Goal: Task Accomplishment & Management: Manage account settings

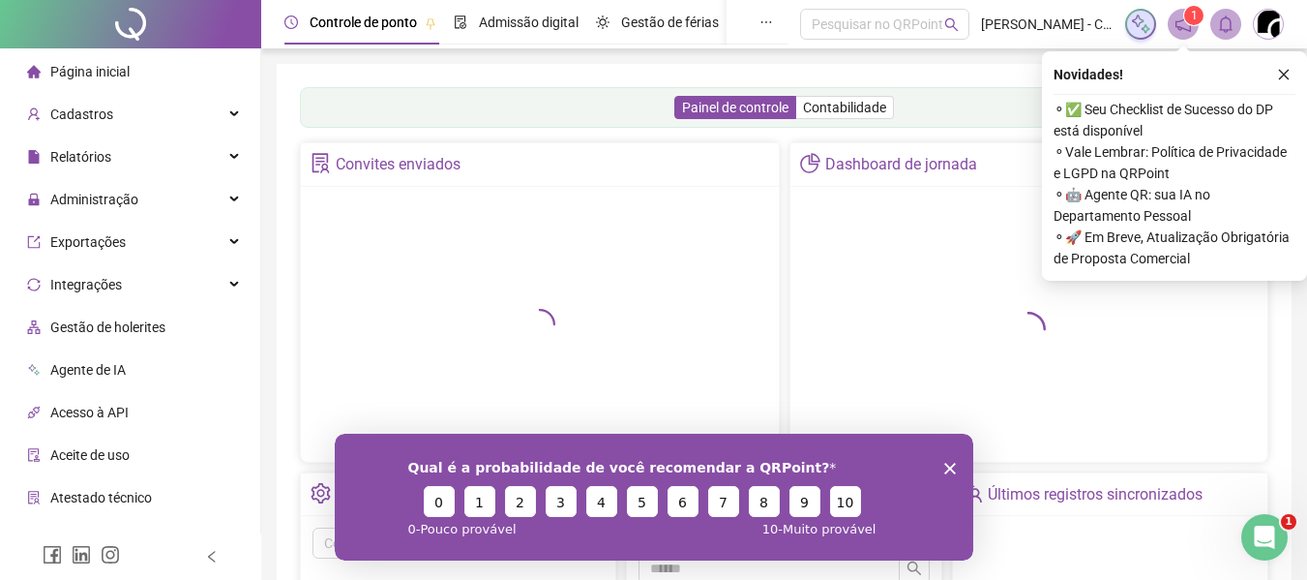
click at [947, 471] on icon "Fechar inquérito" at bounding box center [949, 468] width 12 height 12
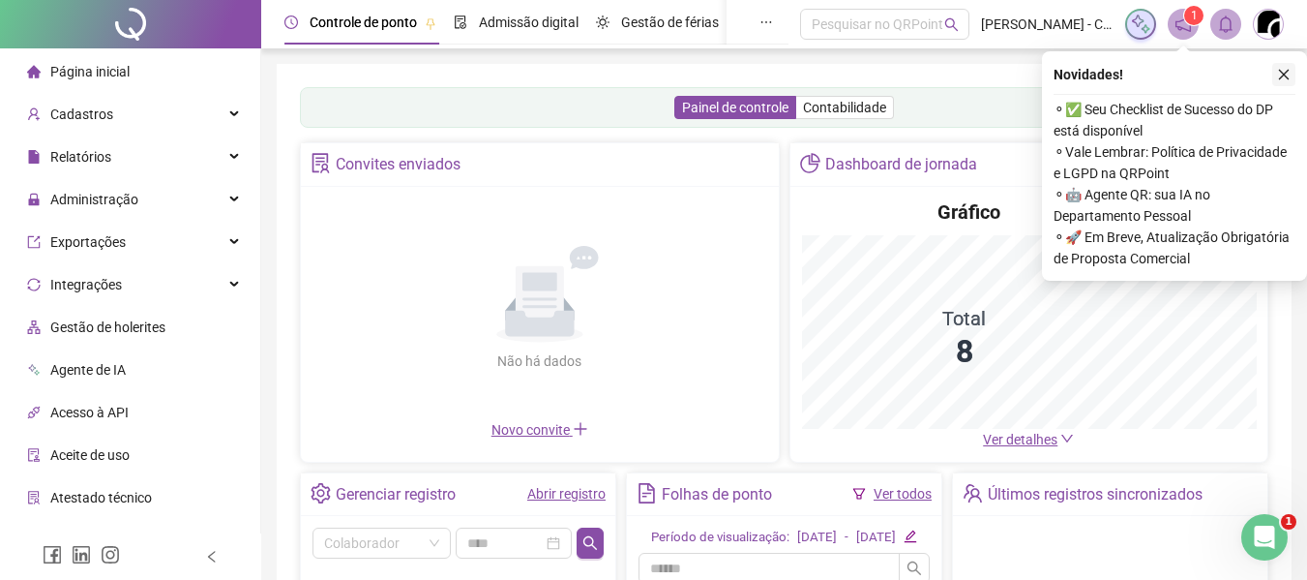
click at [1286, 75] on icon "close" at bounding box center [1284, 75] width 14 height 14
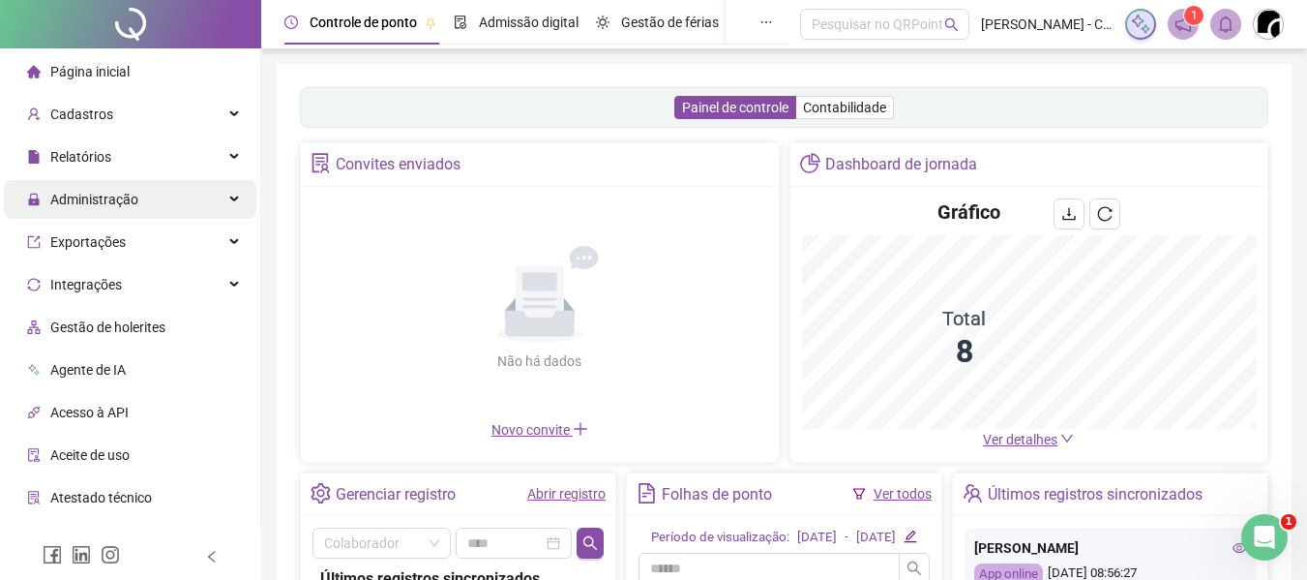
click at [208, 207] on div "Administração" at bounding box center [130, 199] width 253 height 39
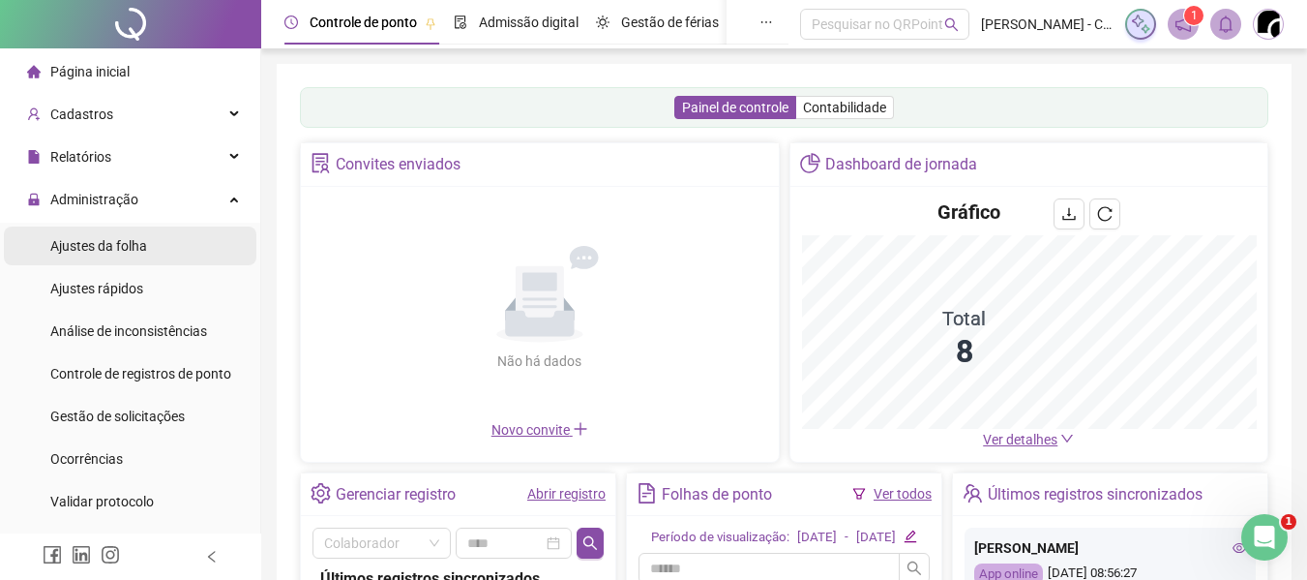
click at [129, 244] on span "Ajustes da folha" at bounding box center [98, 245] width 97 height 15
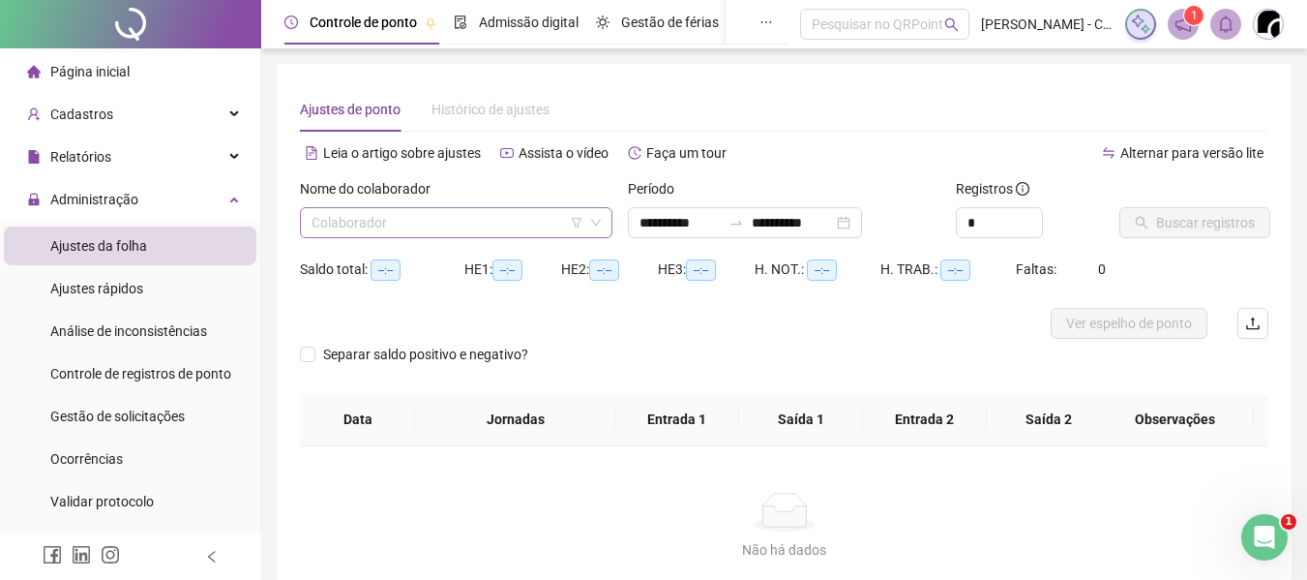
click at [530, 211] on div "Nome do colaborador Colaborador" at bounding box center [456, 208] width 313 height 60
type input "**********"
click at [493, 226] on input "search" at bounding box center [448, 222] width 272 height 29
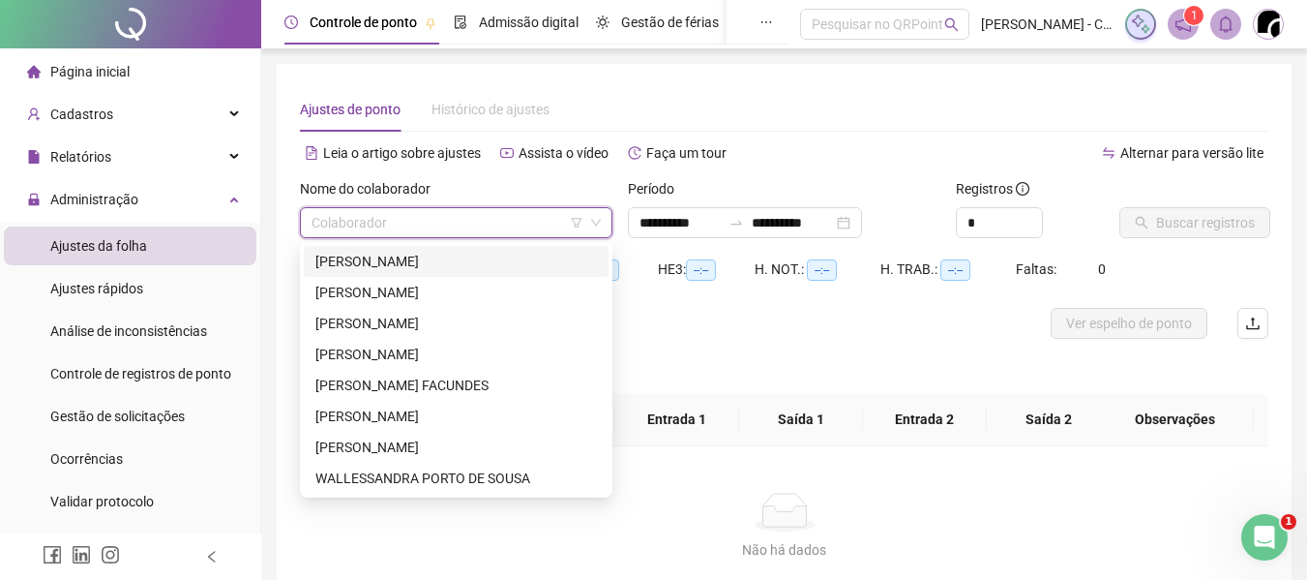
click at [390, 252] on div "[PERSON_NAME]" at bounding box center [456, 261] width 282 height 21
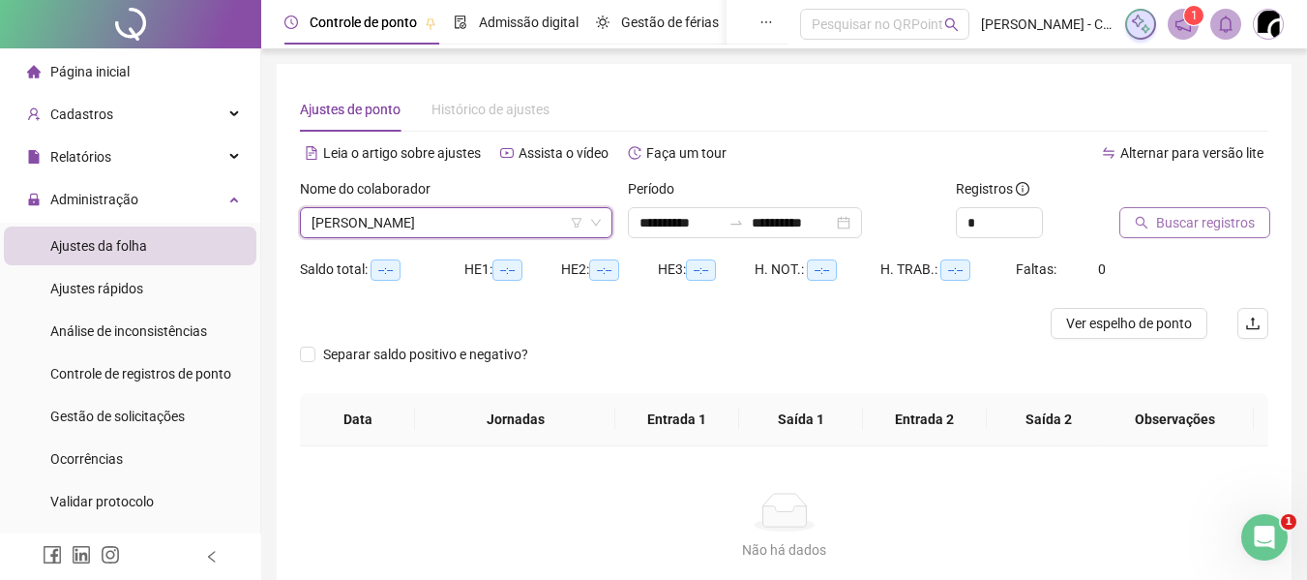
click at [1223, 222] on span "Buscar registros" at bounding box center [1205, 222] width 99 height 21
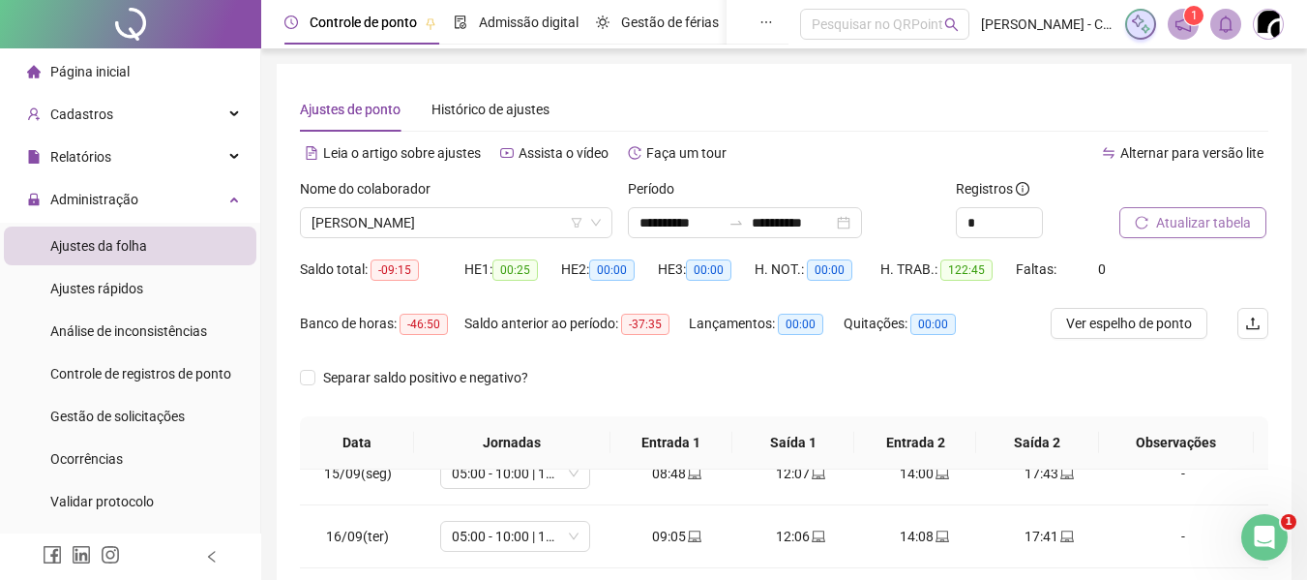
click at [446, 256] on div "Saldo total: -09:15" at bounding box center [382, 269] width 164 height 31
click at [440, 214] on span "[PERSON_NAME]" at bounding box center [456, 222] width 289 height 29
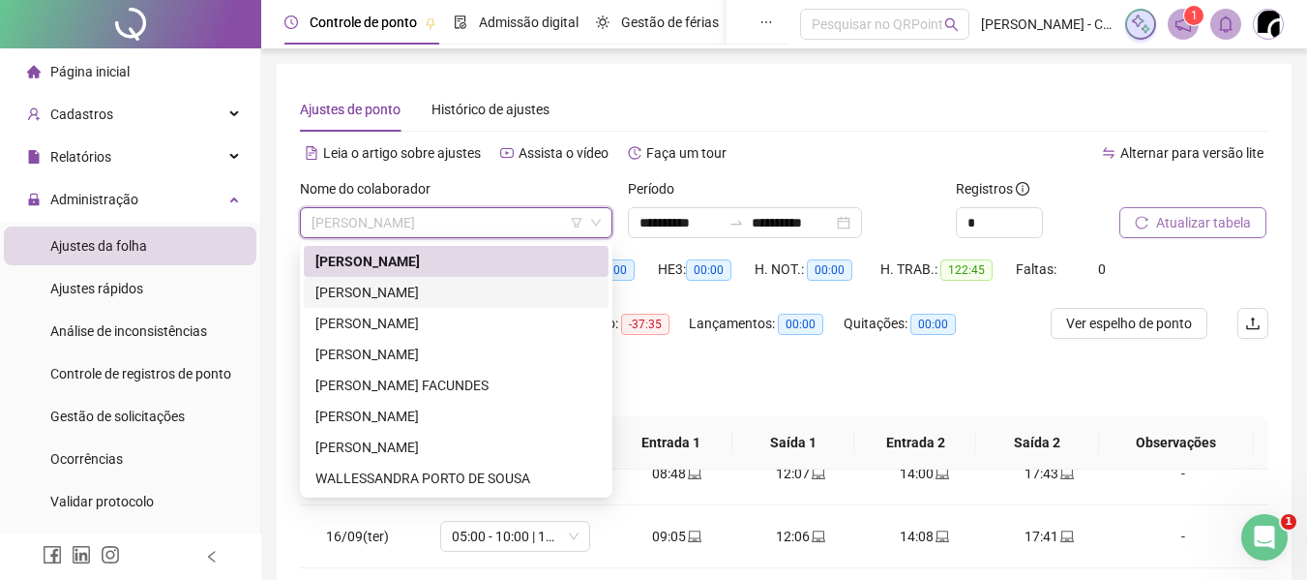
click at [435, 294] on div "[PERSON_NAME]" at bounding box center [456, 292] width 282 height 21
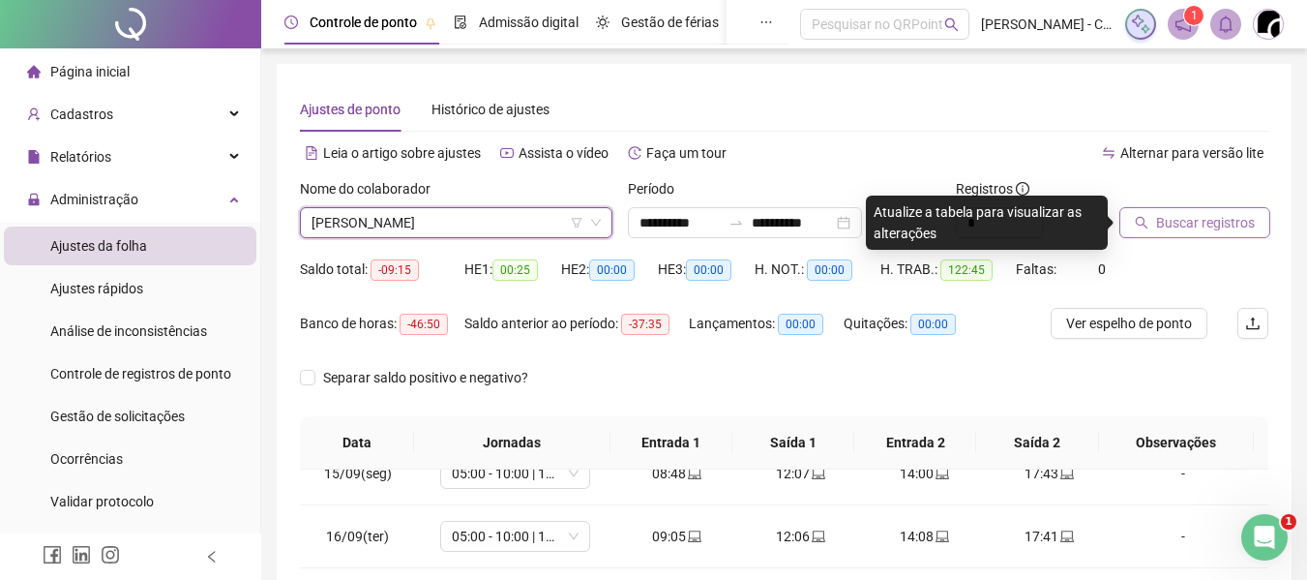
click at [1211, 221] on span "Buscar registros" at bounding box center [1205, 222] width 99 height 21
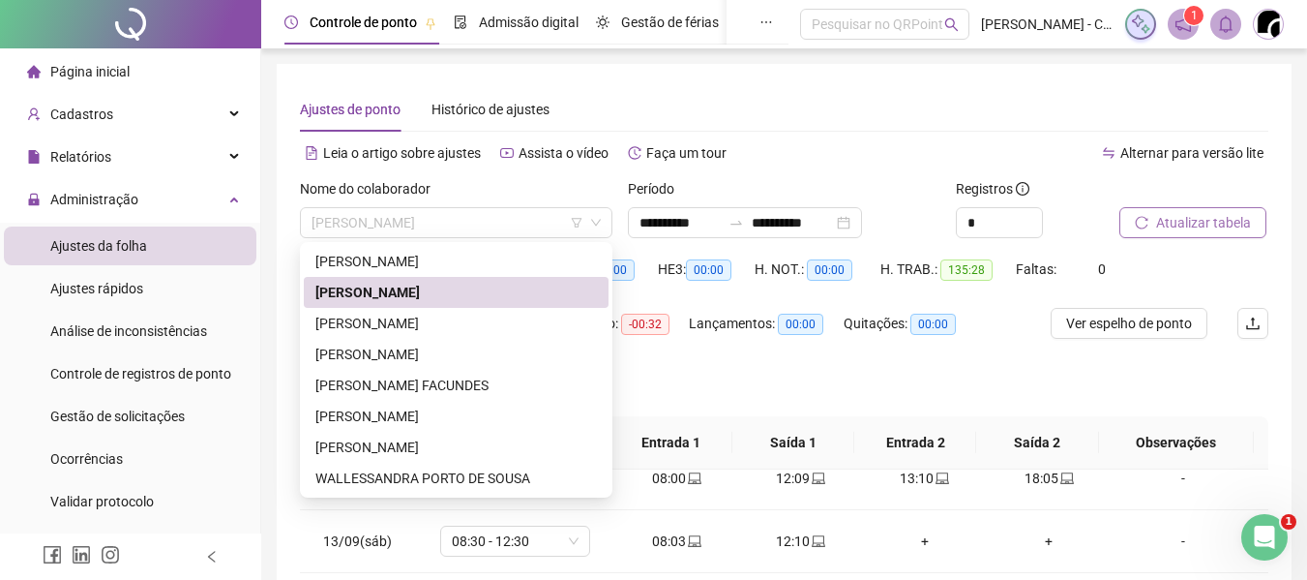
drag, startPoint x: 390, startPoint y: 232, endPoint x: 393, endPoint y: 246, distance: 13.9
click at [390, 229] on span "[PERSON_NAME]" at bounding box center [456, 222] width 289 height 29
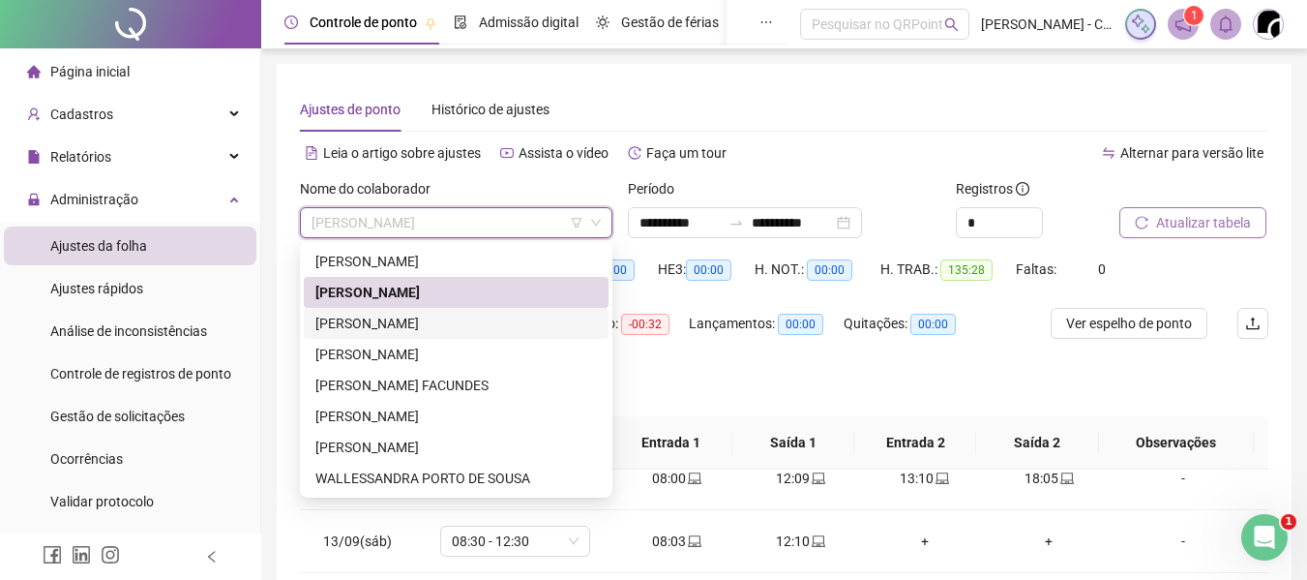
click at [414, 335] on div "[PERSON_NAME]" at bounding box center [456, 323] width 305 height 31
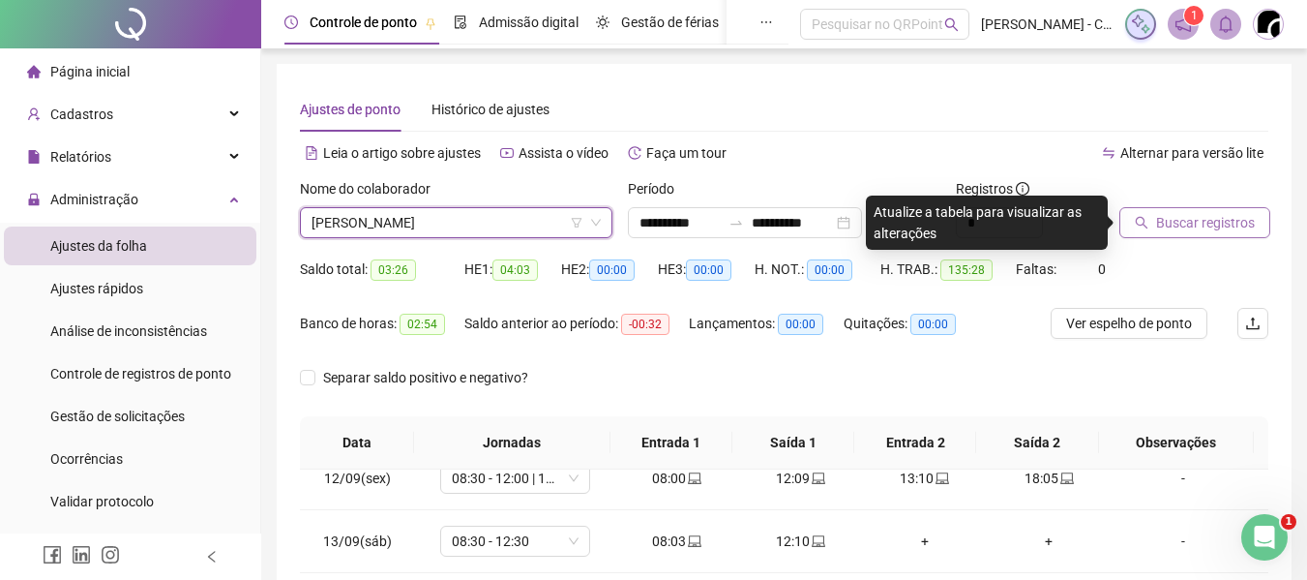
click at [1189, 216] on span "Buscar registros" at bounding box center [1205, 222] width 99 height 21
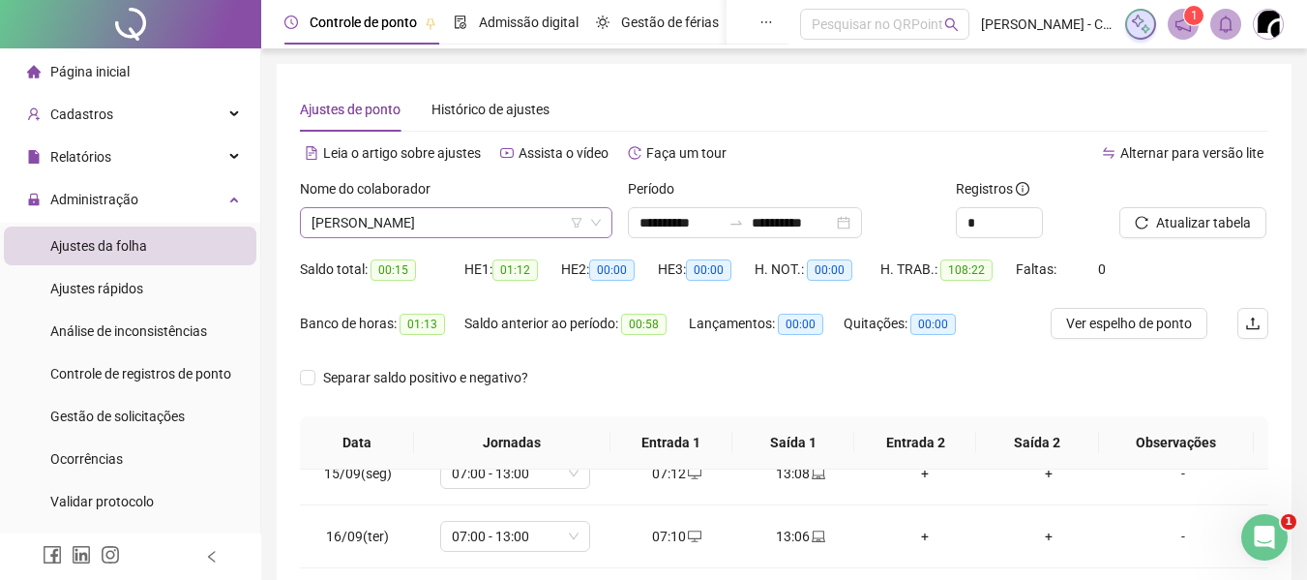
click at [470, 217] on span "[PERSON_NAME]" at bounding box center [456, 222] width 289 height 29
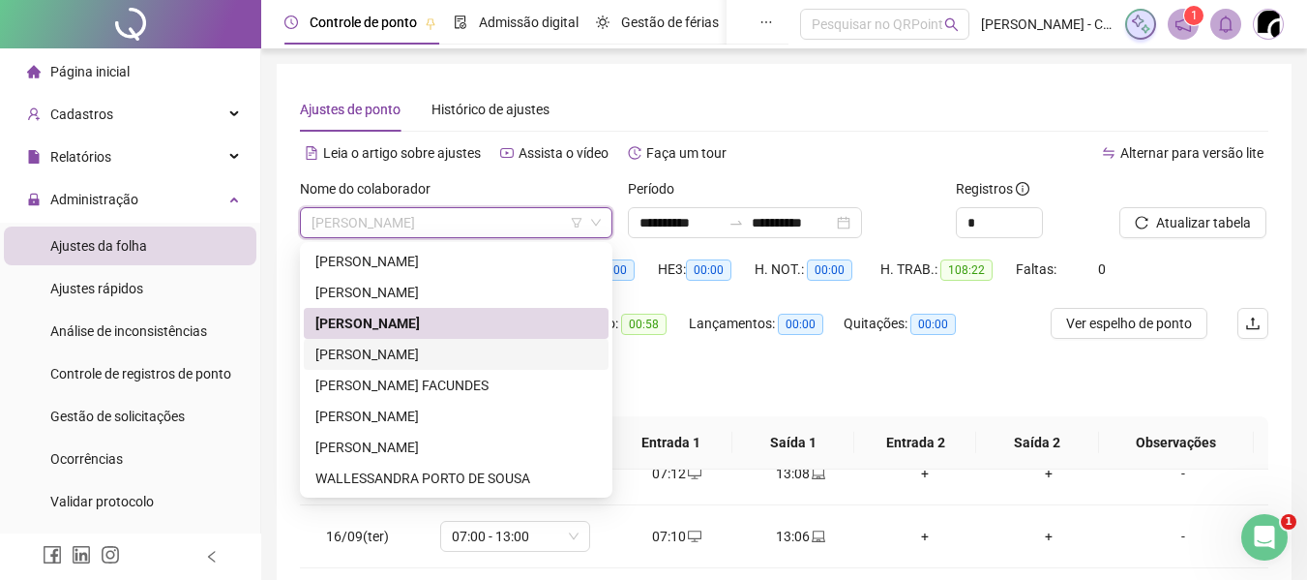
click at [422, 346] on div "[PERSON_NAME]" at bounding box center [456, 354] width 282 height 21
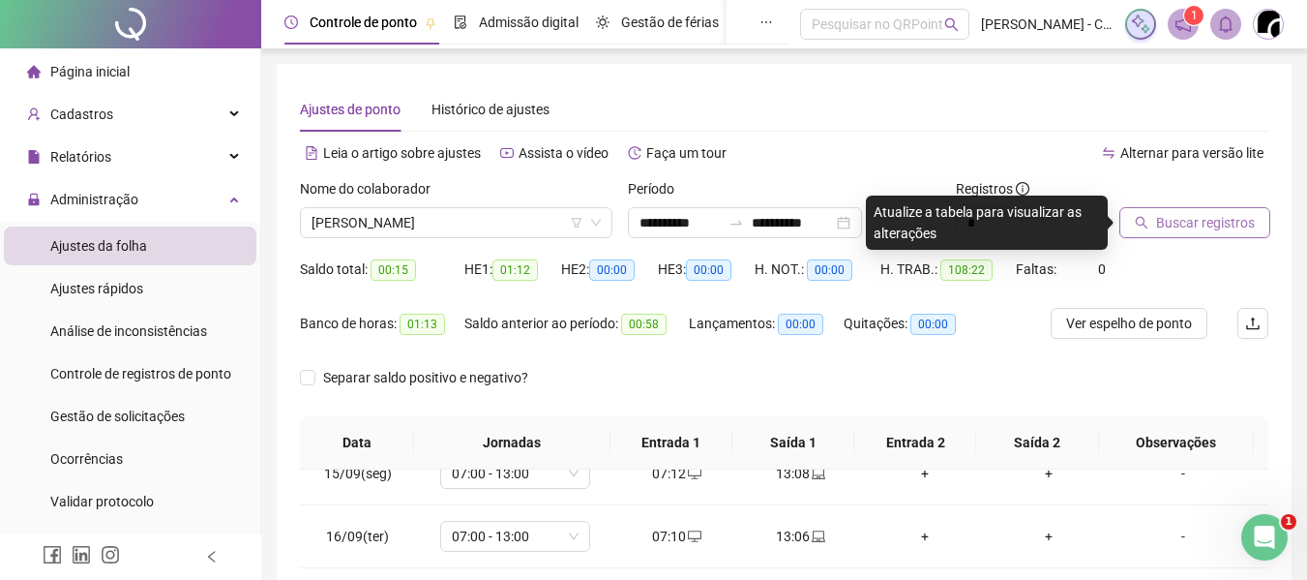
click at [1217, 213] on span "Buscar registros" at bounding box center [1205, 222] width 99 height 21
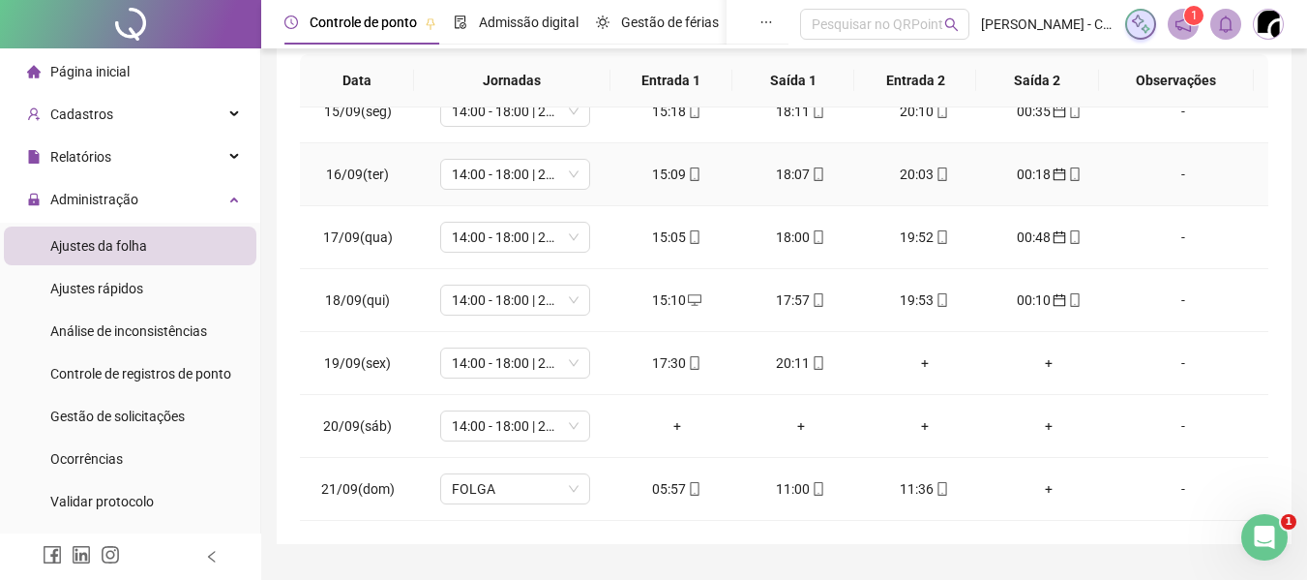
scroll to position [409, 0]
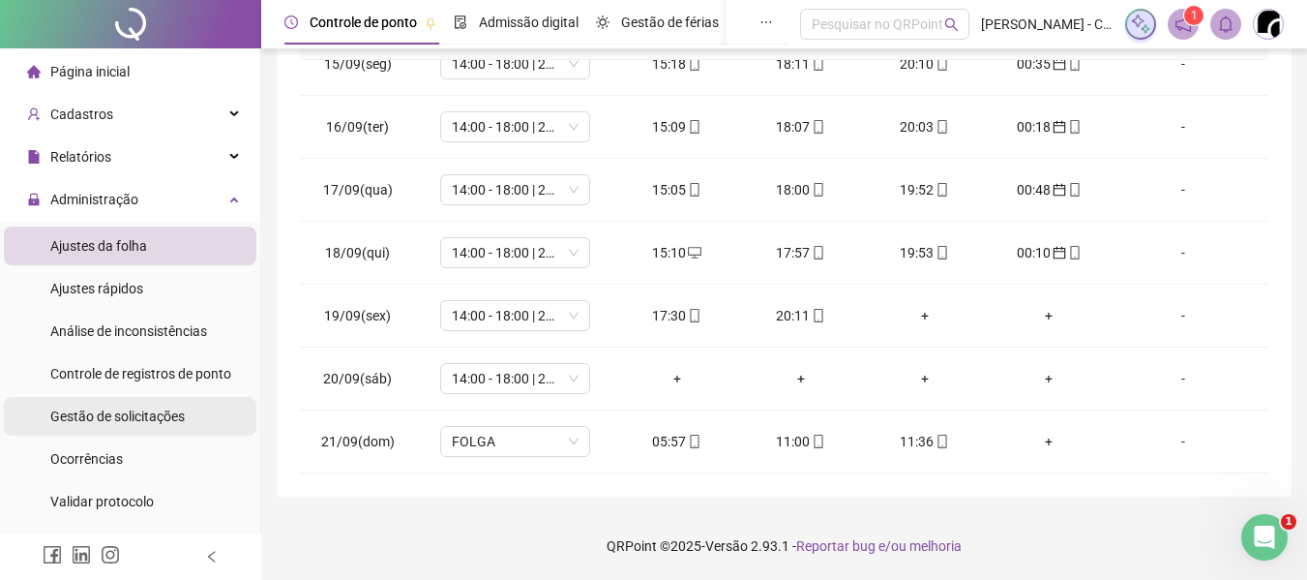
click at [100, 410] on span "Gestão de solicitações" at bounding box center [117, 415] width 135 height 15
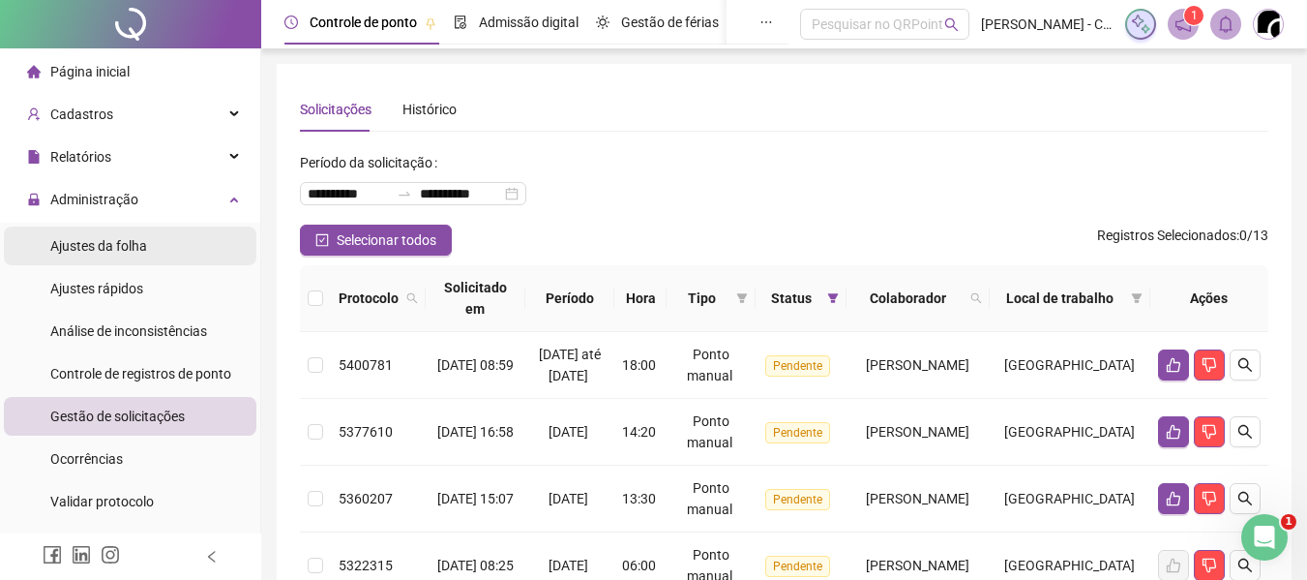
click at [123, 246] on span "Ajustes da folha" at bounding box center [98, 245] width 97 height 15
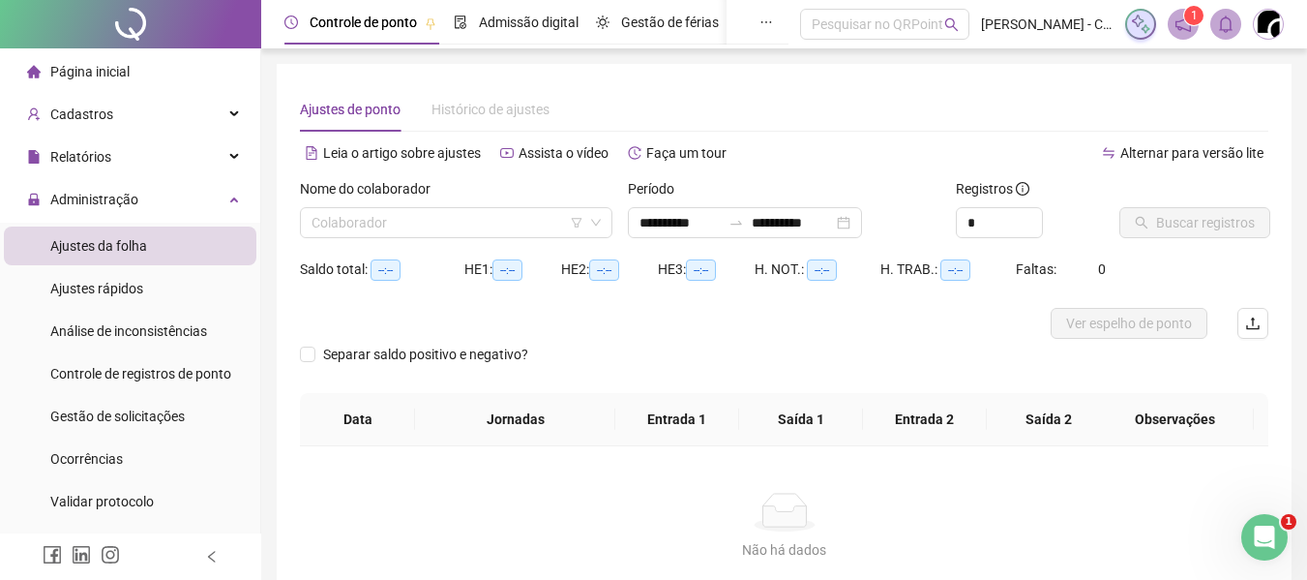
type input "**********"
click at [463, 231] on input "search" at bounding box center [448, 222] width 272 height 29
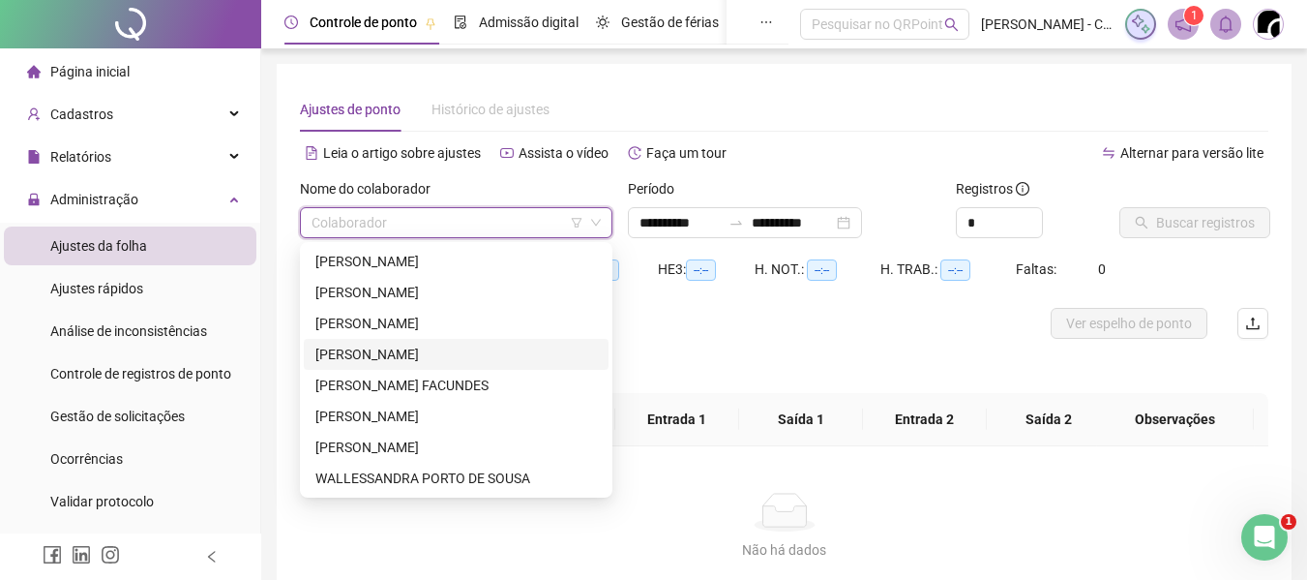
click at [403, 343] on div "[PERSON_NAME]" at bounding box center [456, 354] width 305 height 31
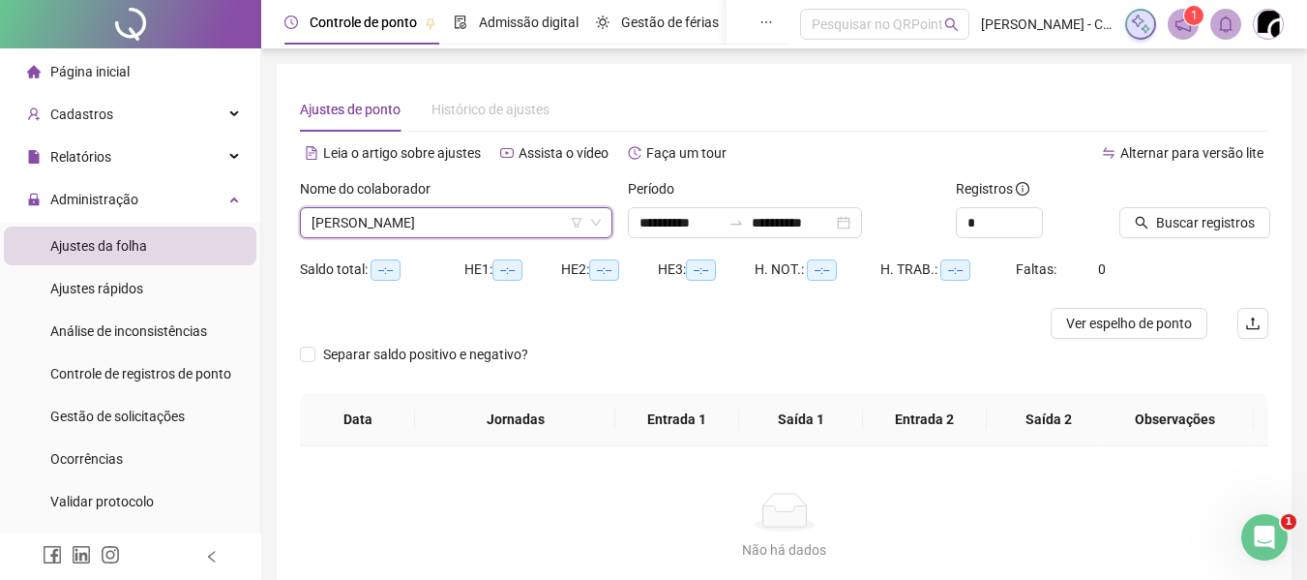
click at [1162, 185] on div at bounding box center [1170, 192] width 101 height 29
click at [1171, 216] on span "Buscar registros" at bounding box center [1205, 222] width 99 height 21
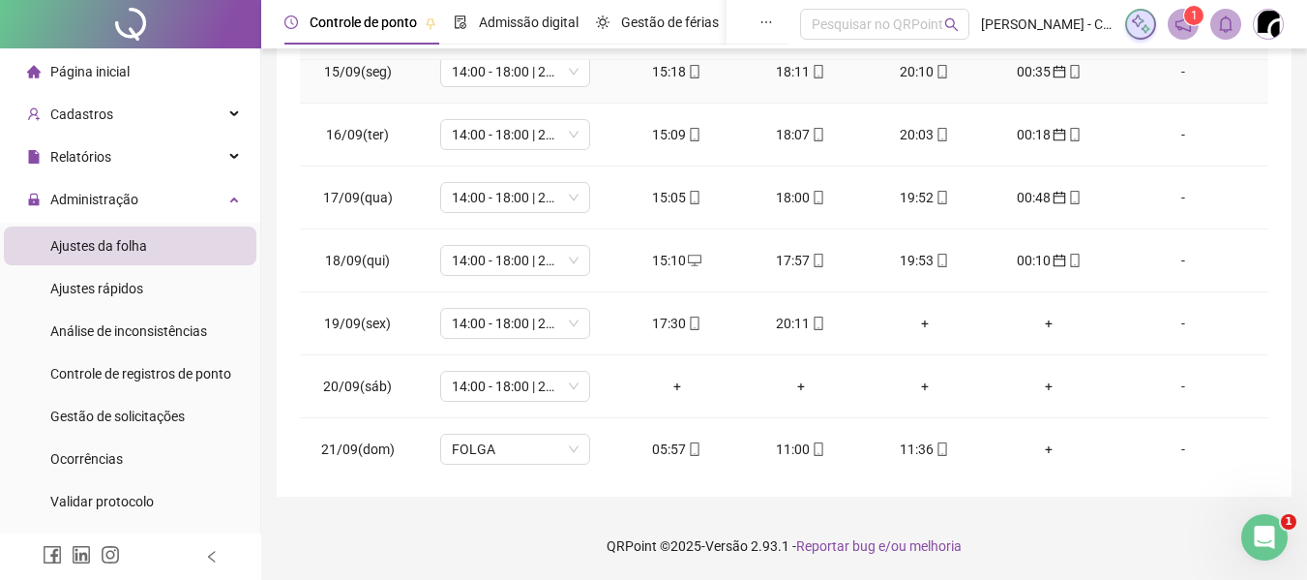
scroll to position [908, 0]
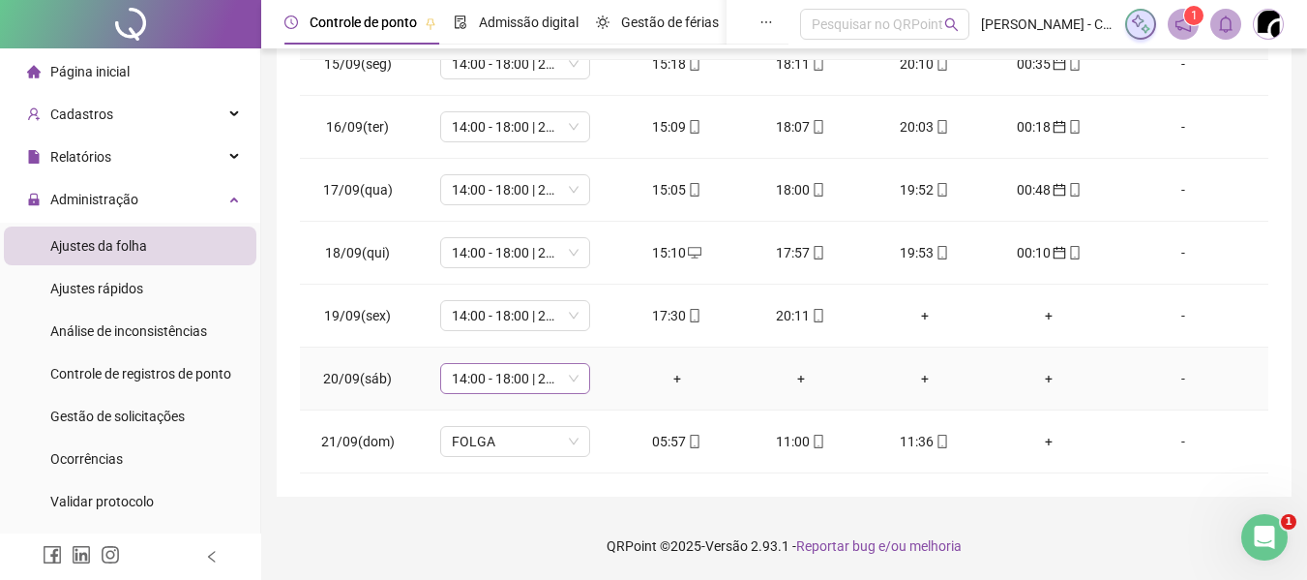
click at [503, 380] on span "14:00 - 18:00 | 20:00 - 23:20" at bounding box center [515, 378] width 127 height 29
type input "****"
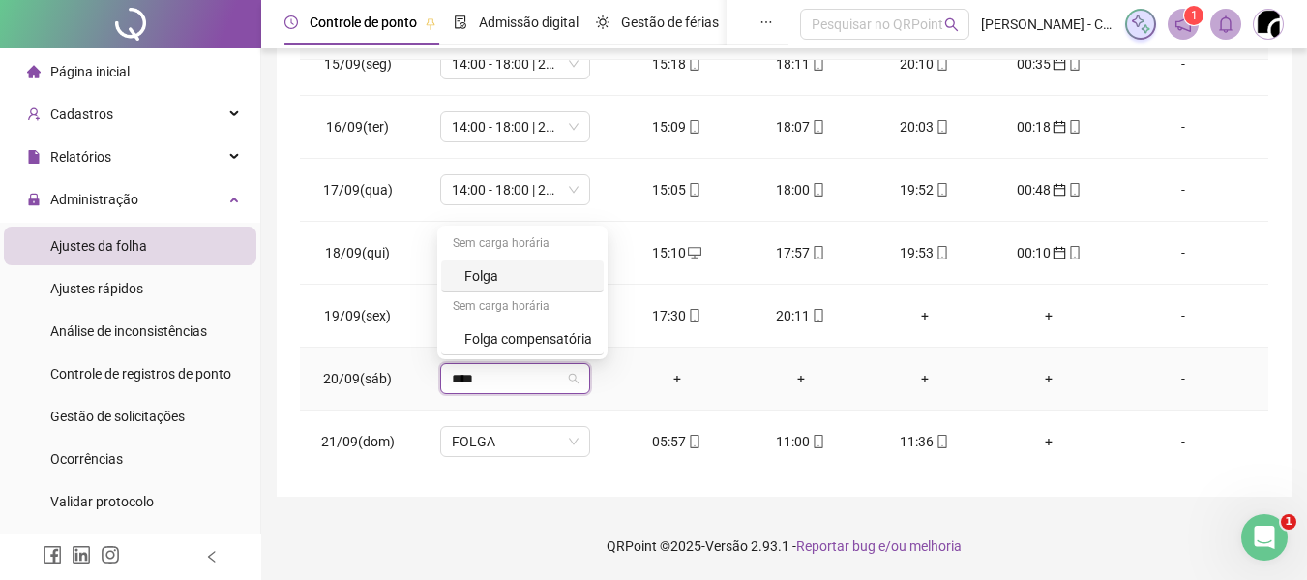
click at [497, 273] on div "Folga" at bounding box center [528, 275] width 128 height 21
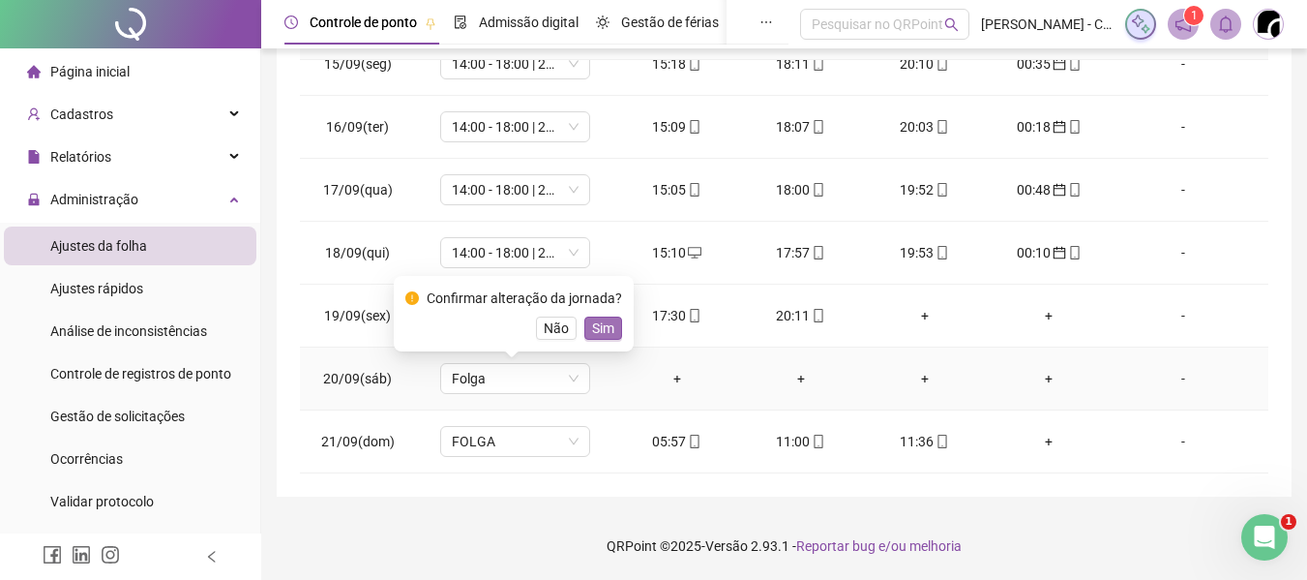
click at [592, 328] on span "Sim" at bounding box center [603, 327] width 22 height 21
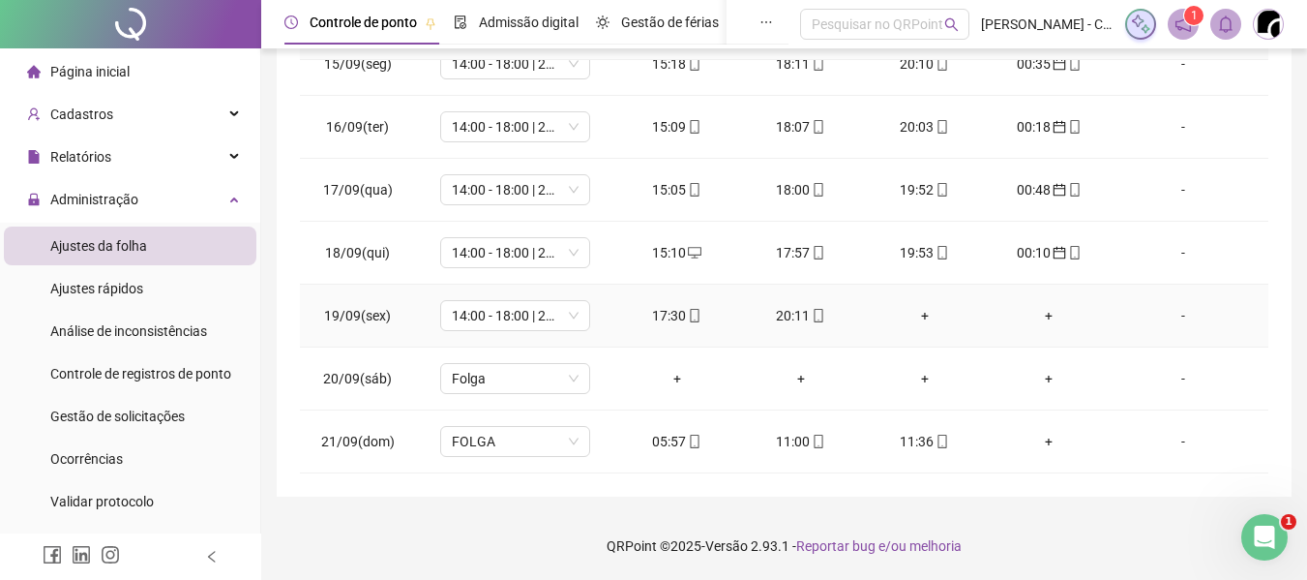
click at [919, 317] on div "+" at bounding box center [925, 315] width 93 height 21
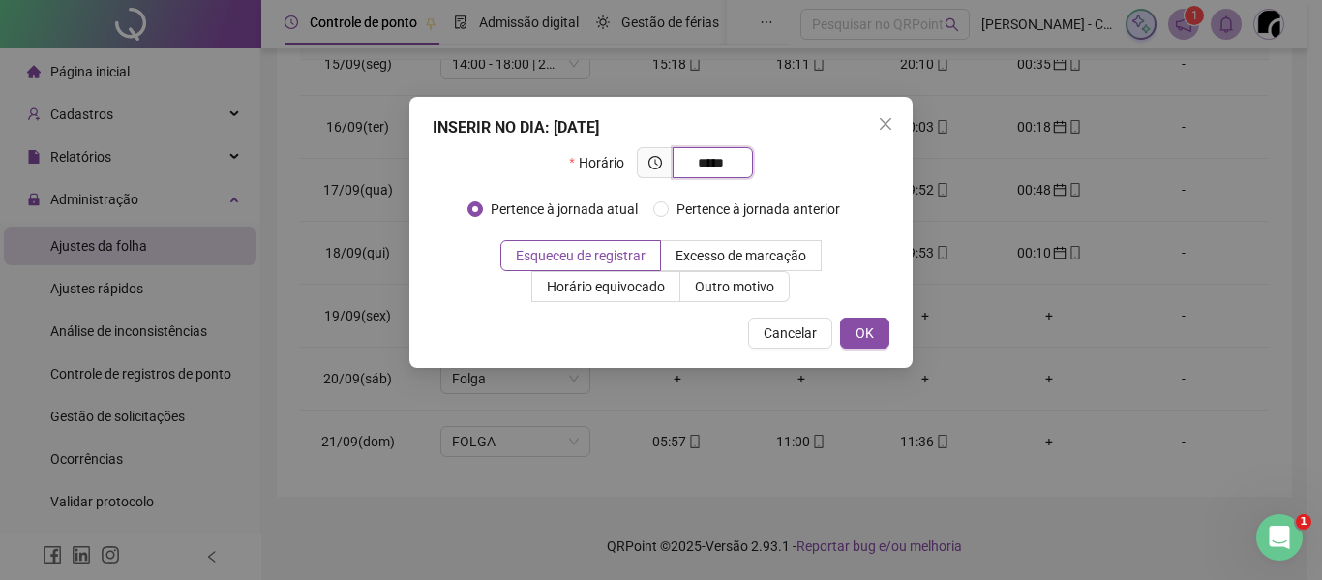
type input "*****"
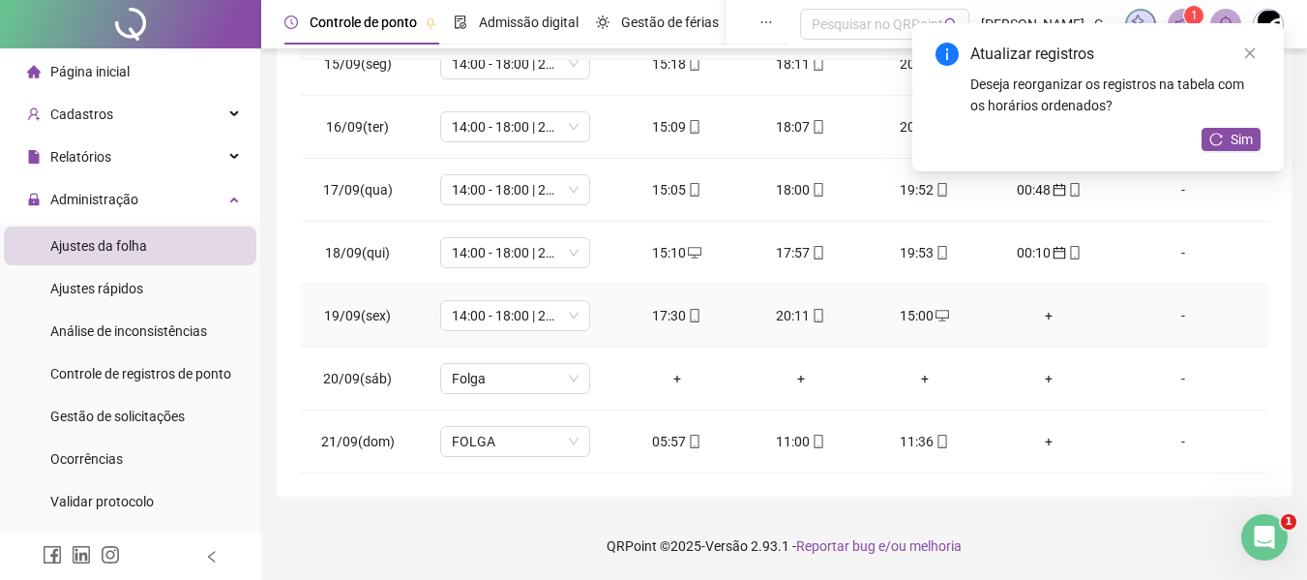
click at [1052, 313] on div "+" at bounding box center [1048, 315] width 93 height 21
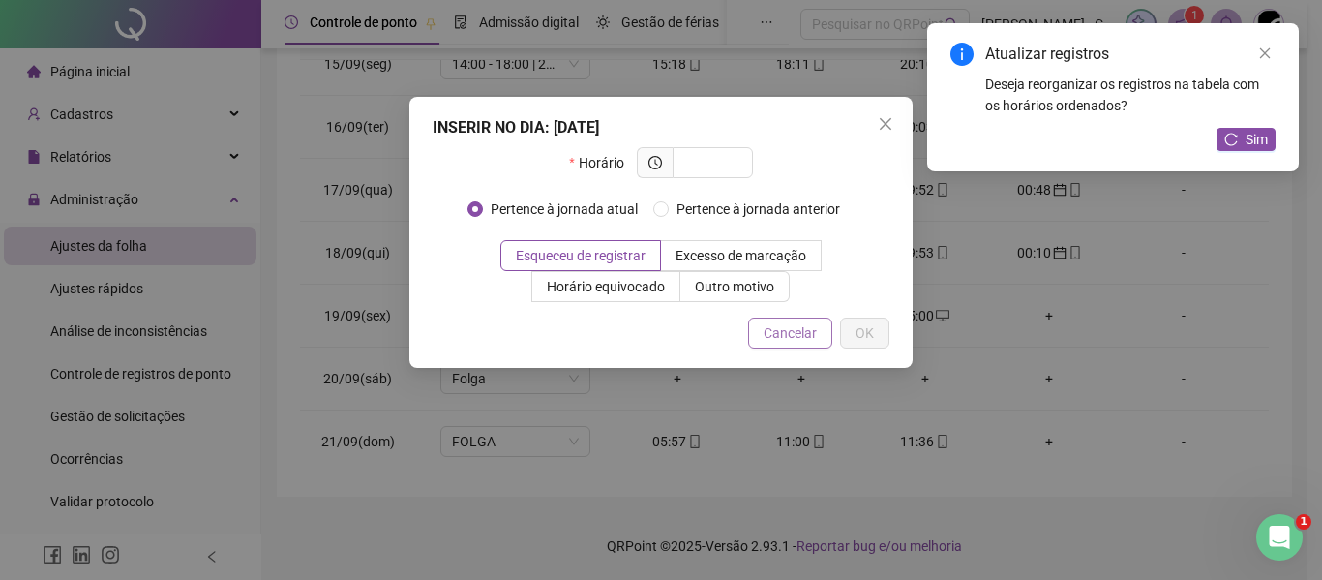
click at [787, 331] on span "Cancelar" at bounding box center [789, 332] width 53 height 21
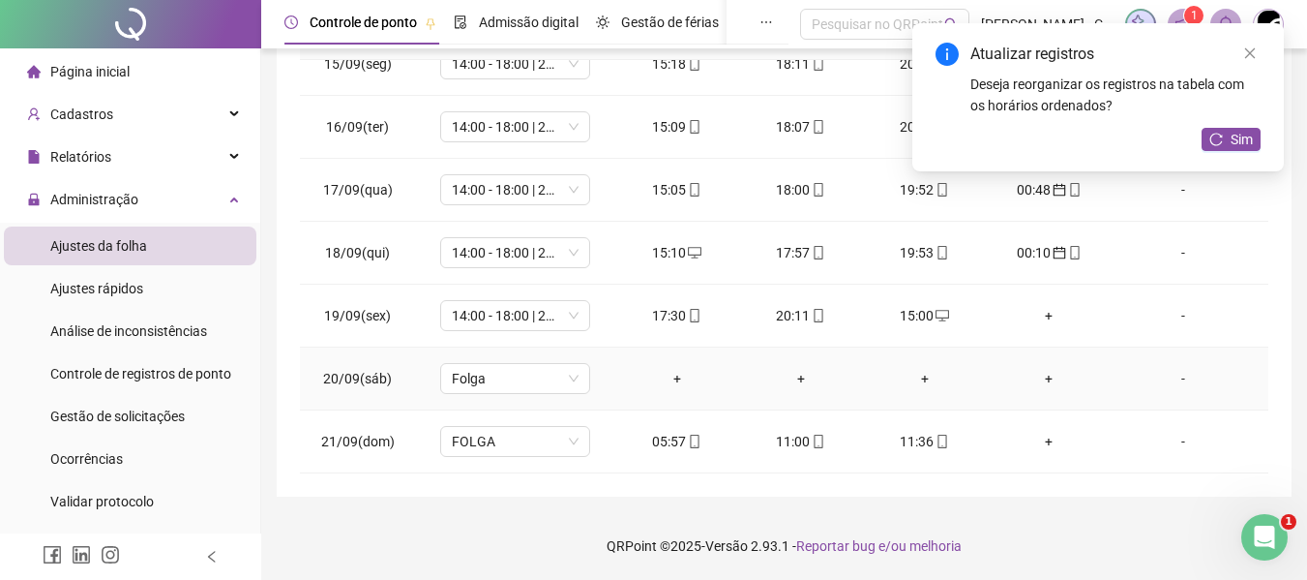
click at [681, 374] on div "+" at bounding box center [677, 378] width 93 height 21
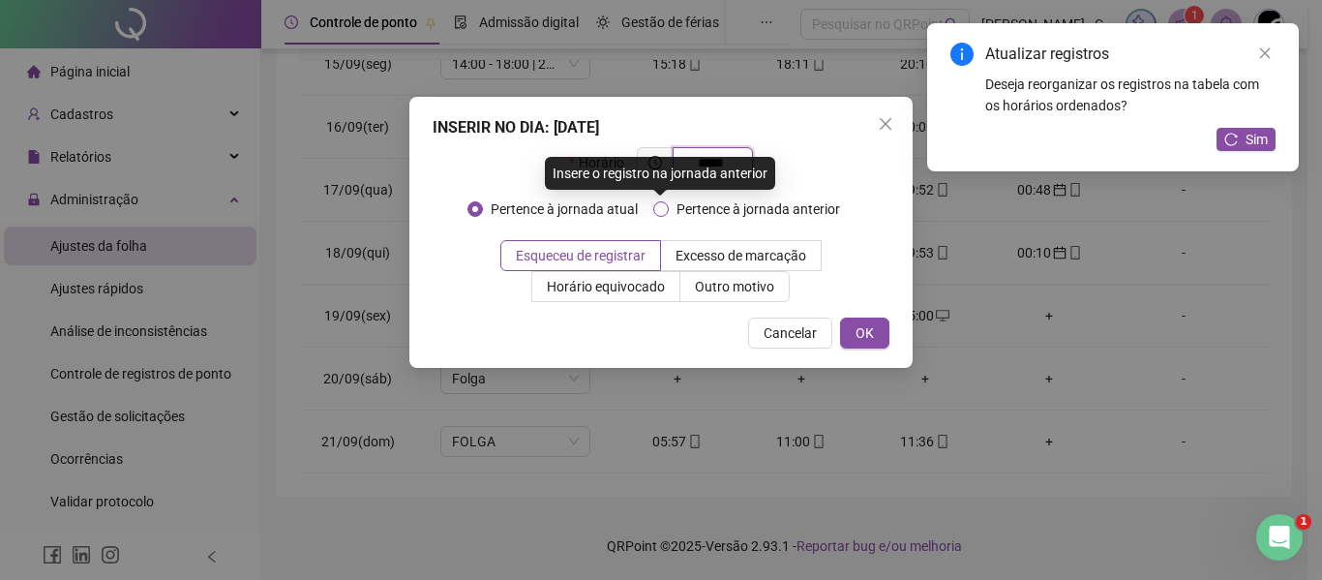
type input "*****"
click at [719, 198] on span "Pertence à jornada anterior" at bounding box center [758, 208] width 179 height 21
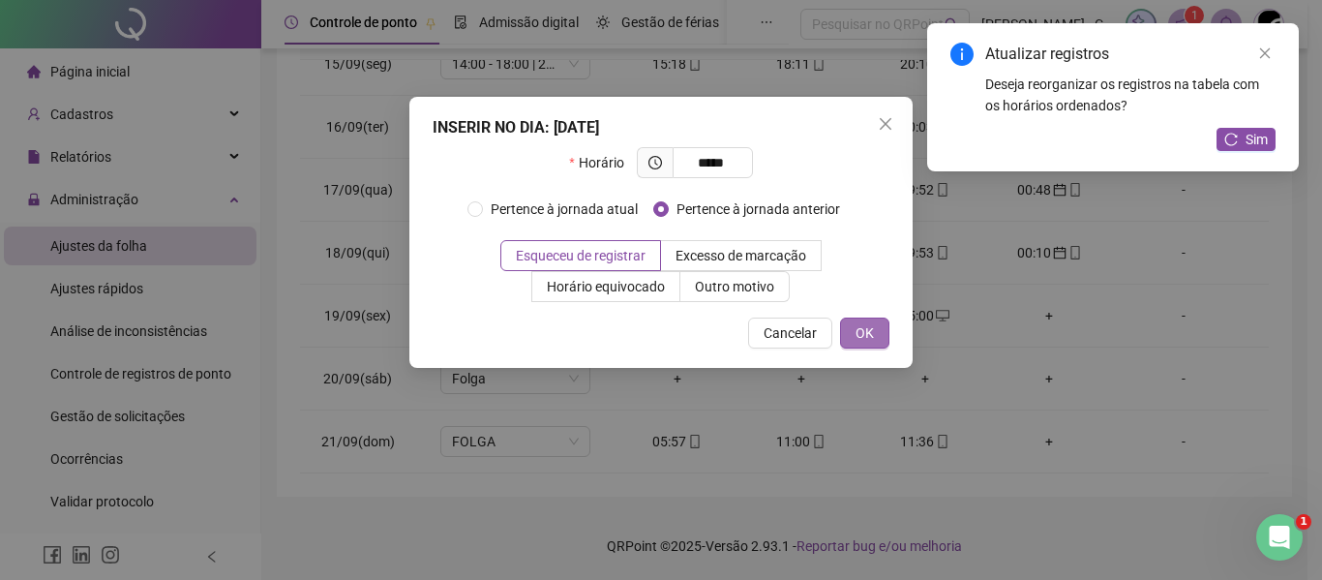
click at [852, 336] on button "OK" at bounding box center [864, 332] width 49 height 31
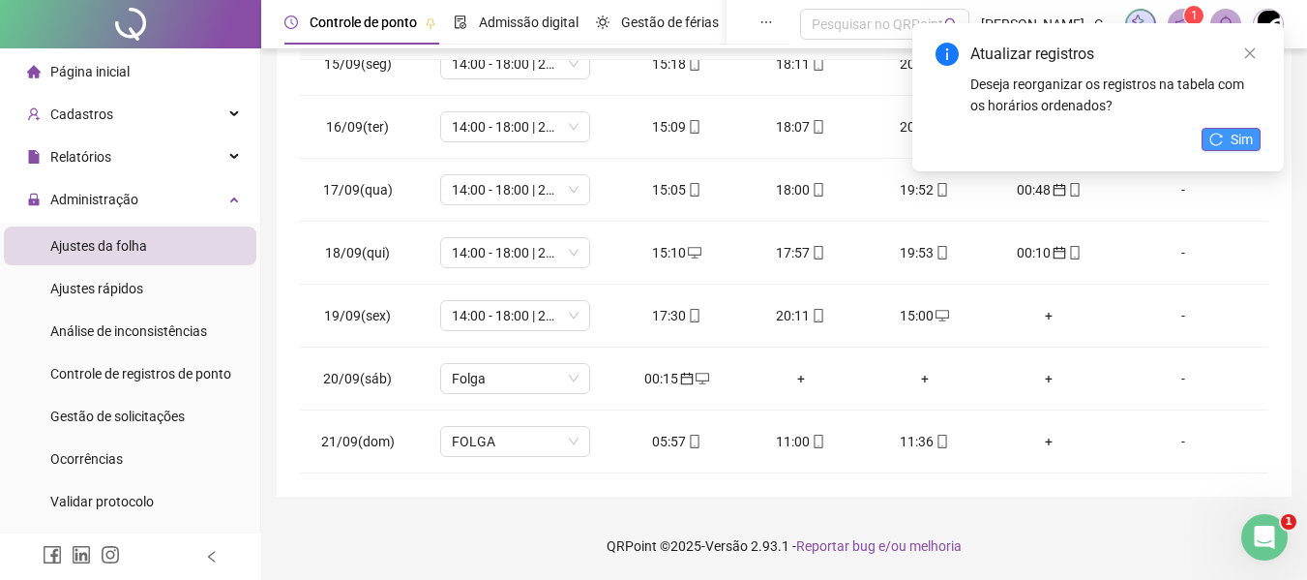
click at [1221, 138] on icon "reload" at bounding box center [1217, 140] width 14 height 14
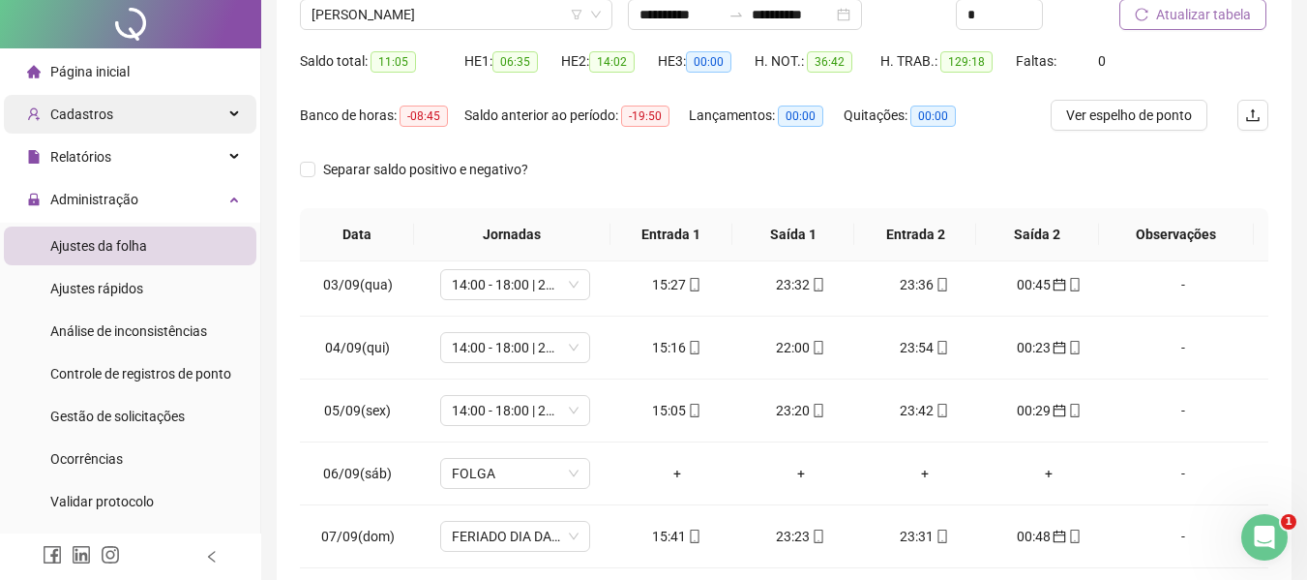
scroll to position [0, 0]
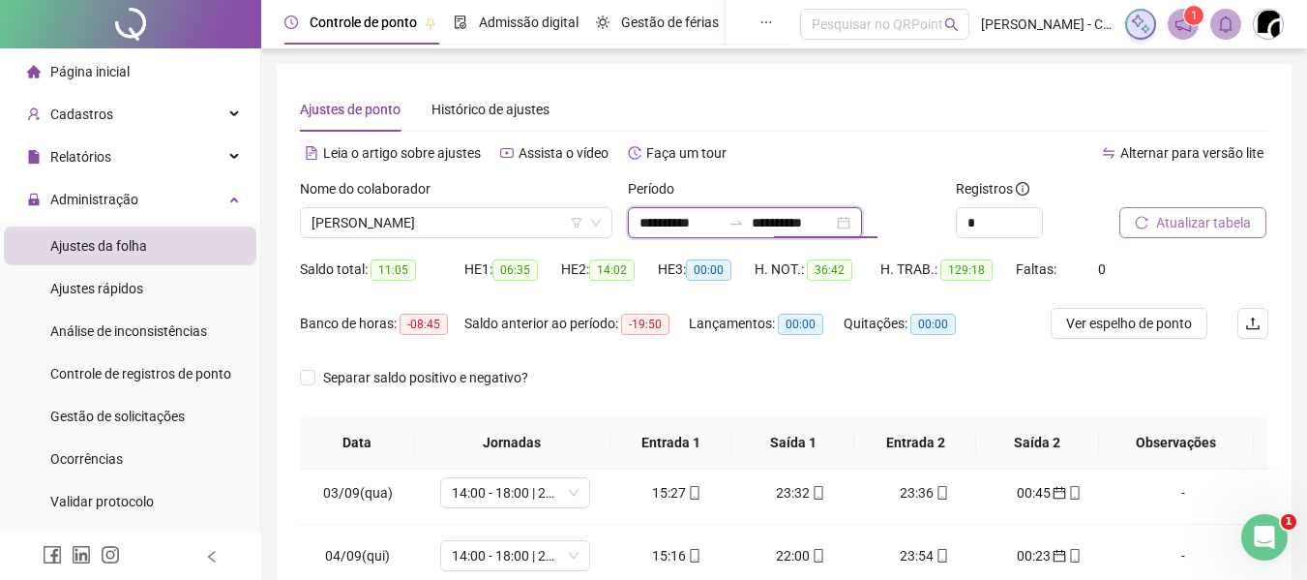
click at [796, 223] on input "**********" at bounding box center [792, 222] width 81 height 21
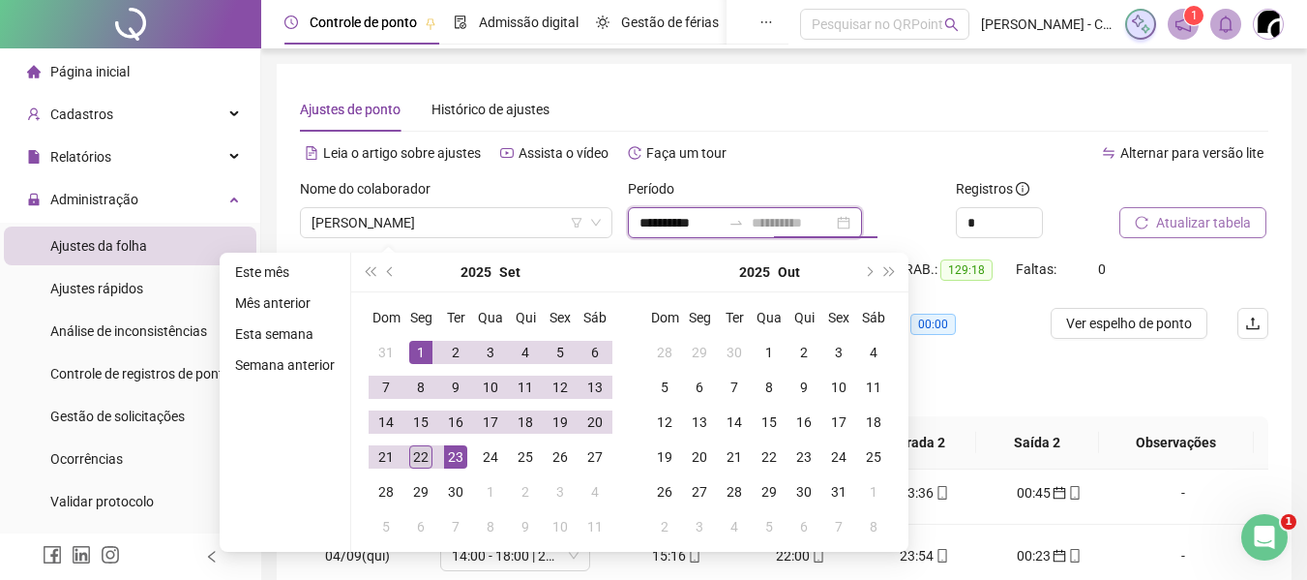
type input "**********"
click at [425, 459] on div "22" at bounding box center [420, 456] width 23 height 23
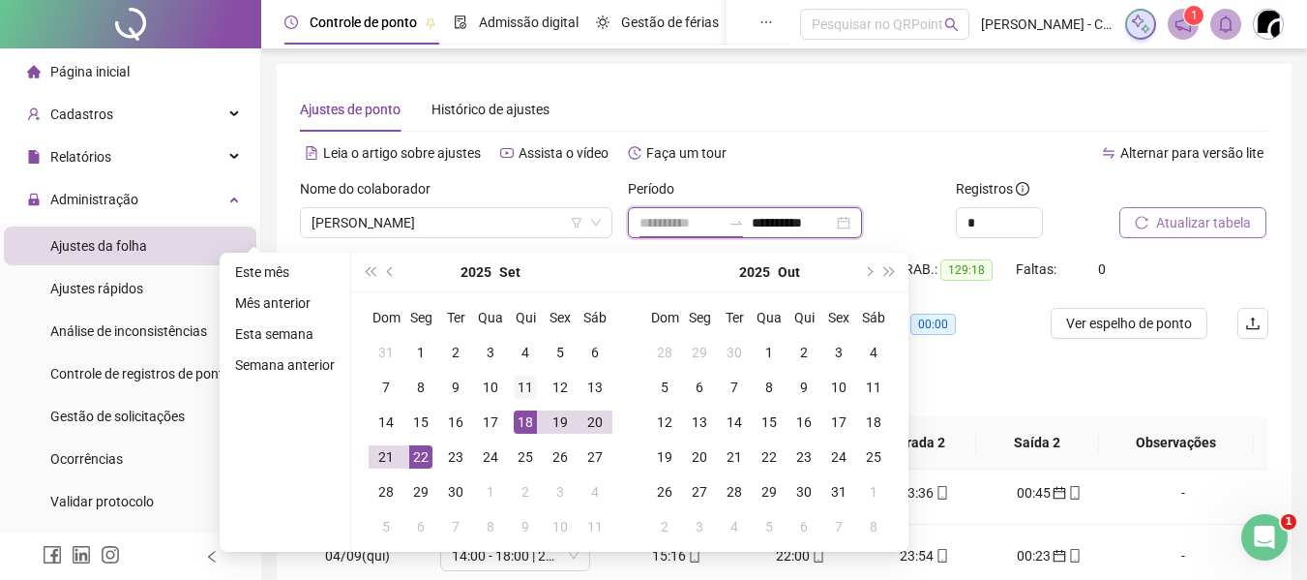
type input "**********"
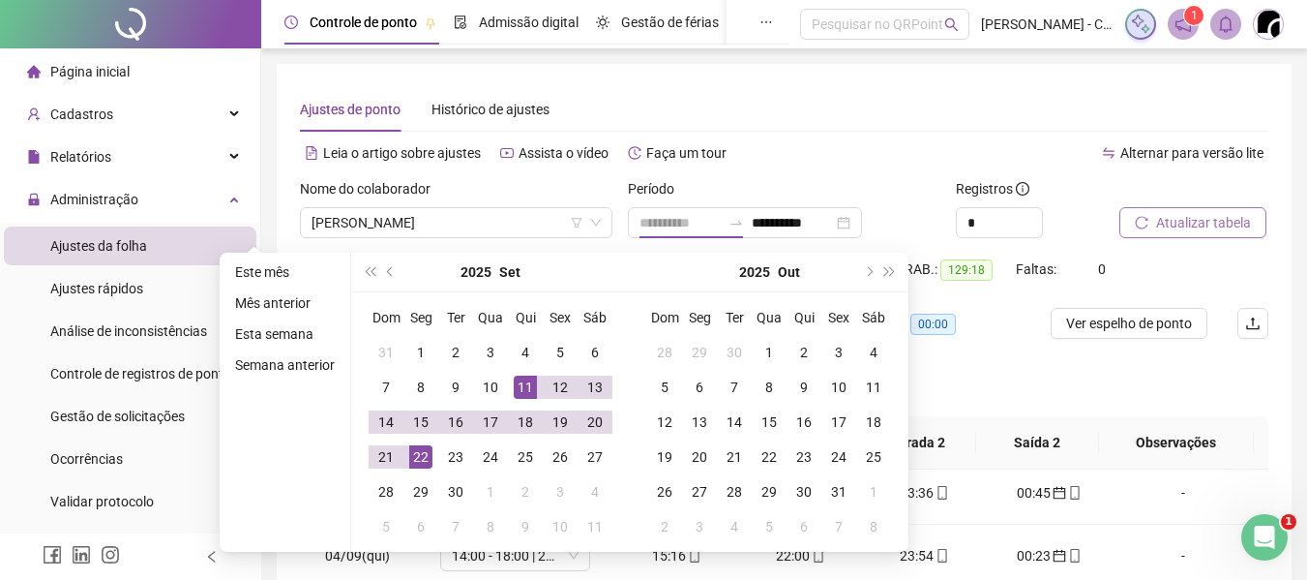
click at [521, 394] on div "11" at bounding box center [525, 386] width 23 height 23
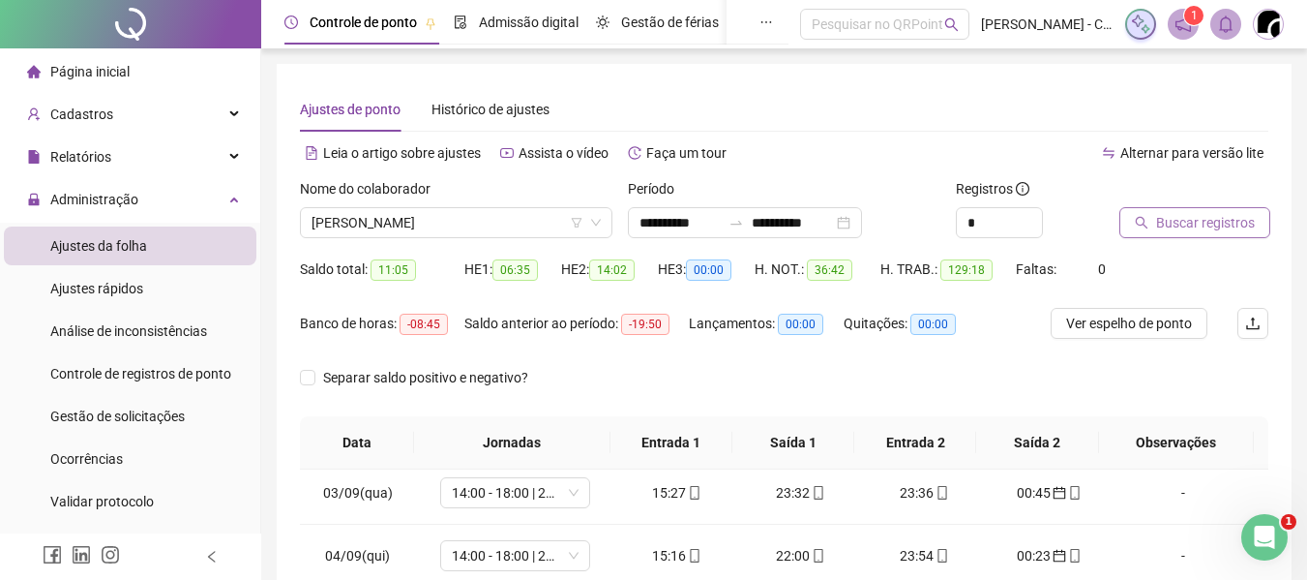
click at [1202, 230] on span "Buscar registros" at bounding box center [1205, 222] width 99 height 21
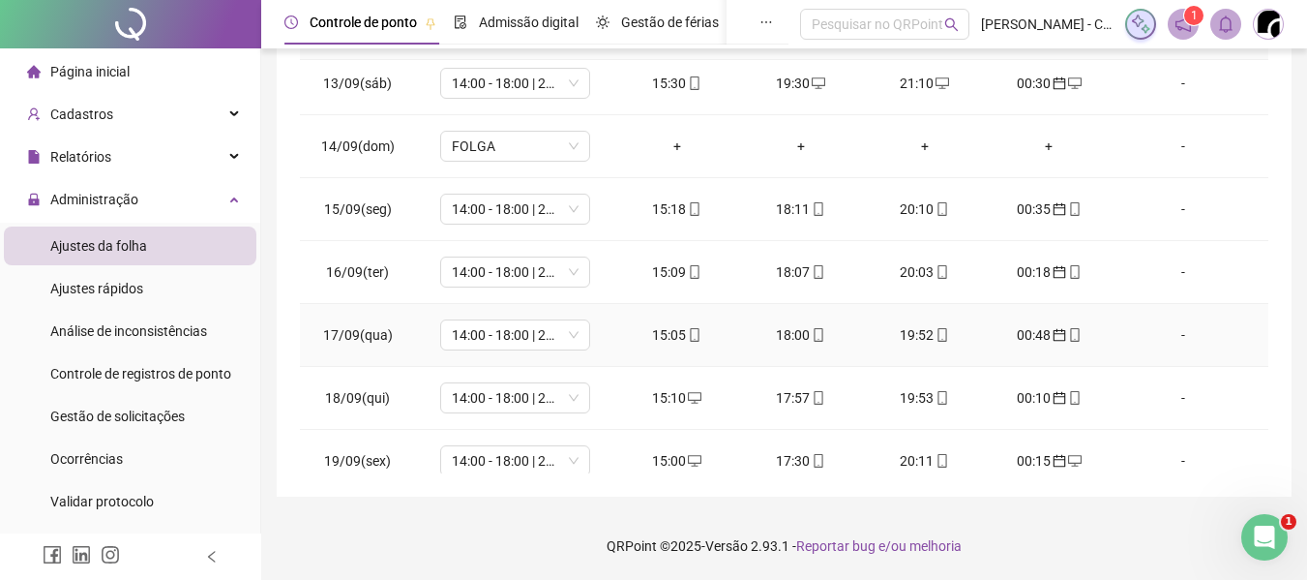
scroll to position [342, 0]
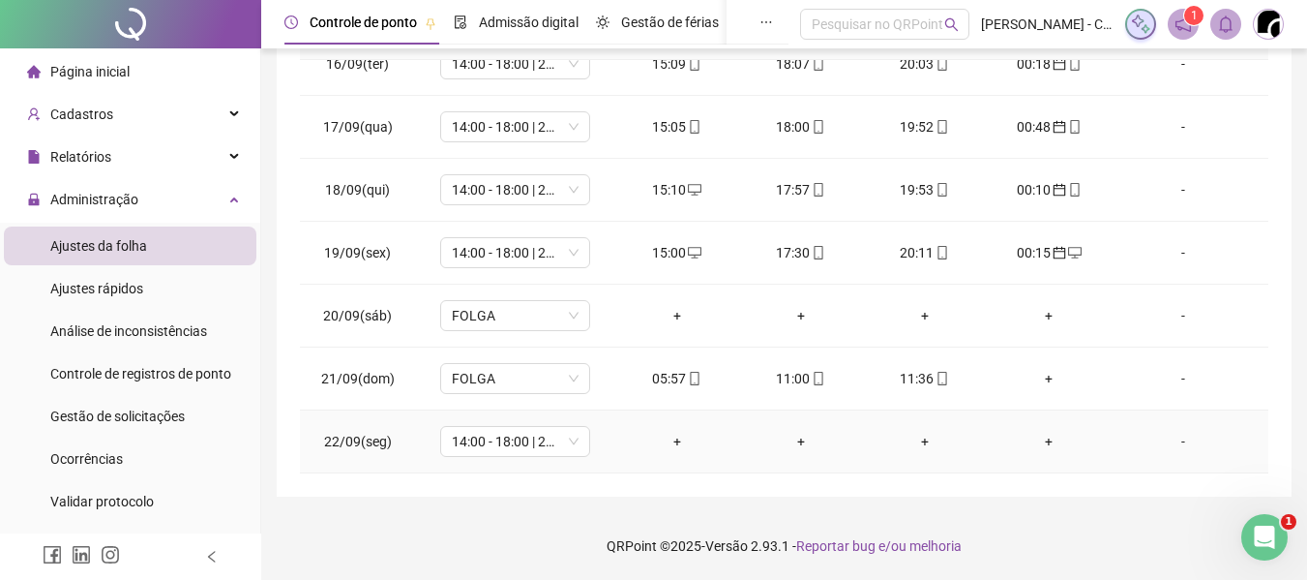
click at [672, 445] on div "+" at bounding box center [677, 441] width 93 height 21
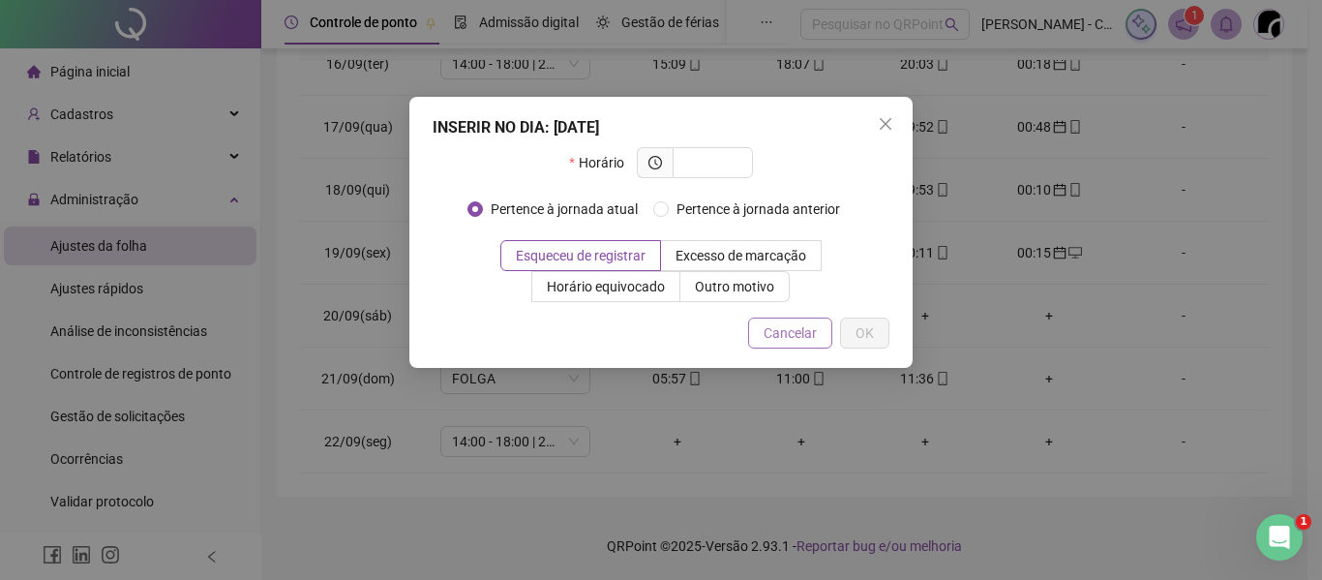
click at [794, 317] on button "Cancelar" at bounding box center [790, 332] width 84 height 31
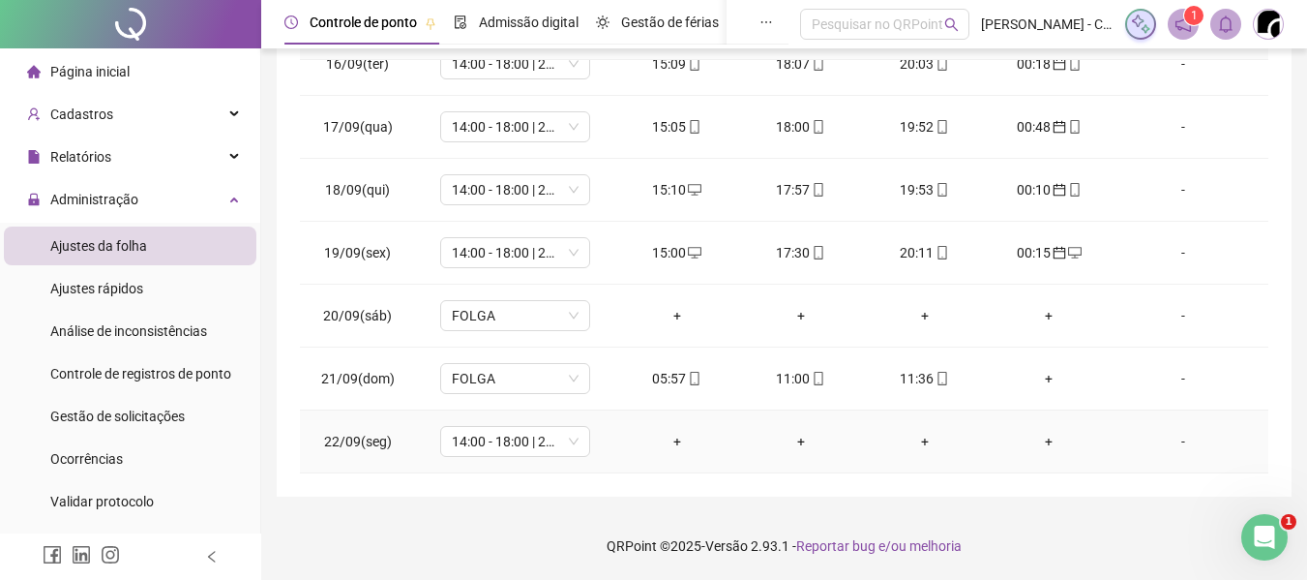
click at [678, 440] on div "+" at bounding box center [677, 441] width 93 height 21
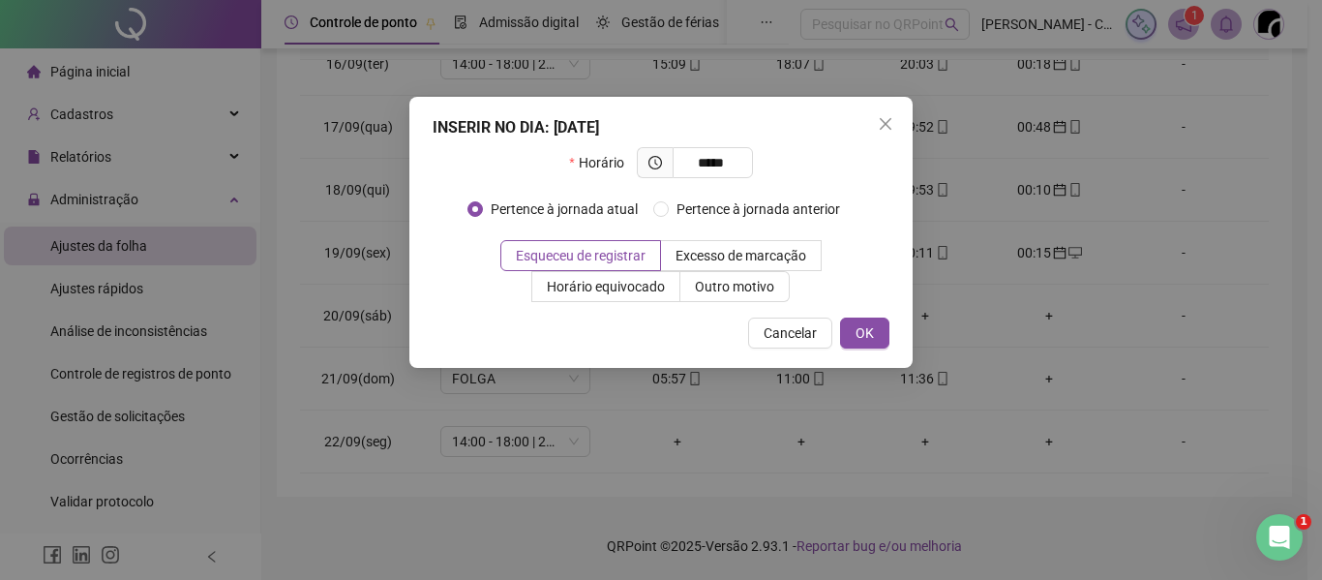
type input "*****"
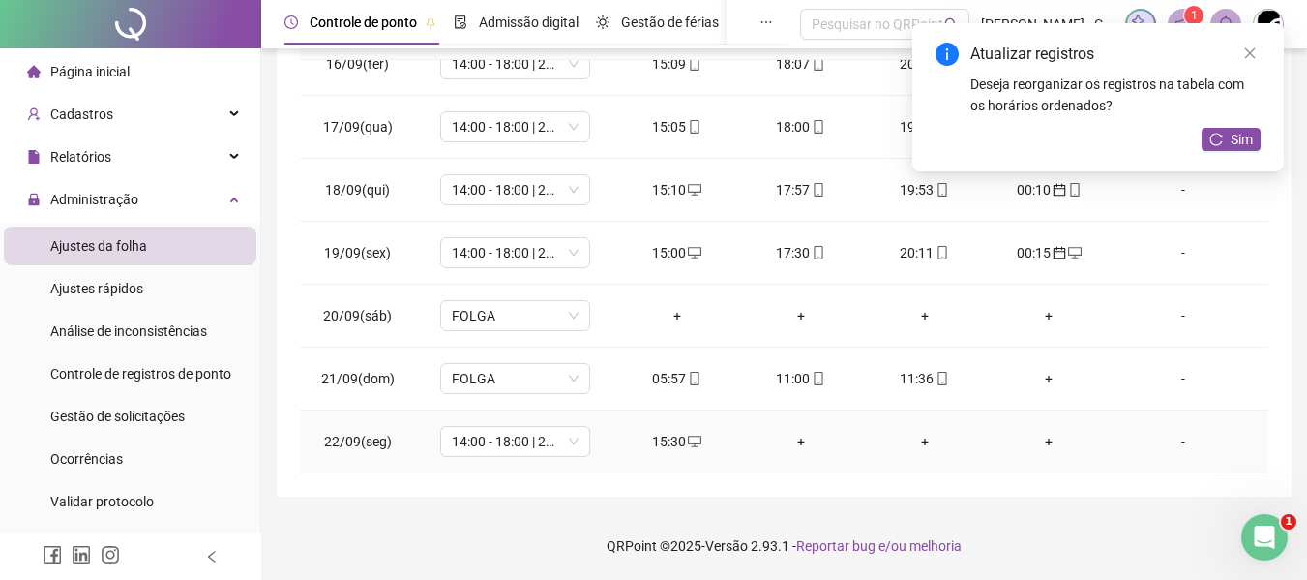
click at [658, 446] on div "15:30" at bounding box center [677, 441] width 93 height 21
type input "**********"
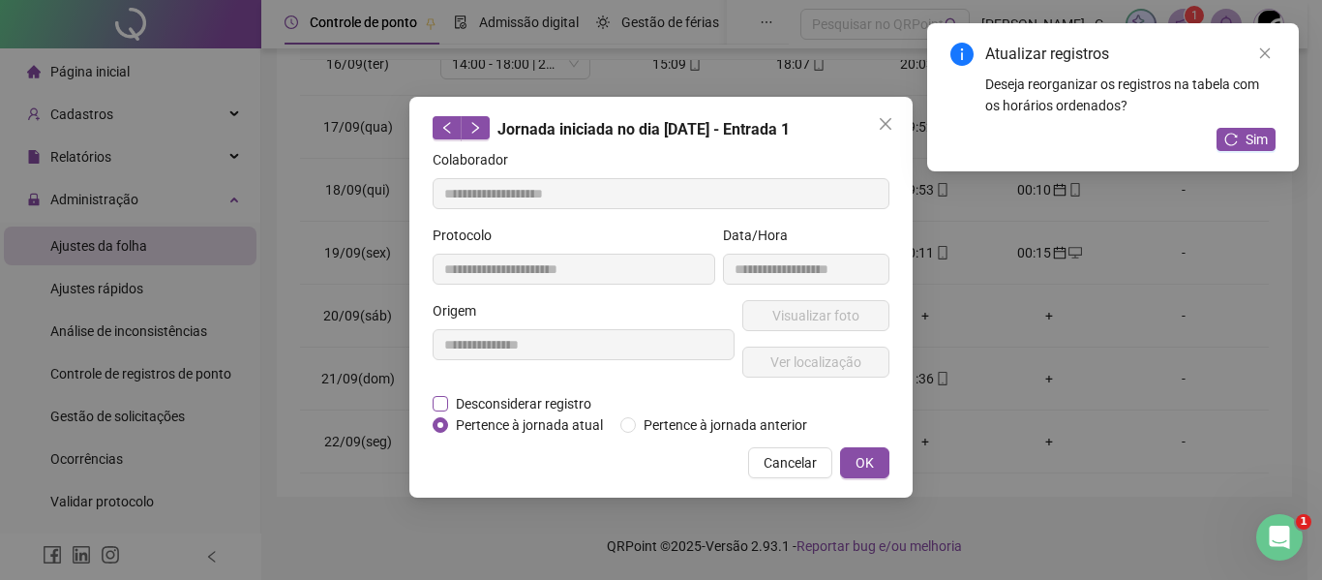
click at [532, 403] on span "Desconsiderar registro" at bounding box center [523, 403] width 151 height 21
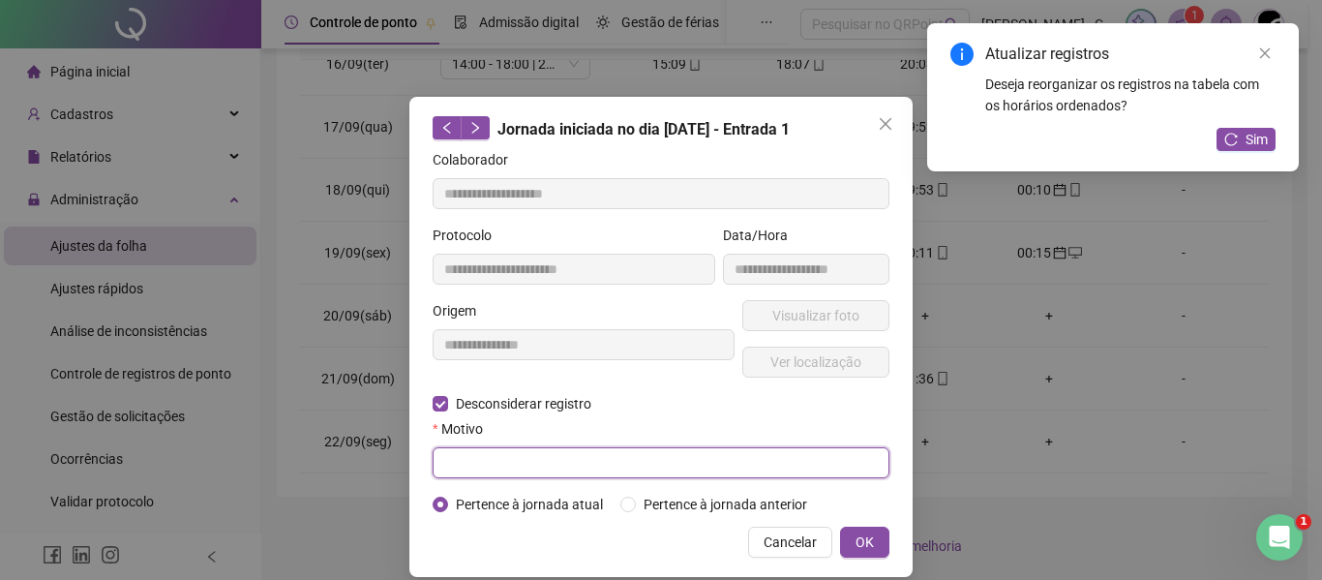
drag, startPoint x: 558, startPoint y: 474, endPoint x: 563, endPoint y: 463, distance: 12.6
click at [559, 474] on input "text" at bounding box center [661, 462] width 457 height 31
type input "****"
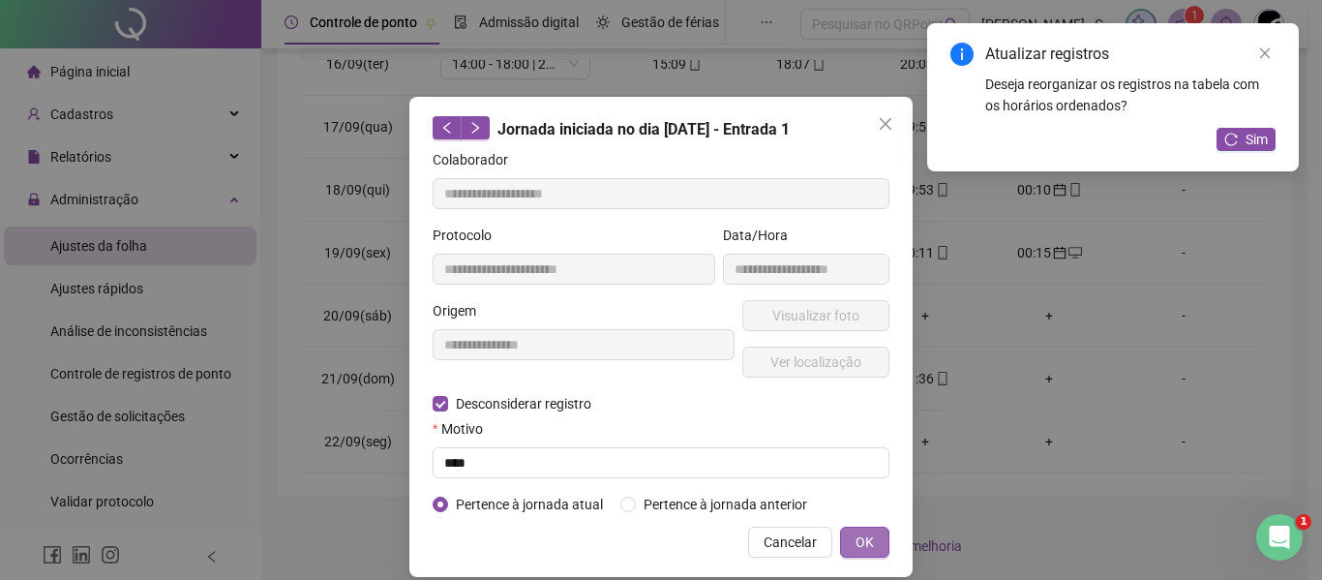
click at [880, 538] on button "OK" at bounding box center [864, 541] width 49 height 31
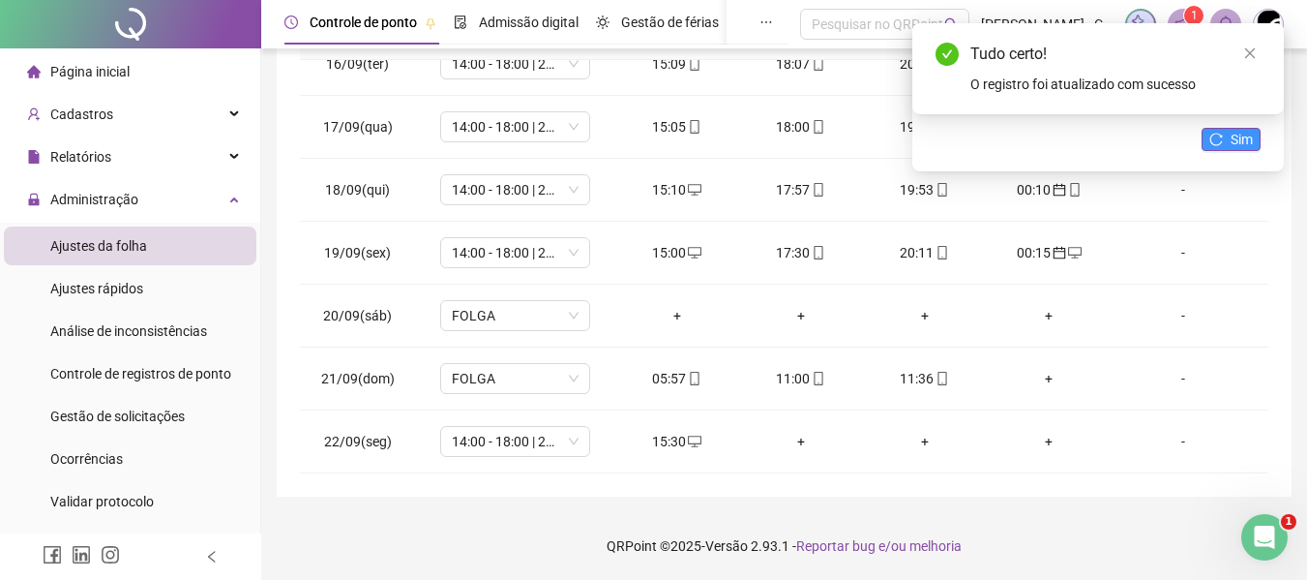
click at [1213, 139] on icon "reload" at bounding box center [1217, 140] width 14 height 14
click at [1051, 379] on div "+" at bounding box center [1048, 378] width 93 height 21
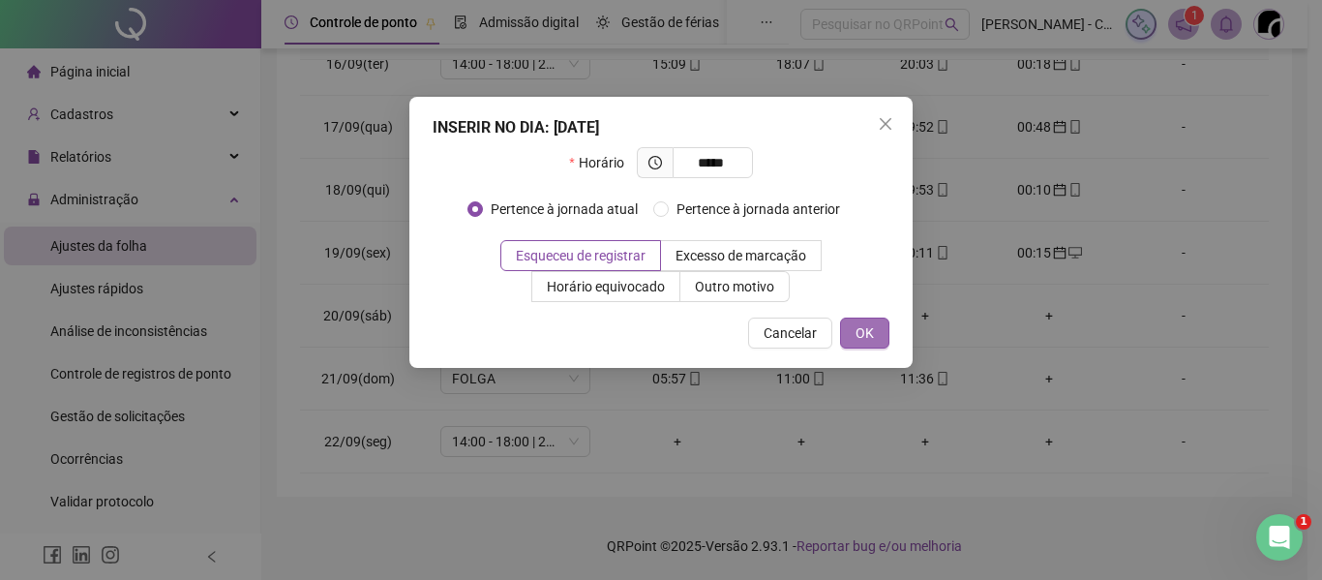
type input "*****"
click at [862, 339] on span "OK" at bounding box center [864, 332] width 18 height 21
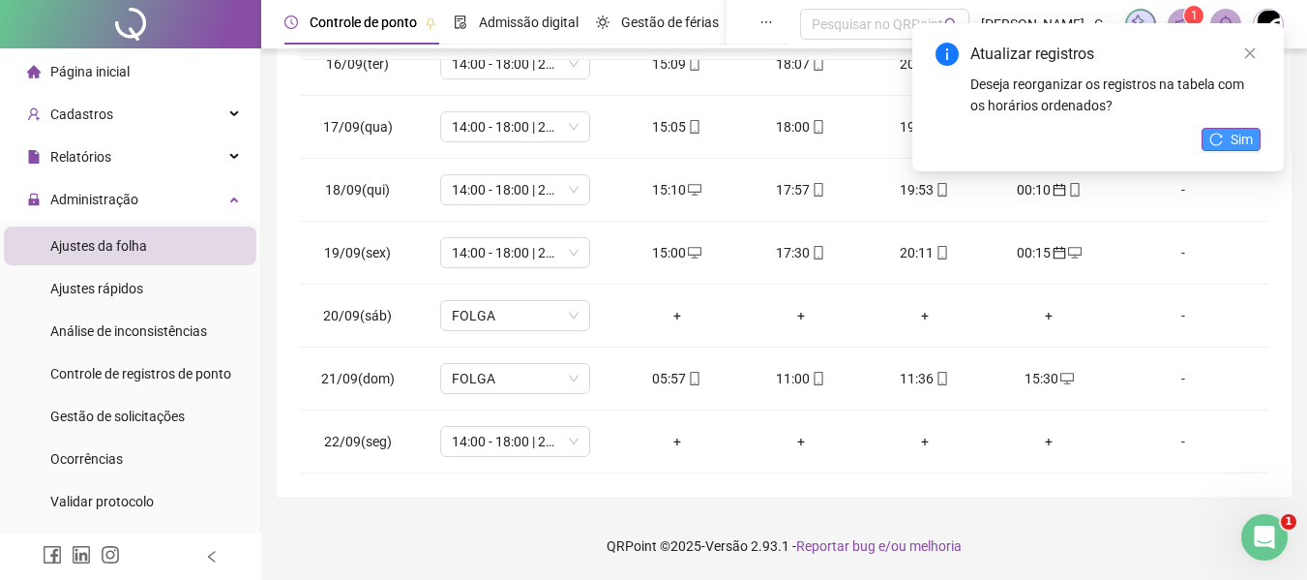
click at [1232, 136] on span "Sim" at bounding box center [1242, 139] width 22 height 21
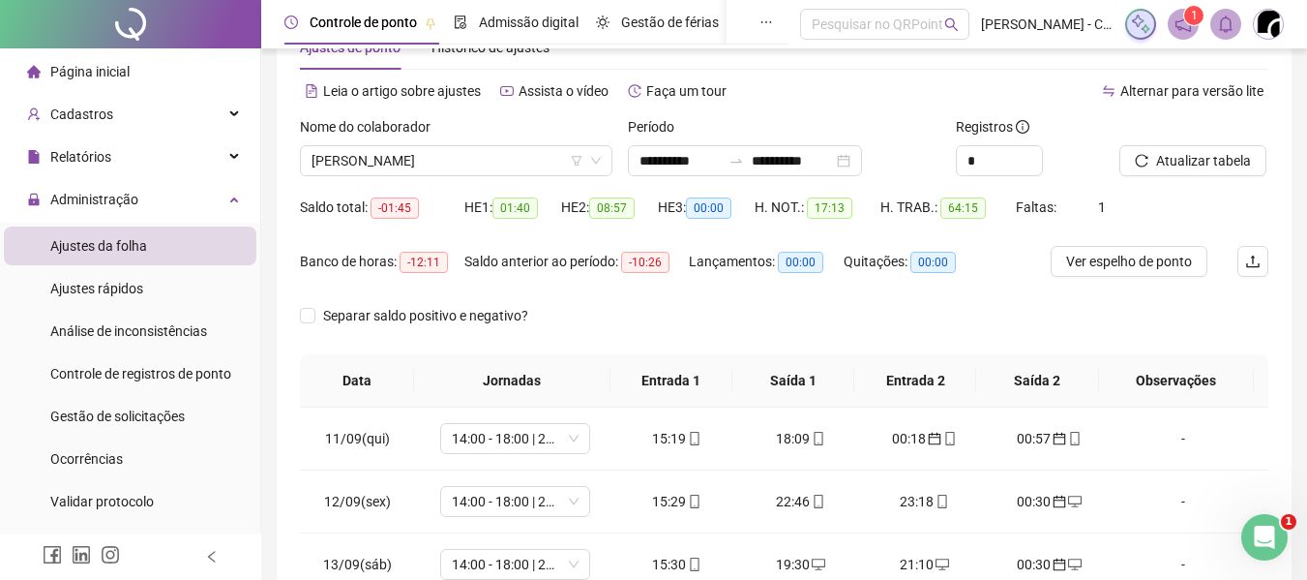
scroll to position [0, 0]
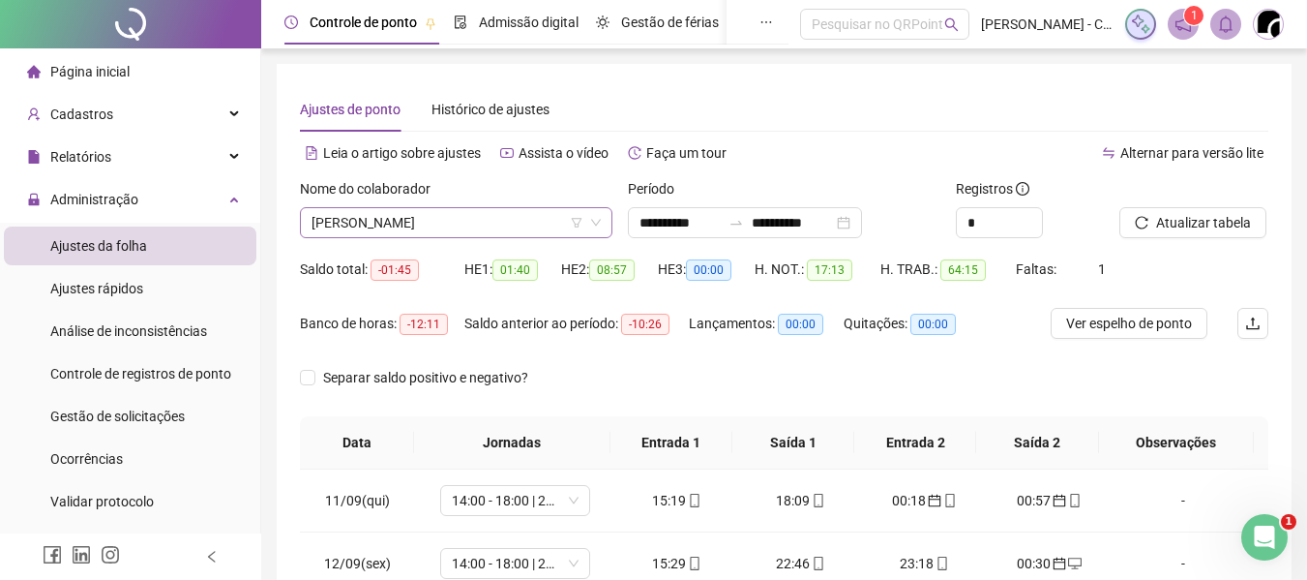
click at [440, 220] on span "[PERSON_NAME]" at bounding box center [456, 222] width 289 height 29
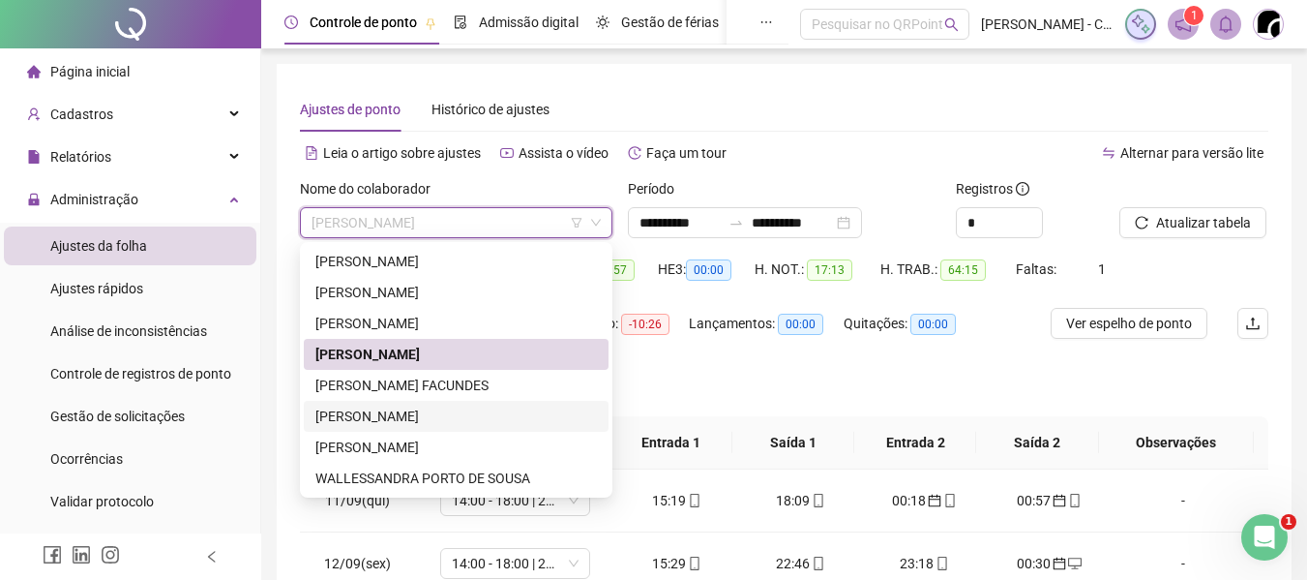
click at [395, 390] on div "[PERSON_NAME] FACUNDES" at bounding box center [456, 384] width 282 height 21
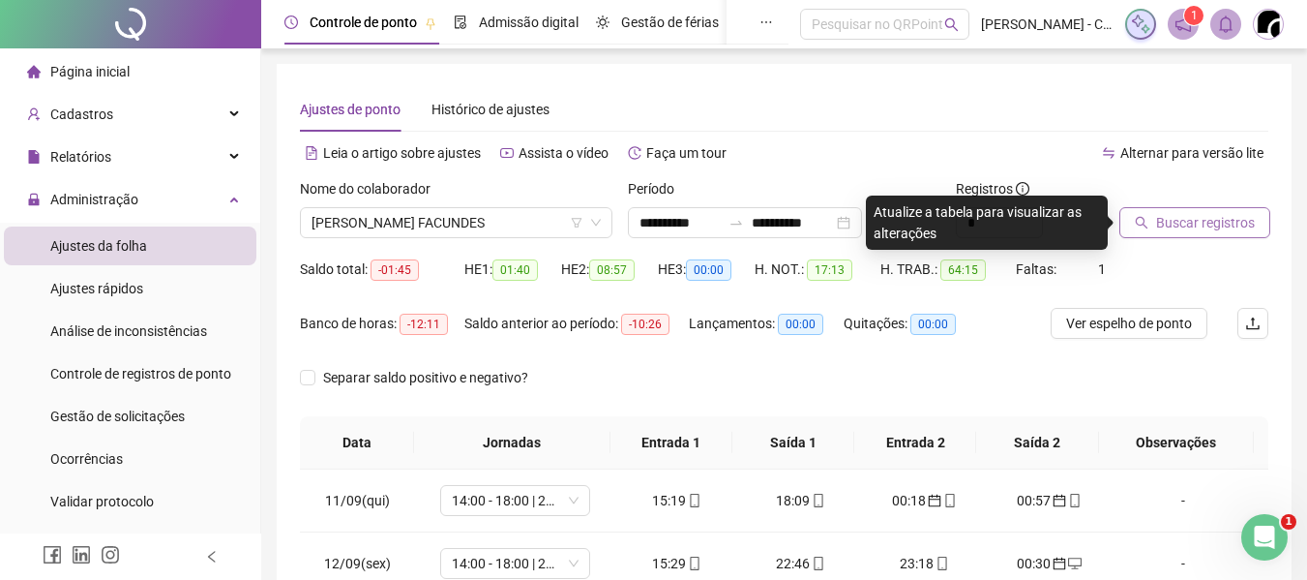
drag, startPoint x: 1205, startPoint y: 239, endPoint x: 1207, endPoint y: 225, distance: 13.7
click at [1205, 236] on div "Buscar registros" at bounding box center [1194, 215] width 164 height 75
click at [1207, 225] on span "Buscar registros" at bounding box center [1205, 222] width 99 height 21
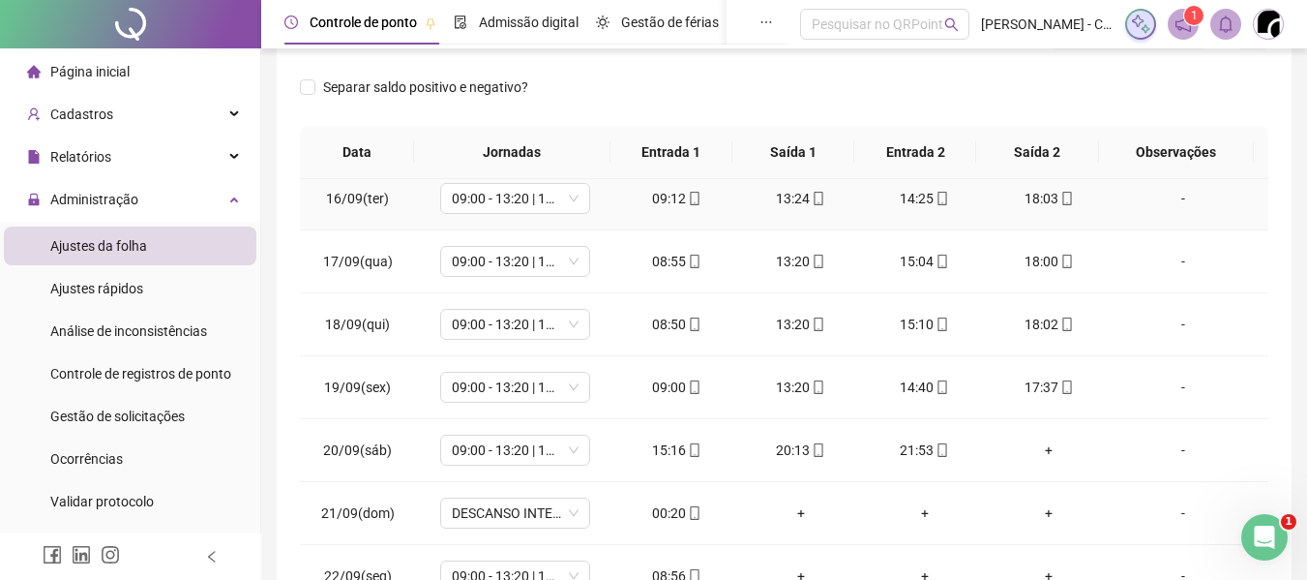
scroll to position [342, 0]
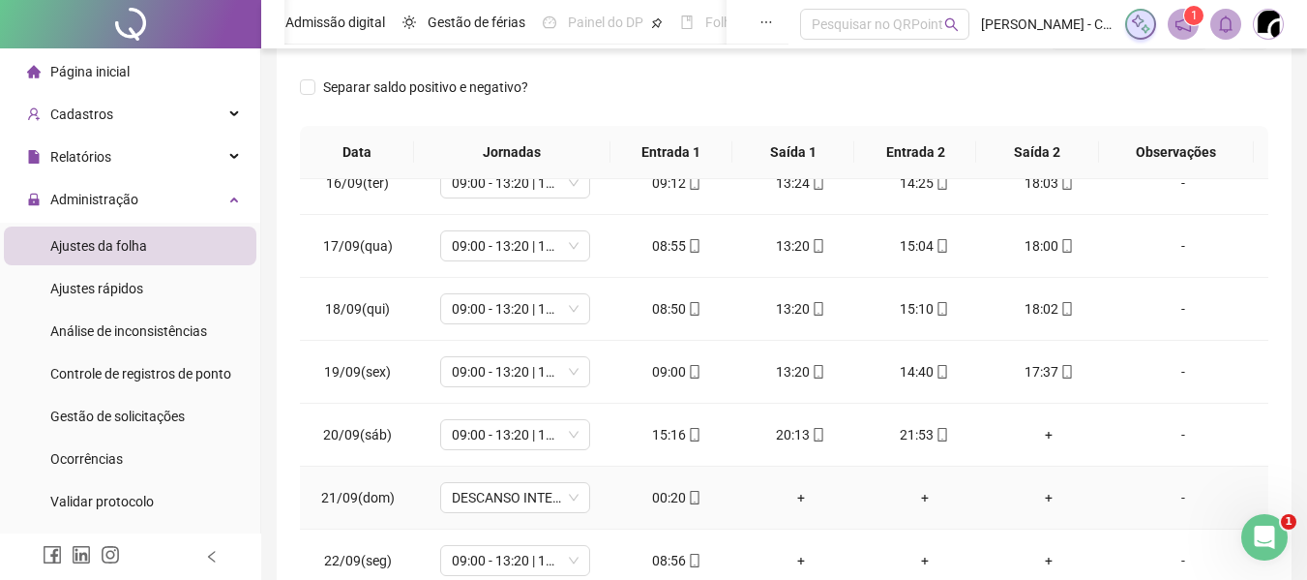
click at [663, 496] on div "00:20" at bounding box center [677, 497] width 93 height 21
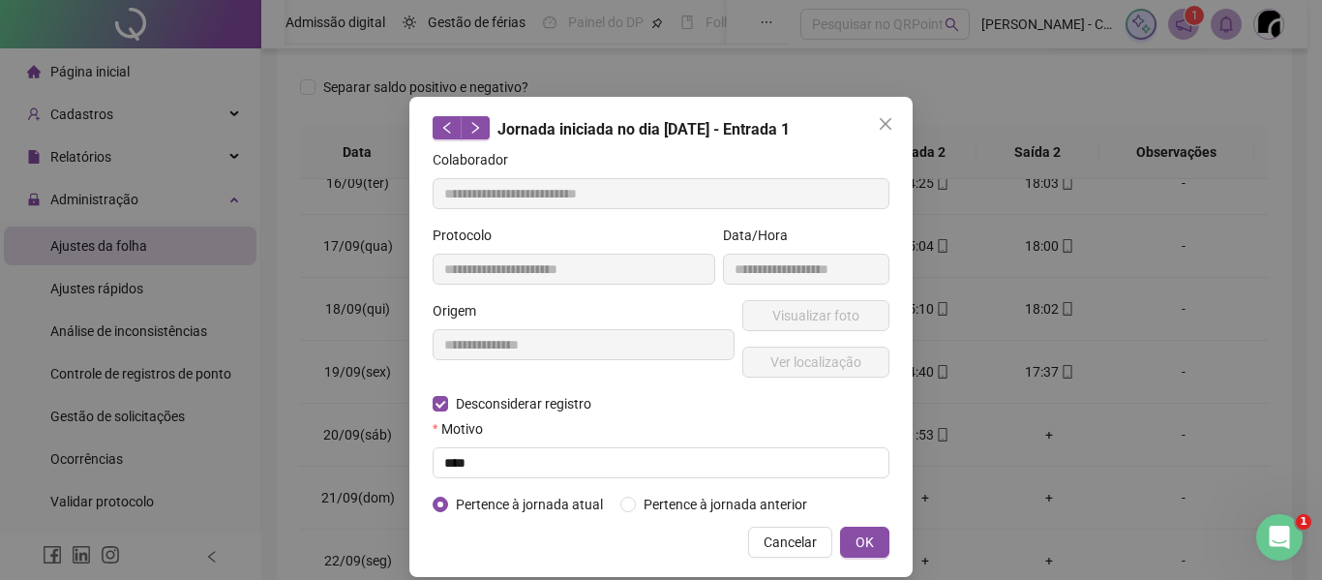
type input "**********"
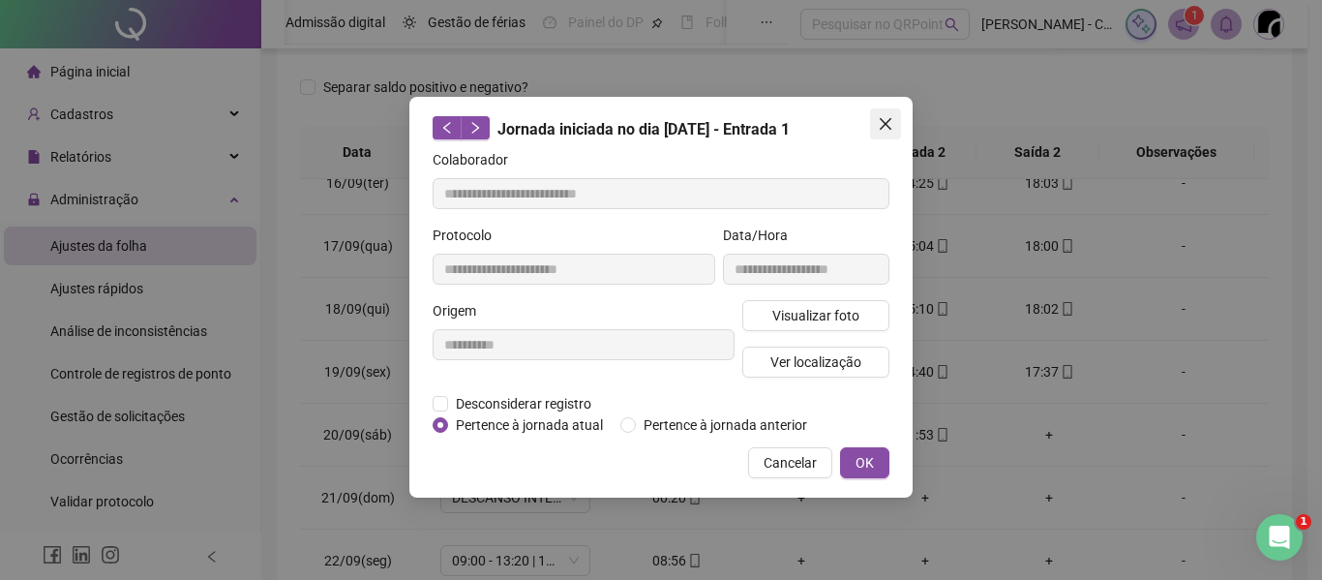
click at [884, 124] on icon "close" at bounding box center [886, 124] width 12 height 12
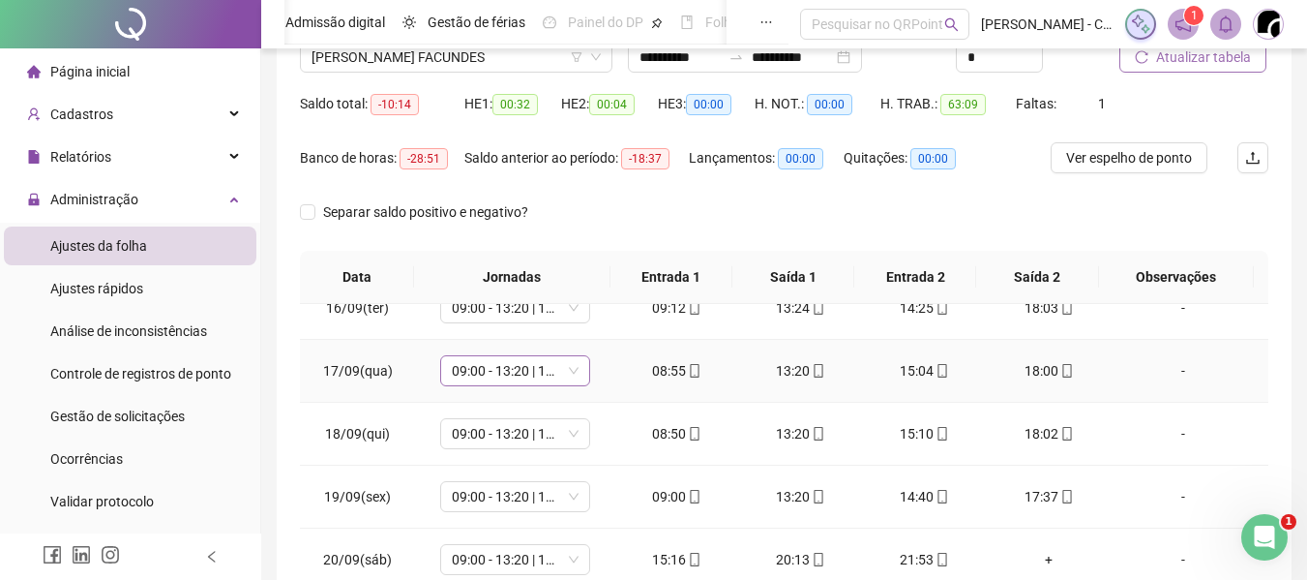
scroll to position [409, 0]
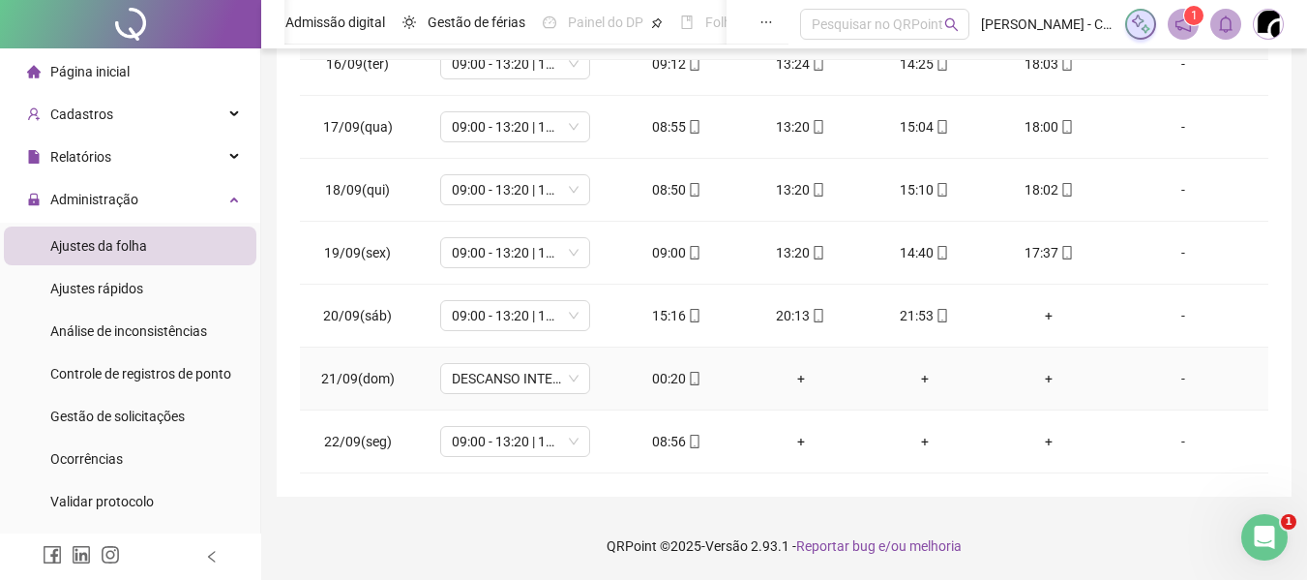
click at [653, 380] on div "00:20" at bounding box center [677, 378] width 93 height 21
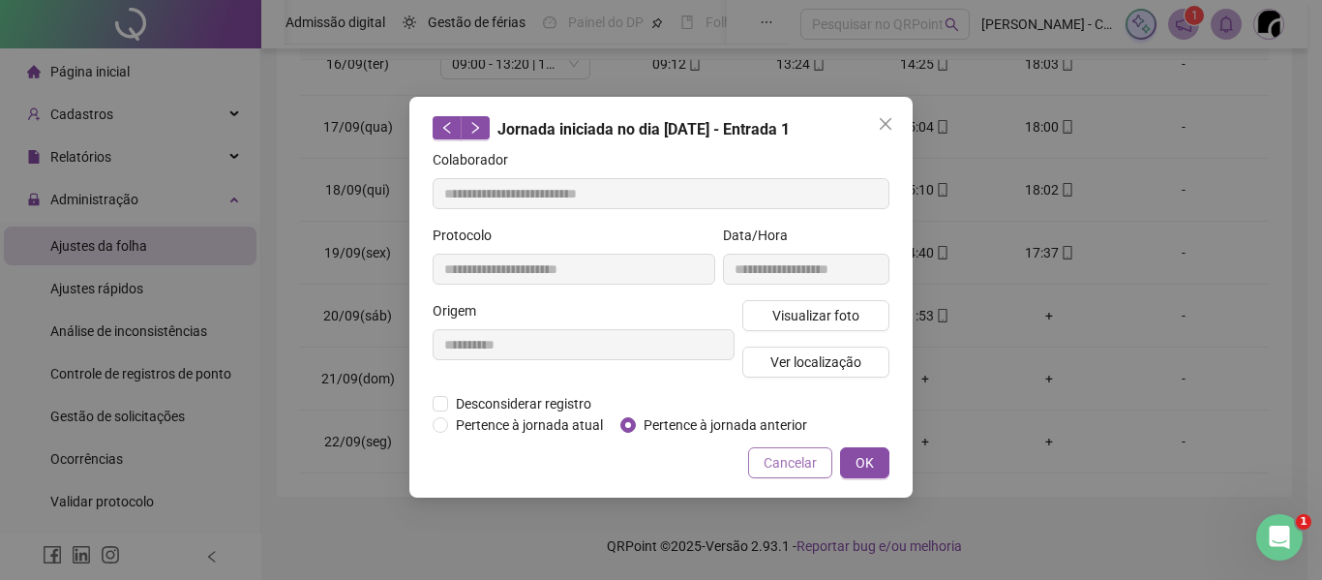
click at [812, 463] on span "Cancelar" at bounding box center [789, 462] width 53 height 21
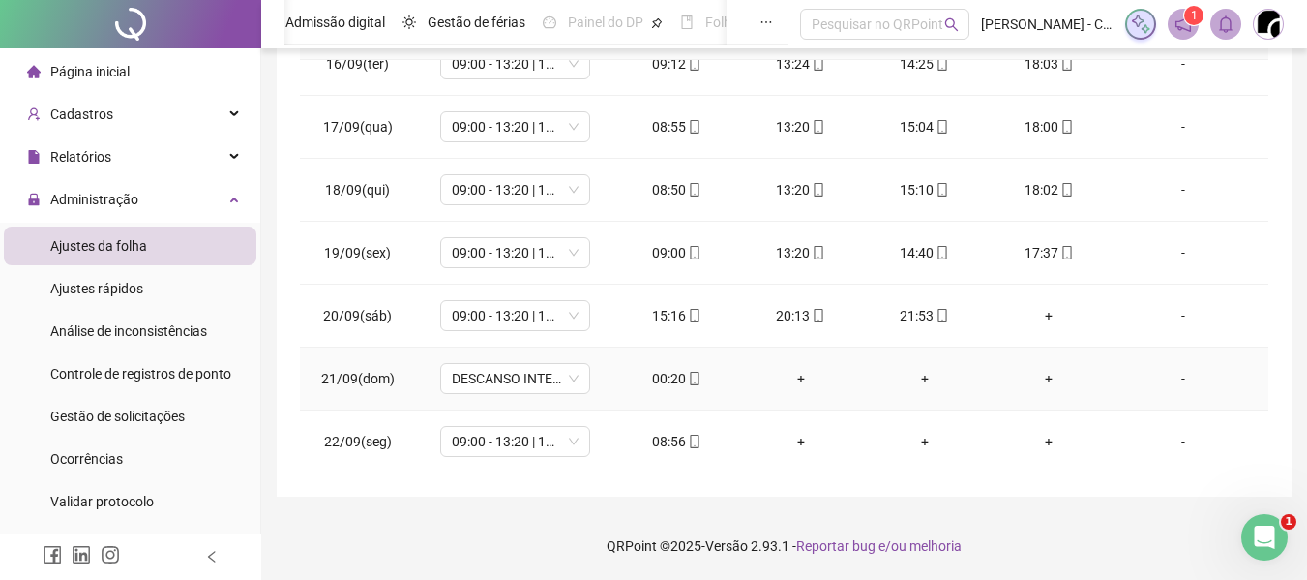
click at [658, 380] on div "00:20" at bounding box center [677, 378] width 93 height 21
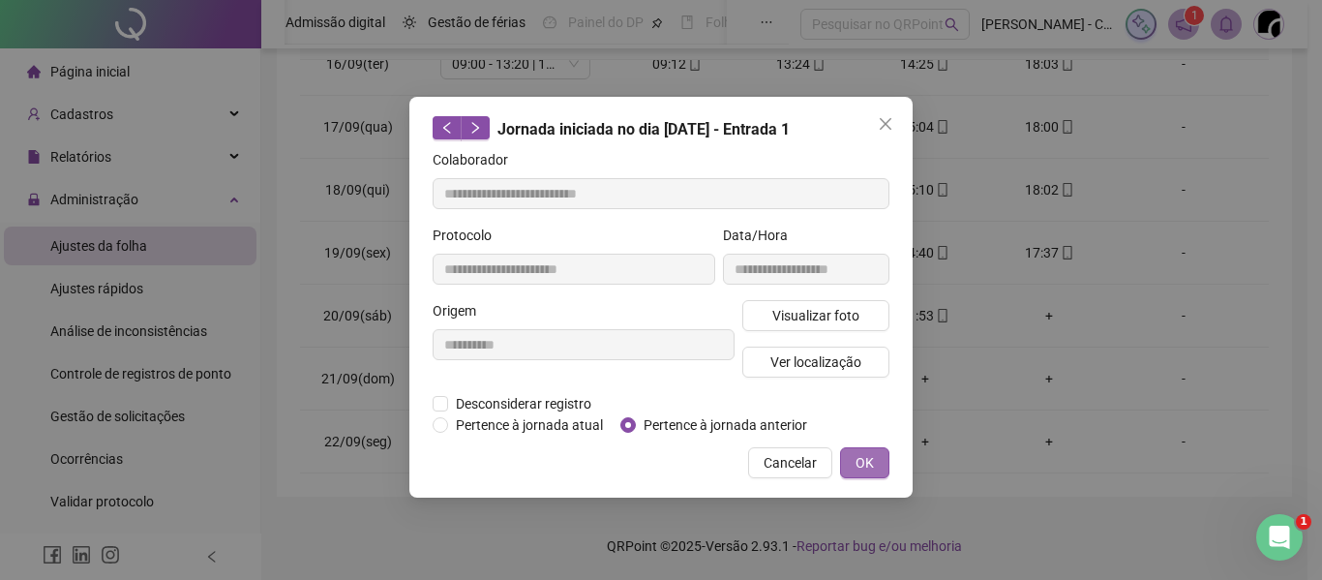
click at [859, 463] on span "OK" at bounding box center [864, 462] width 18 height 21
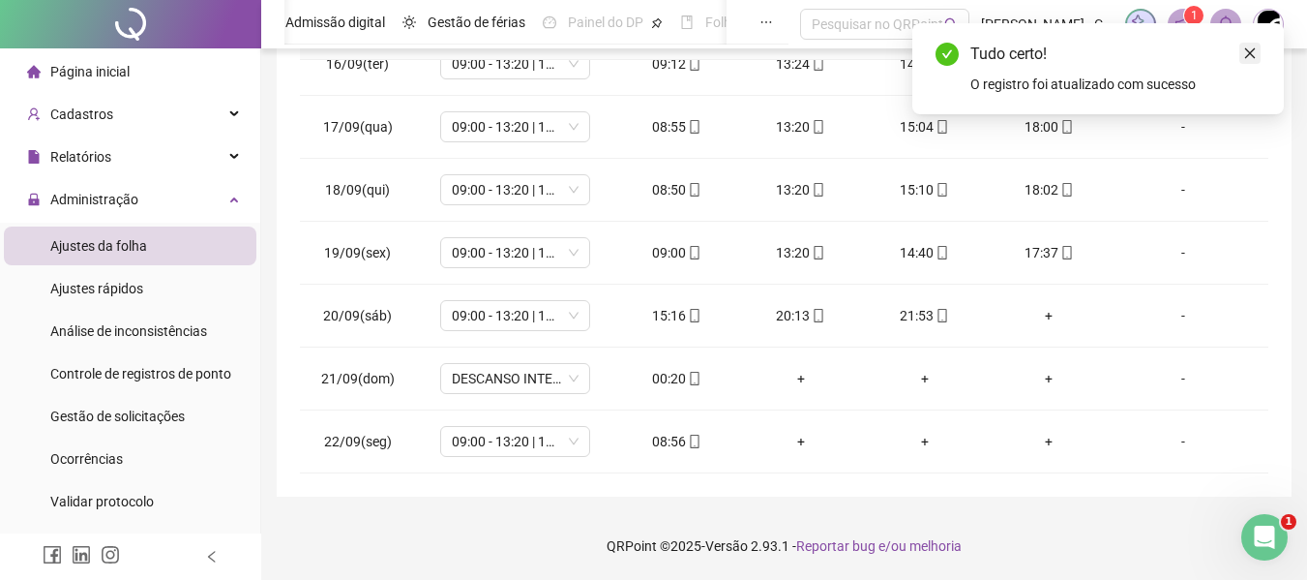
click at [1248, 54] on icon "close" at bounding box center [1250, 53] width 14 height 14
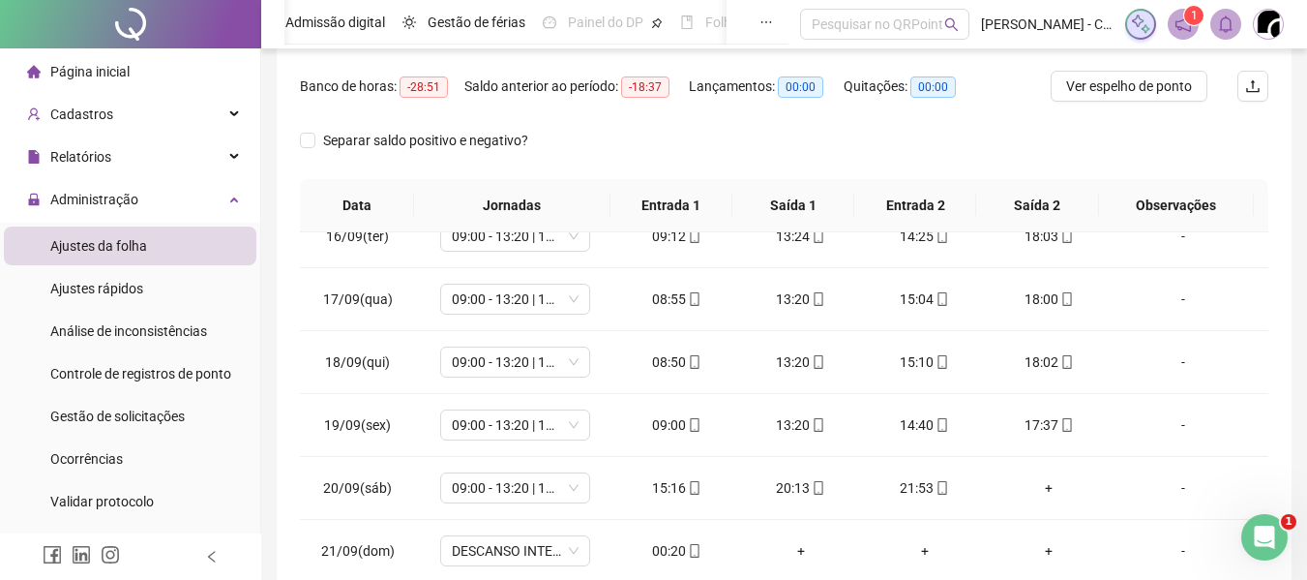
scroll to position [0, 0]
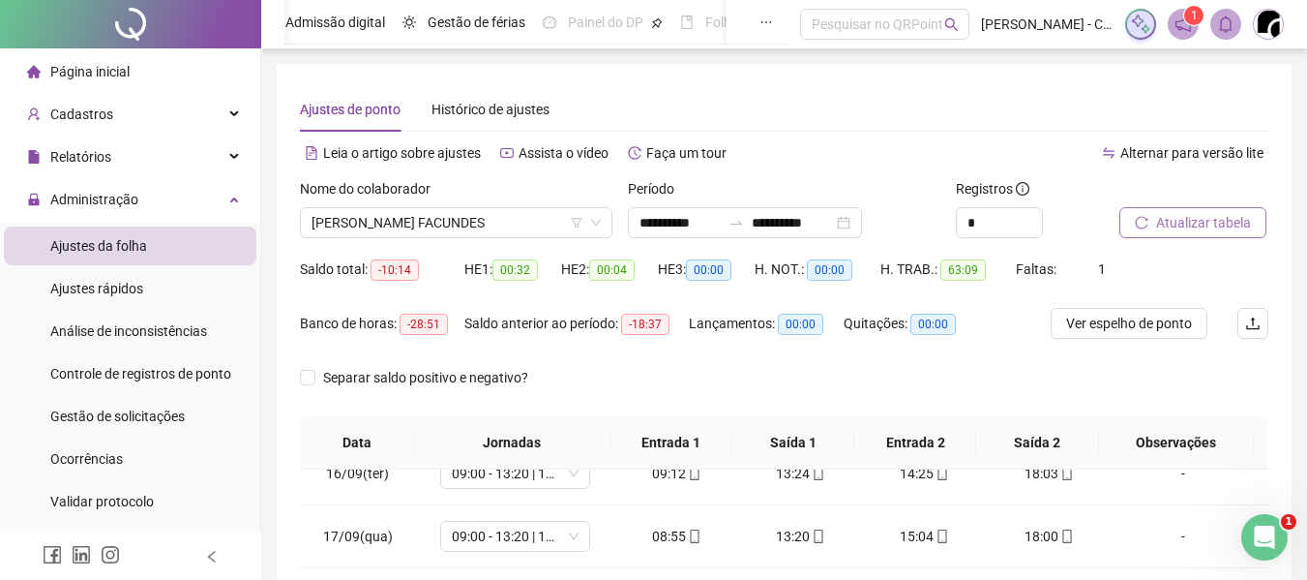
click at [1205, 207] on button "Atualizar tabela" at bounding box center [1193, 222] width 147 height 31
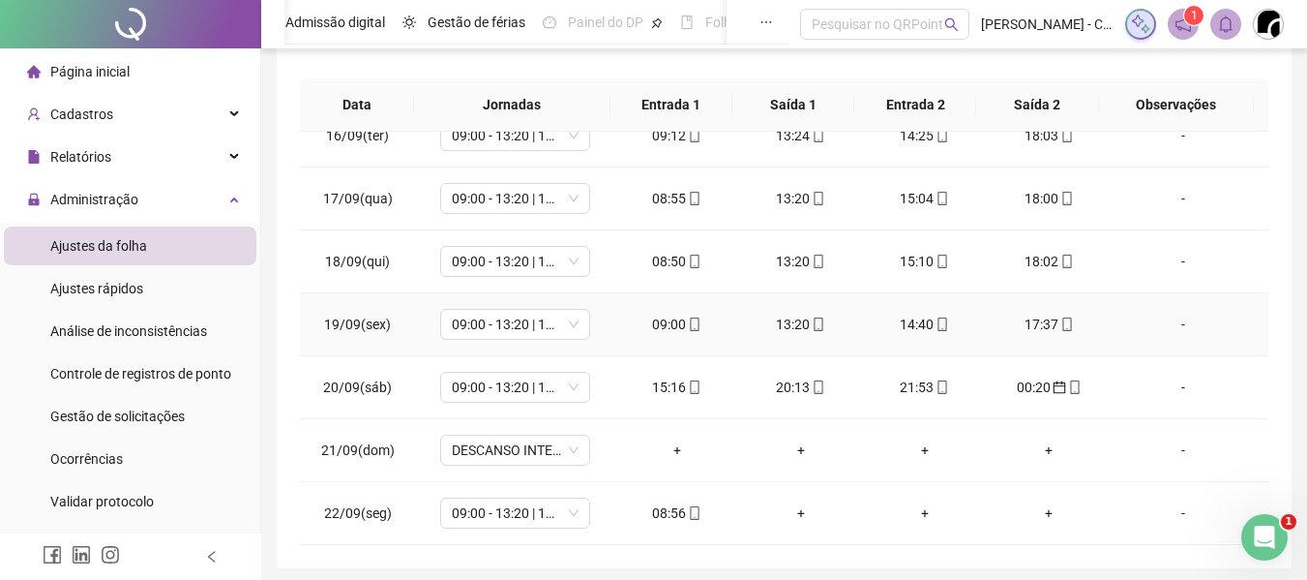
scroll to position [409, 0]
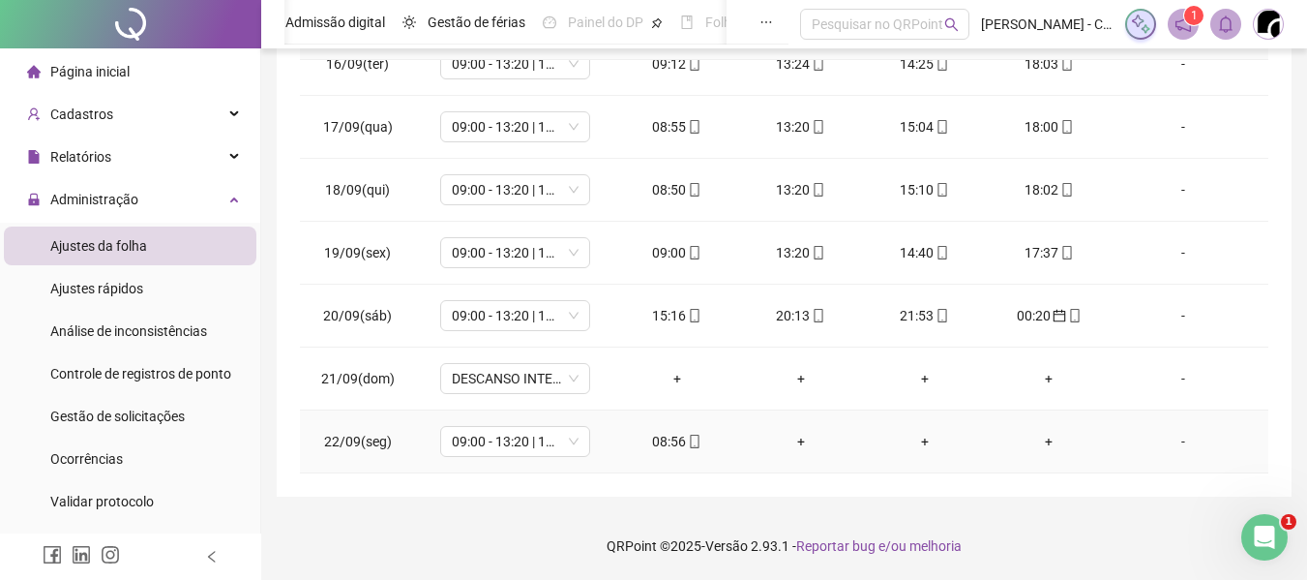
click at [659, 445] on div "08:56" at bounding box center [677, 441] width 93 height 21
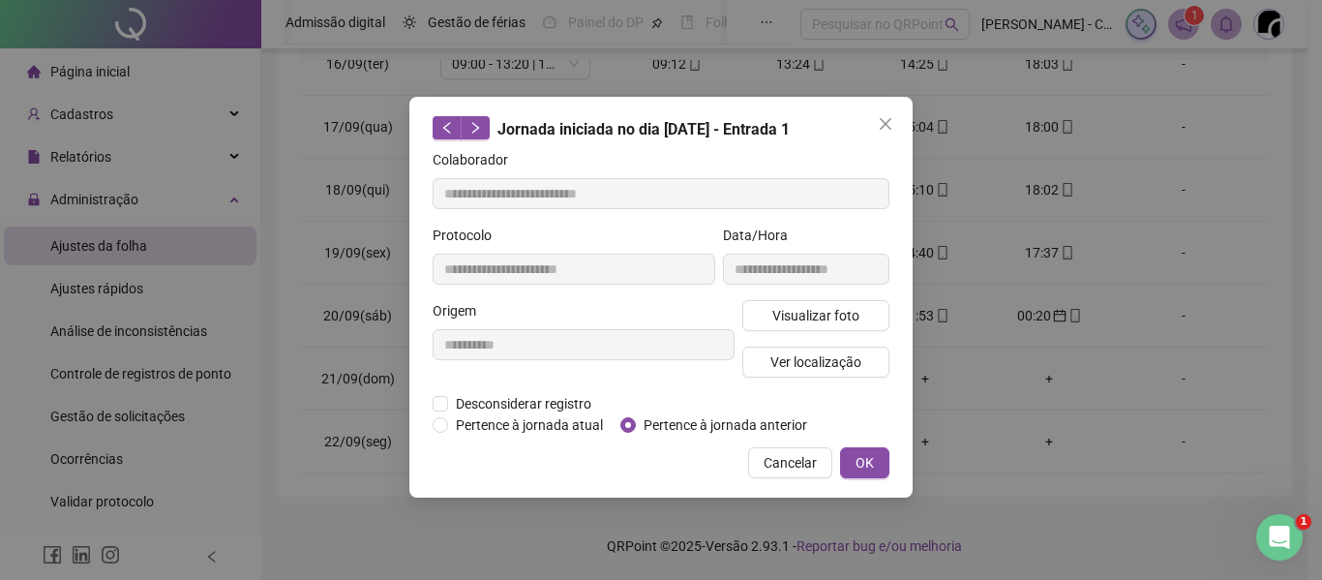
type input "**********"
click at [883, 126] on icon "close" at bounding box center [886, 124] width 12 height 12
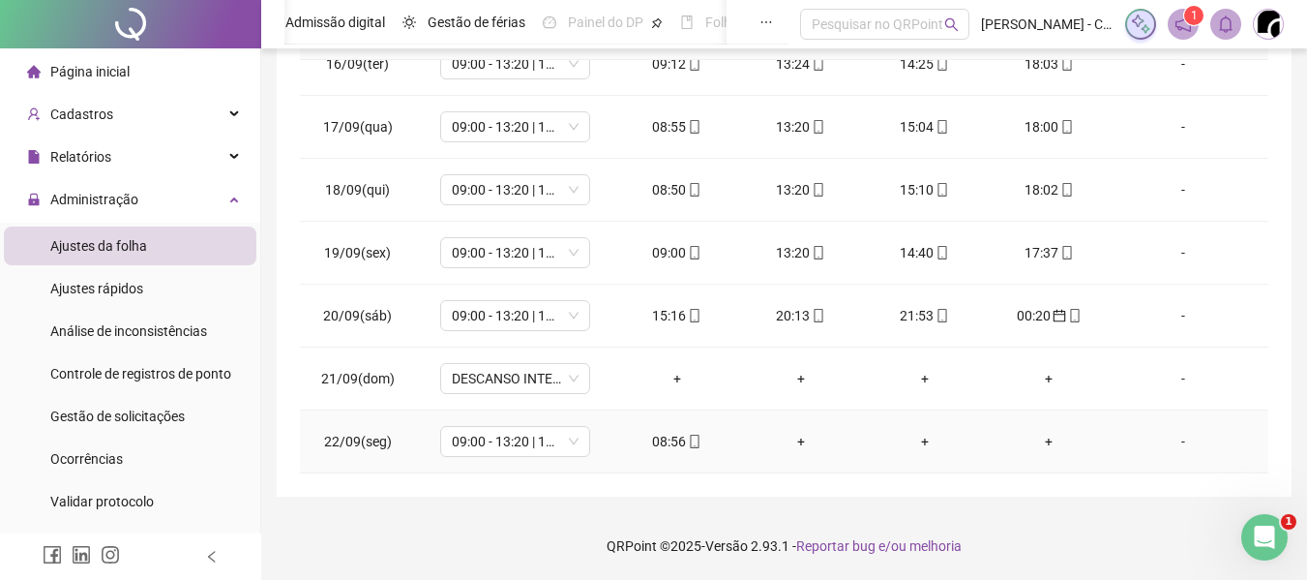
click at [691, 442] on icon "mobile" at bounding box center [695, 441] width 14 height 14
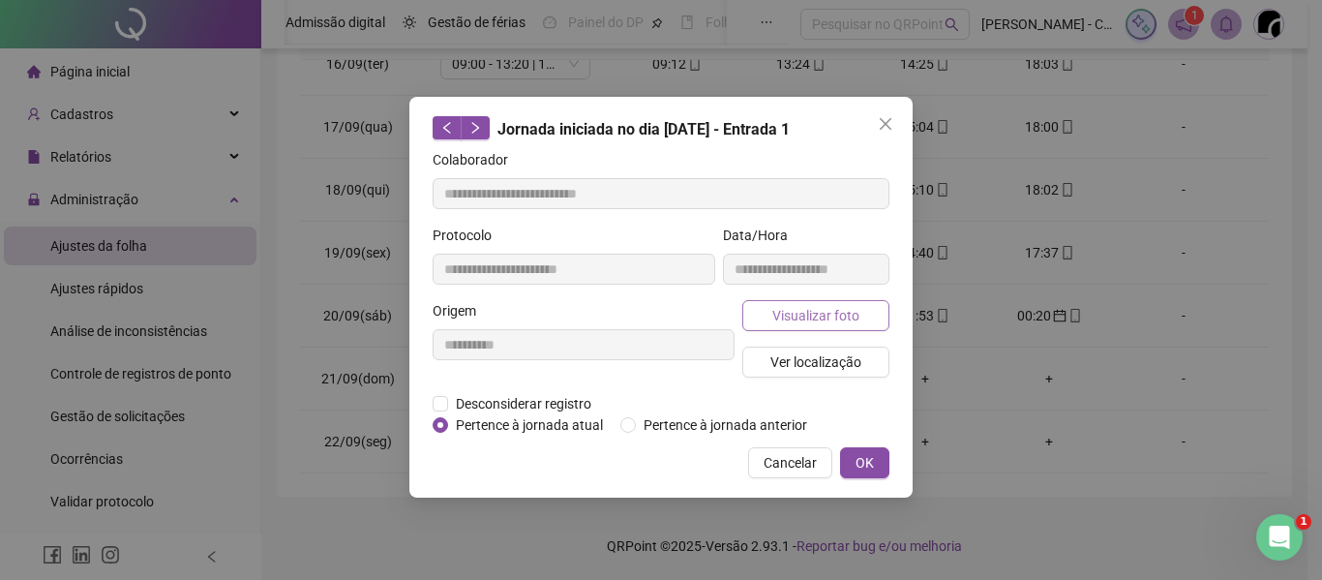
click at [840, 321] on span "Visualizar foto" at bounding box center [815, 315] width 87 height 21
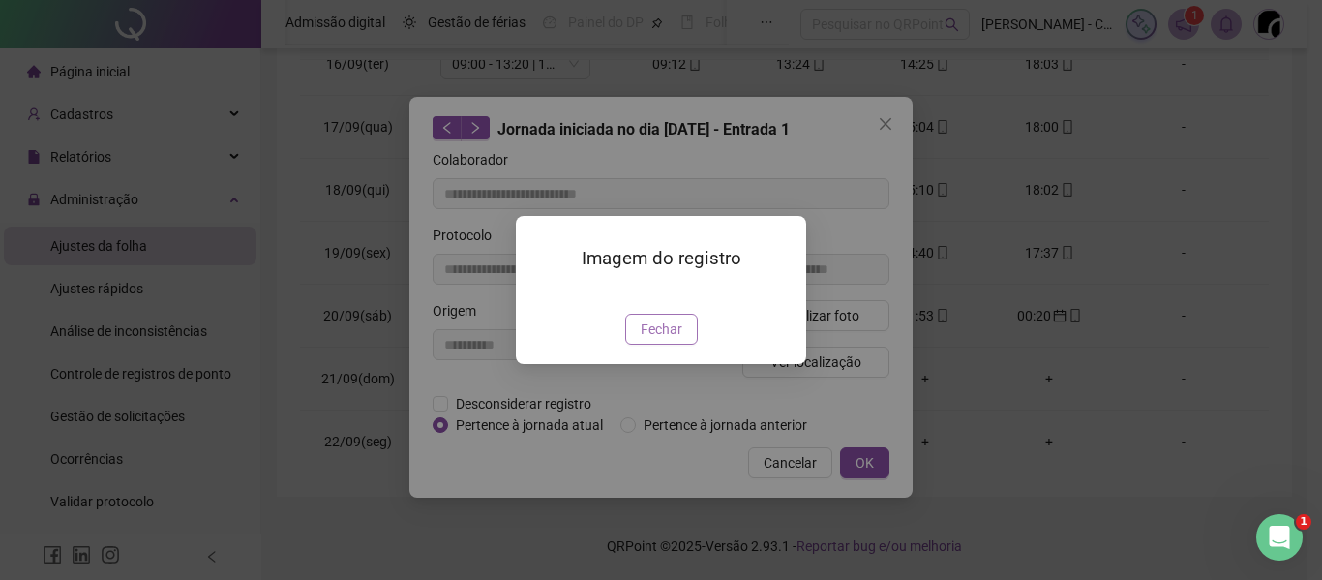
click at [652, 340] on span "Fechar" at bounding box center [662, 328] width 42 height 21
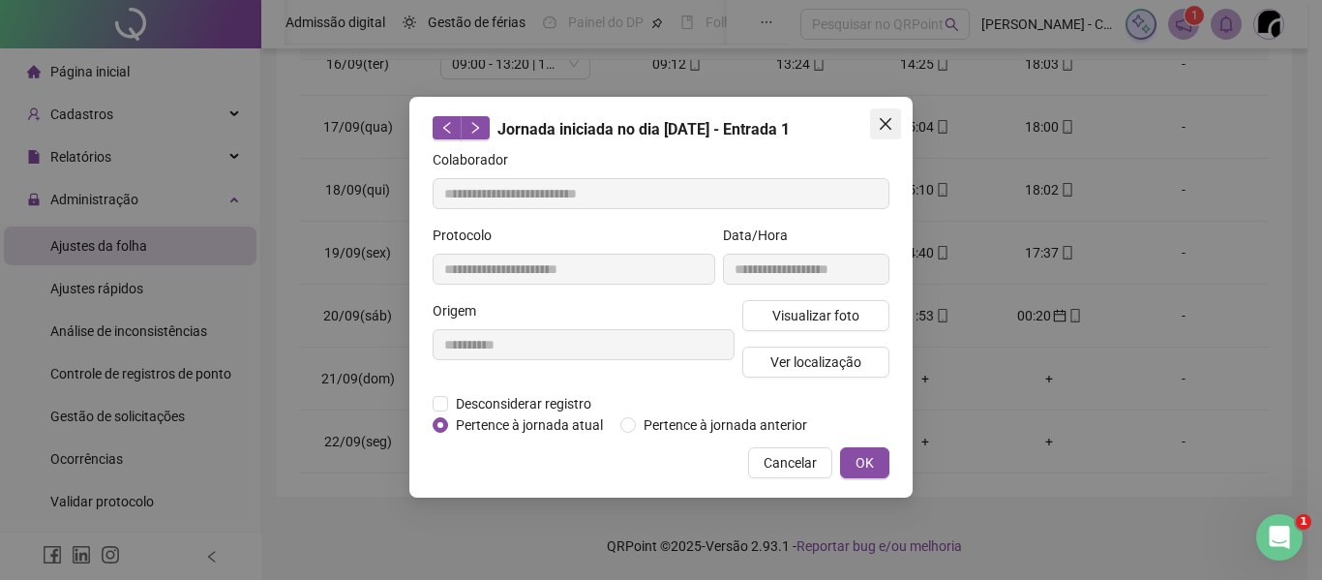
click at [881, 124] on icon "close" at bounding box center [885, 123] width 15 height 15
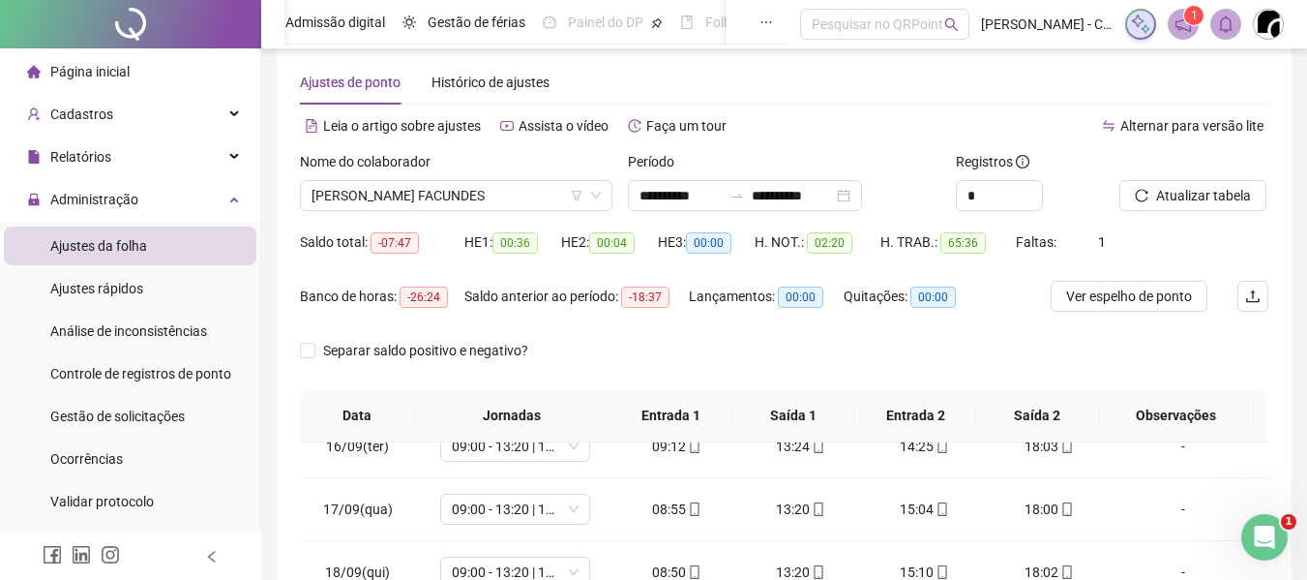
scroll to position [0, 0]
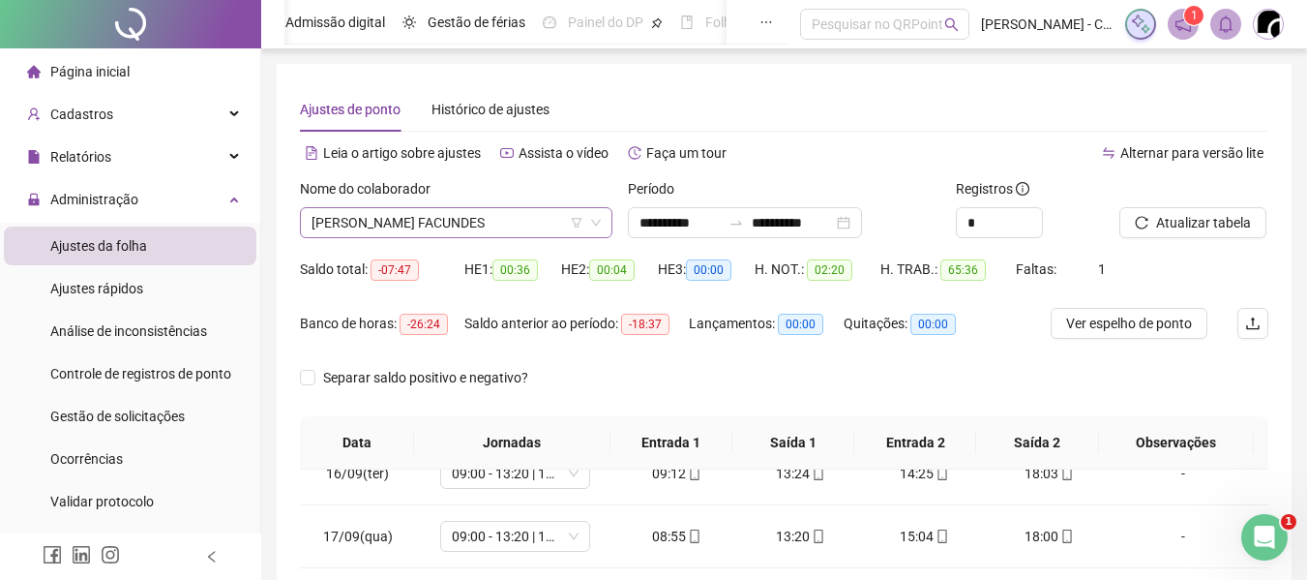
click at [479, 217] on span "[PERSON_NAME] FACUNDES" at bounding box center [456, 222] width 289 height 29
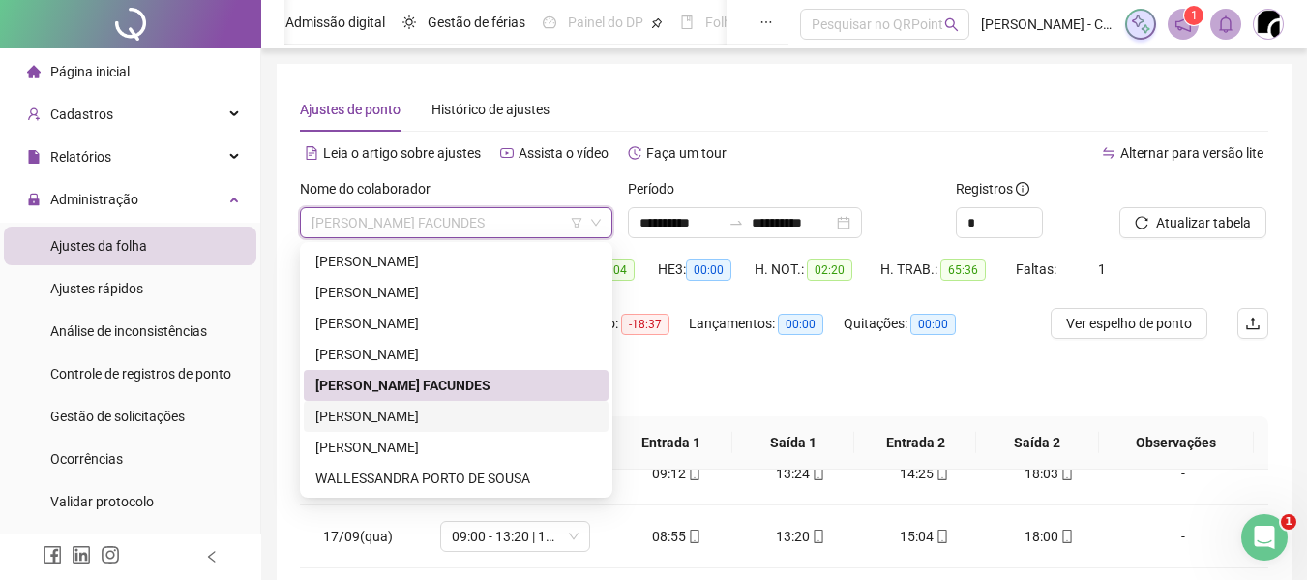
click at [465, 415] on div "[PERSON_NAME]" at bounding box center [456, 415] width 282 height 21
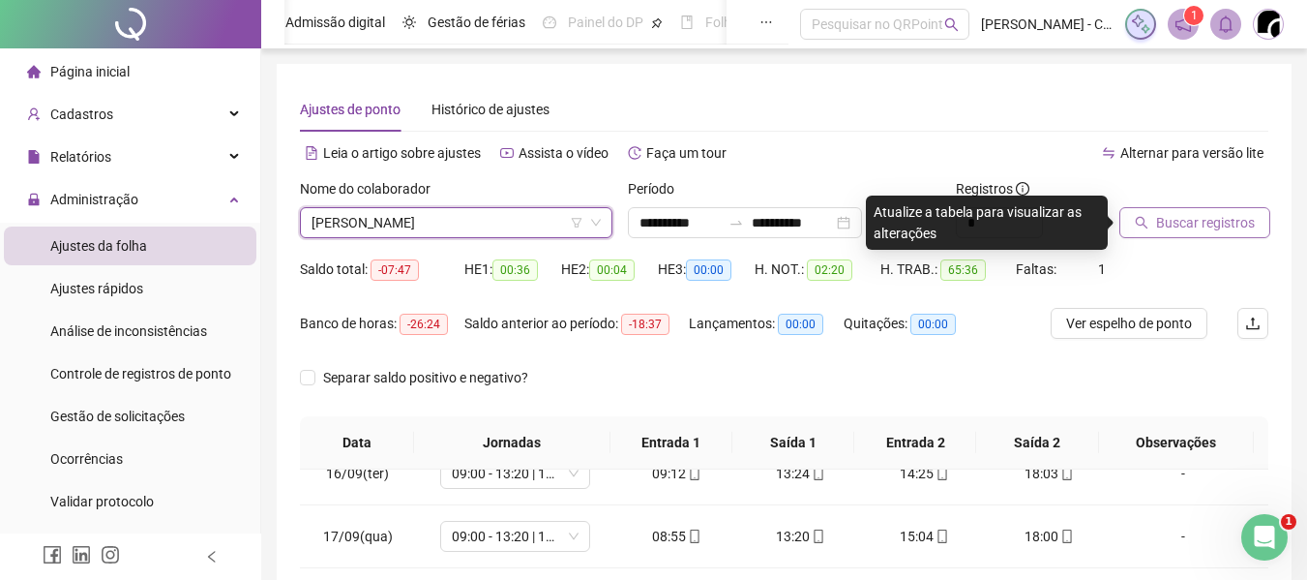
click at [1180, 224] on span "Buscar registros" at bounding box center [1205, 222] width 99 height 21
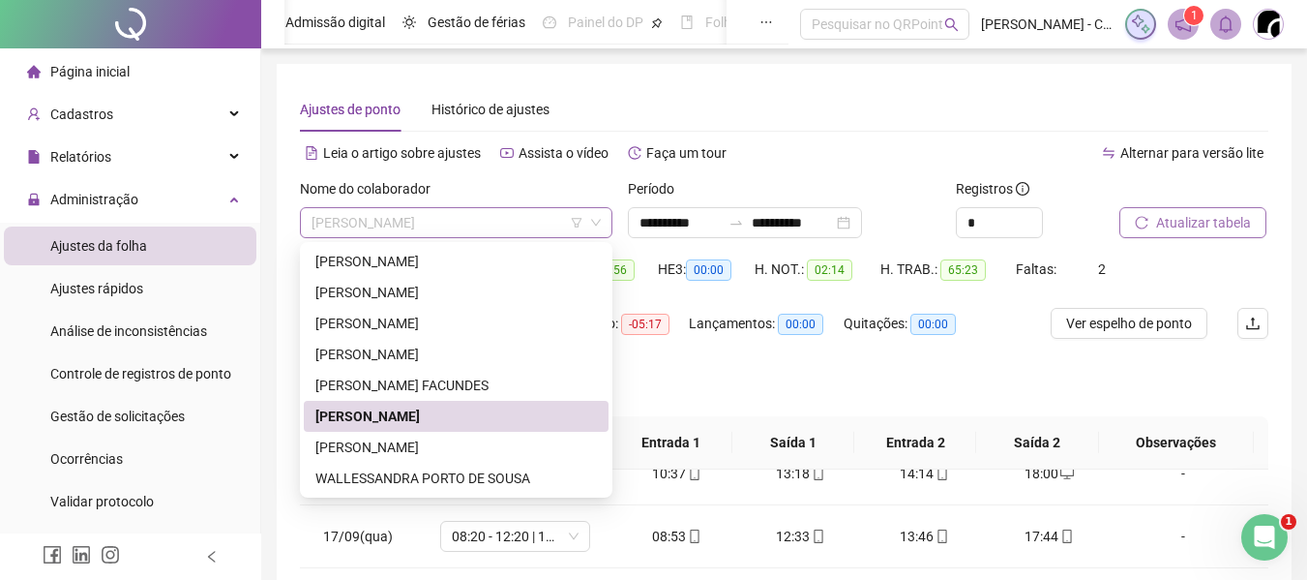
click at [448, 208] on span "[PERSON_NAME]" at bounding box center [456, 222] width 289 height 29
click at [466, 436] on div "[PERSON_NAME]" at bounding box center [456, 446] width 282 height 21
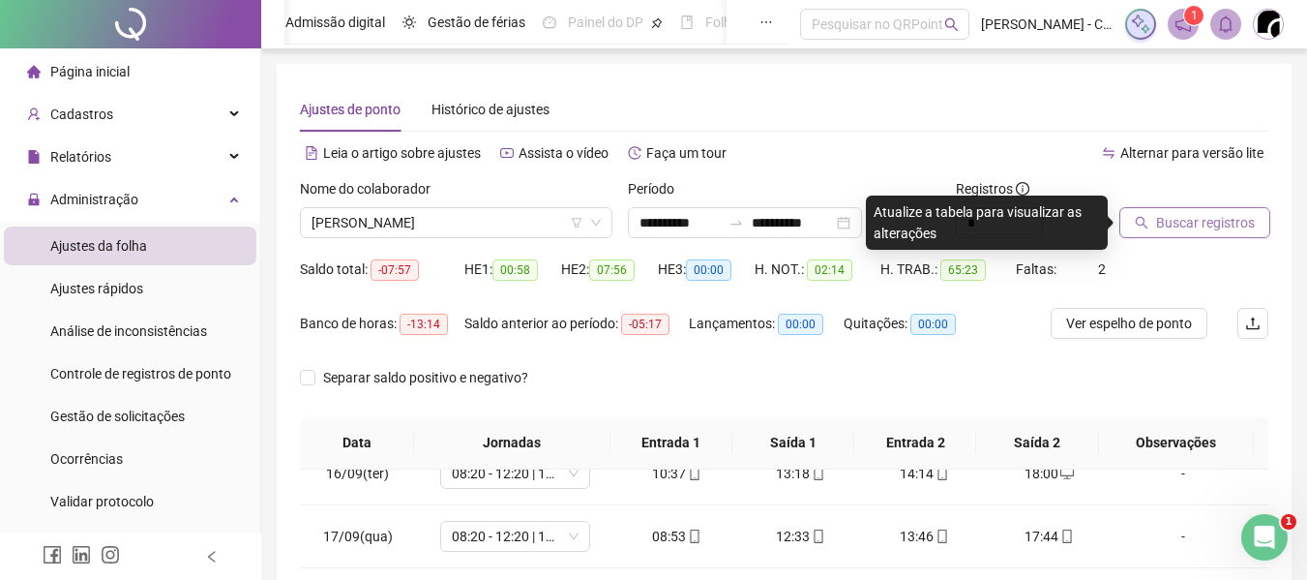
click at [1164, 227] on span "Buscar registros" at bounding box center [1205, 222] width 99 height 21
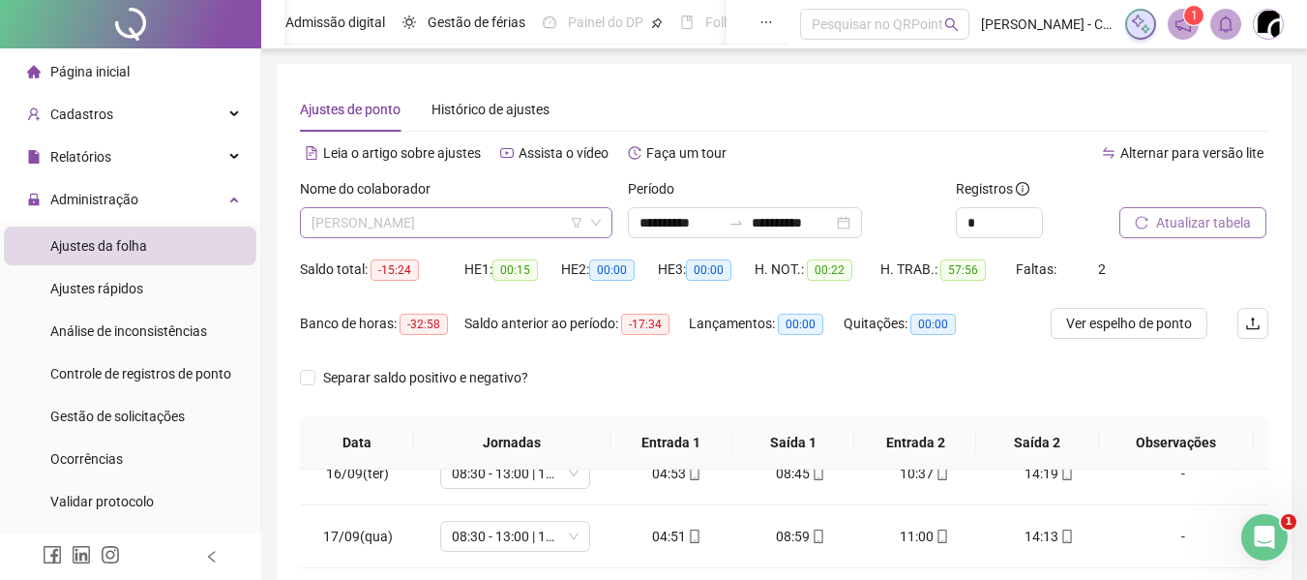
click at [375, 217] on span "[PERSON_NAME]" at bounding box center [456, 222] width 289 height 29
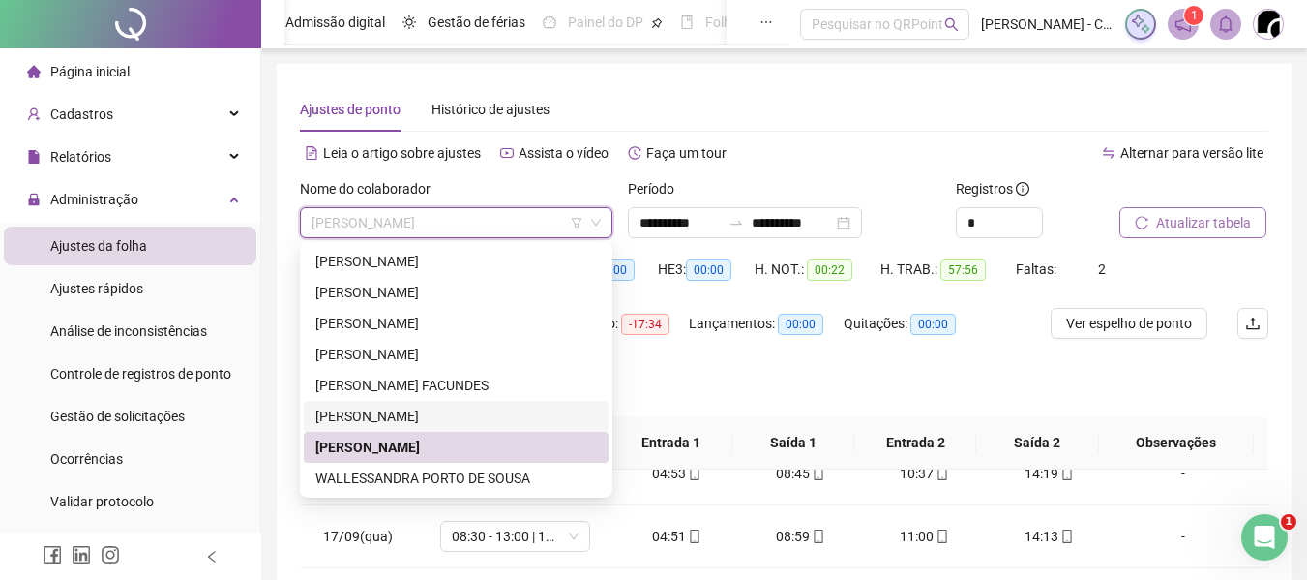
click at [429, 427] on div "[PERSON_NAME]" at bounding box center [456, 416] width 305 height 31
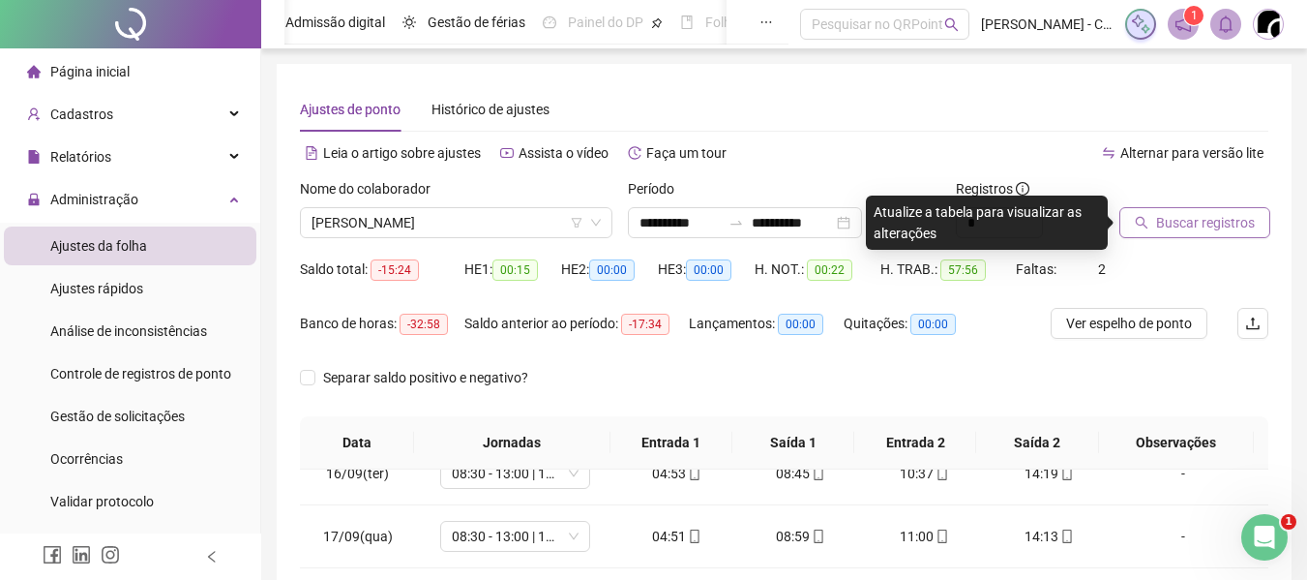
click at [1160, 228] on button "Buscar registros" at bounding box center [1195, 222] width 151 height 31
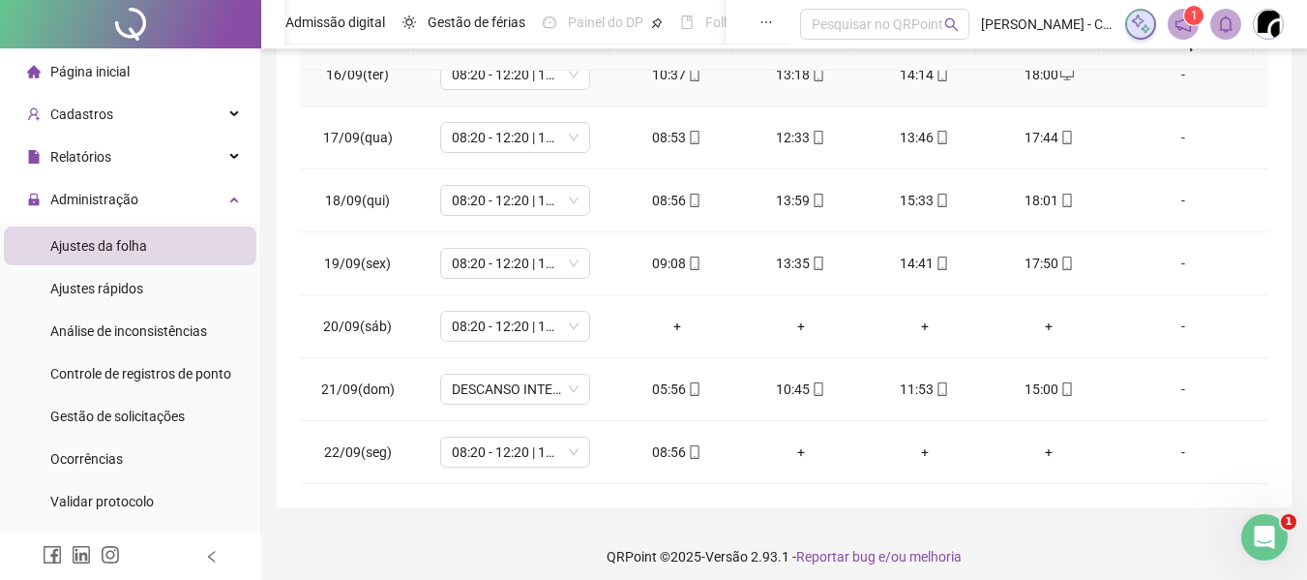
scroll to position [409, 0]
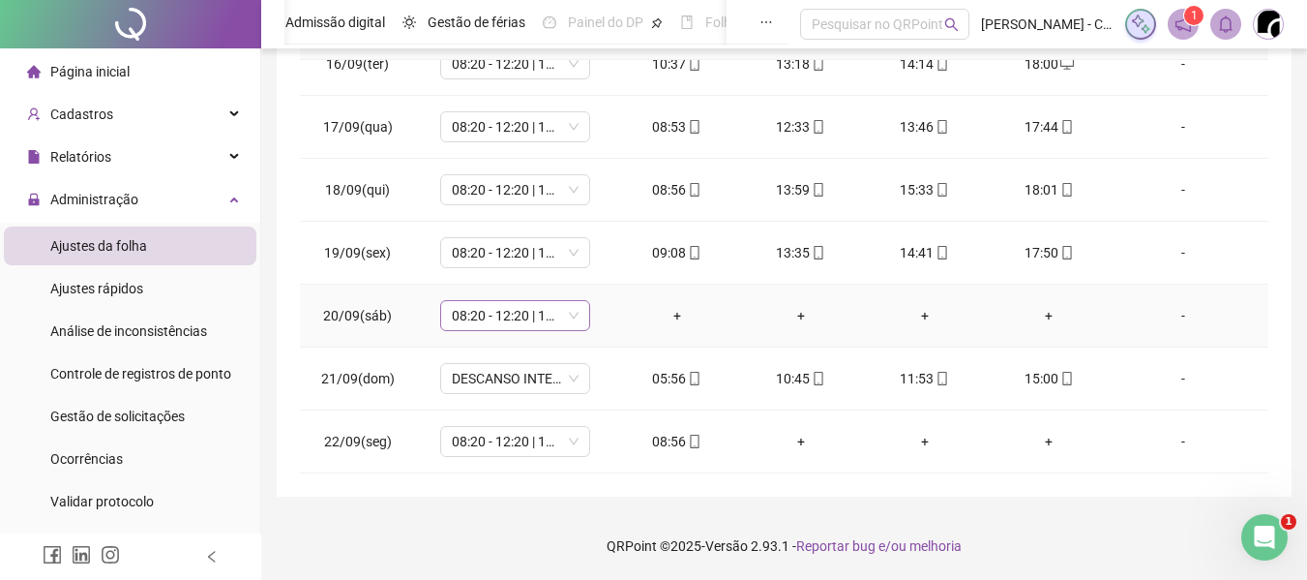
click at [494, 321] on span "08:20 - 12:20 | 14:00 - 17:20" at bounding box center [515, 315] width 127 height 29
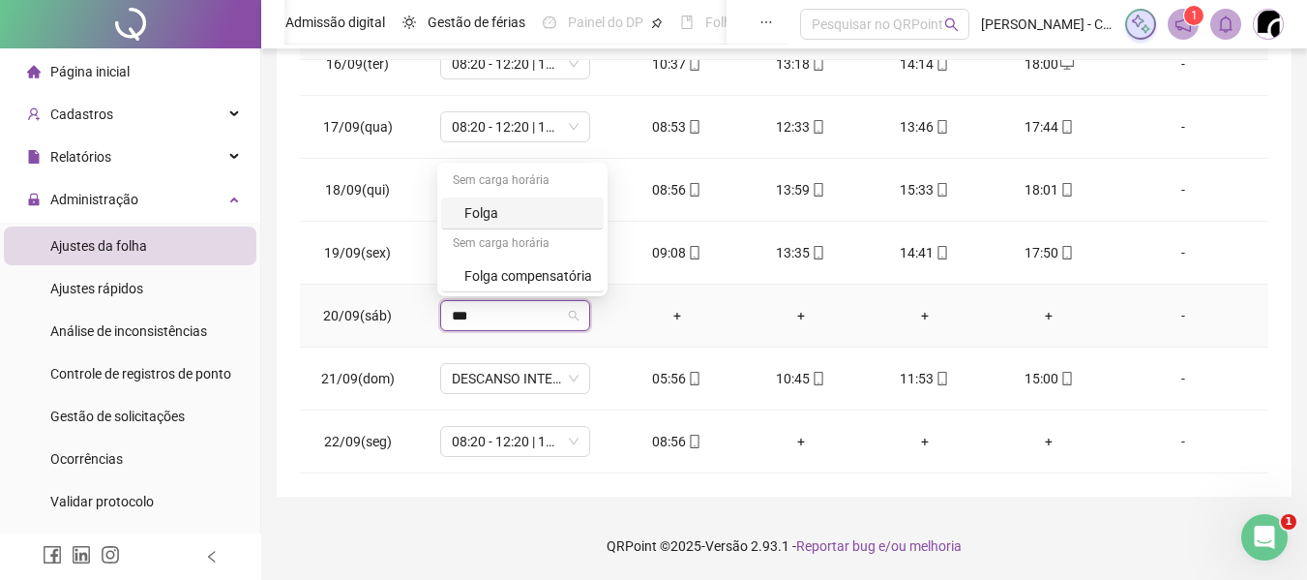
type input "****"
click at [514, 212] on div "Folga" at bounding box center [528, 212] width 128 height 21
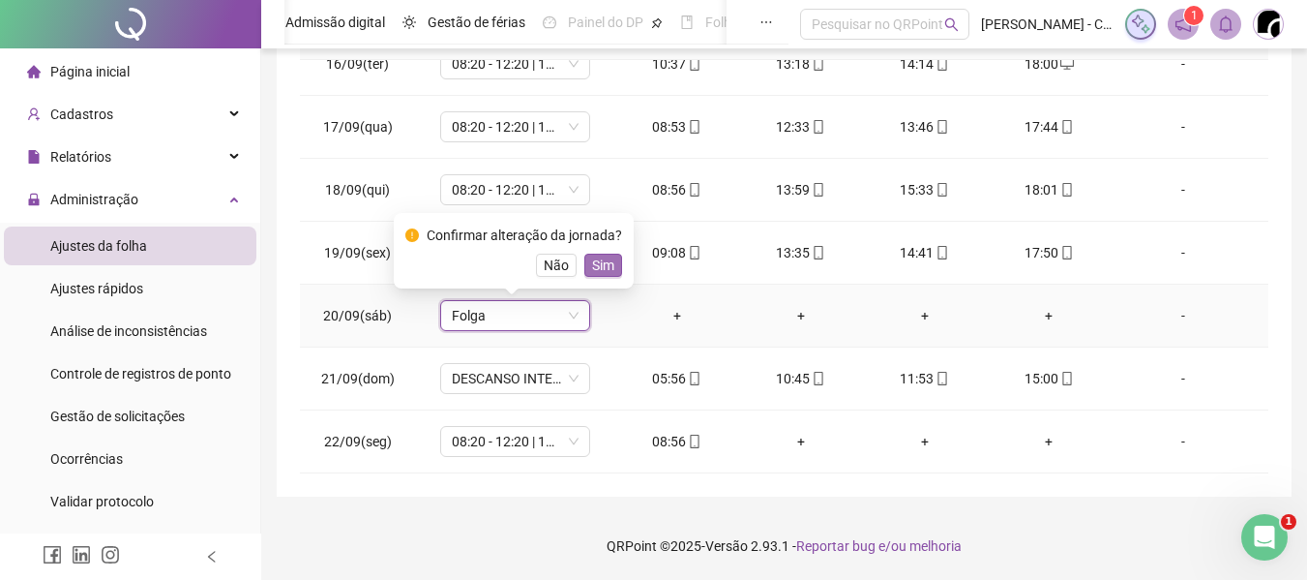
click at [597, 264] on span "Sim" at bounding box center [603, 264] width 22 height 21
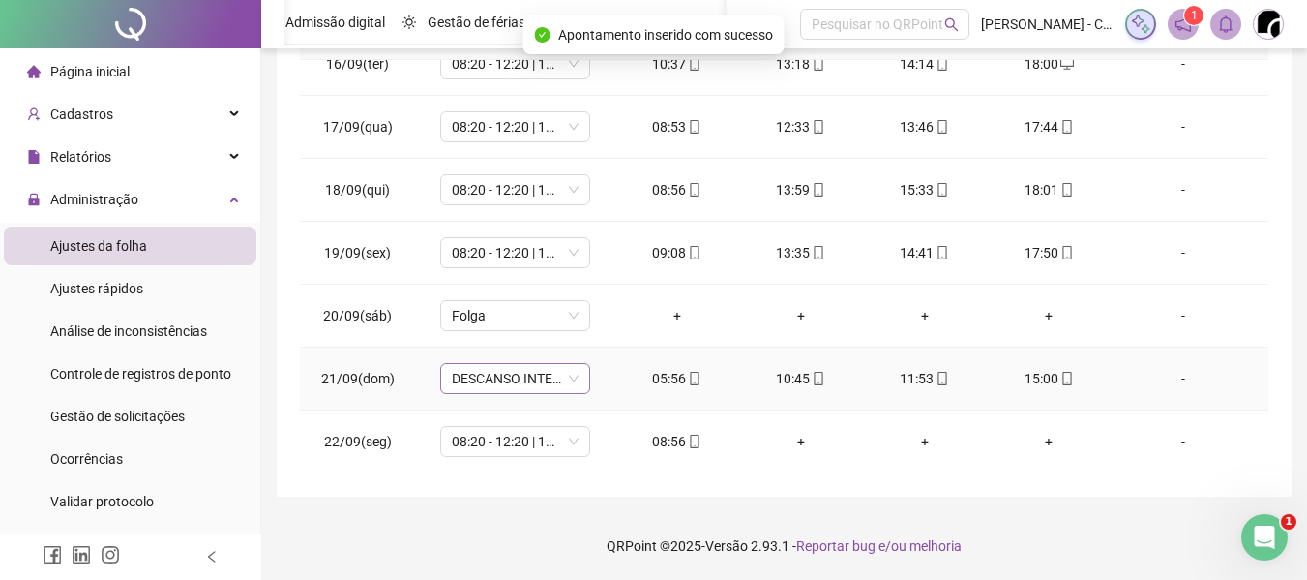
click at [493, 375] on span "DESCANSO INTER-JORNADA" at bounding box center [515, 378] width 127 height 29
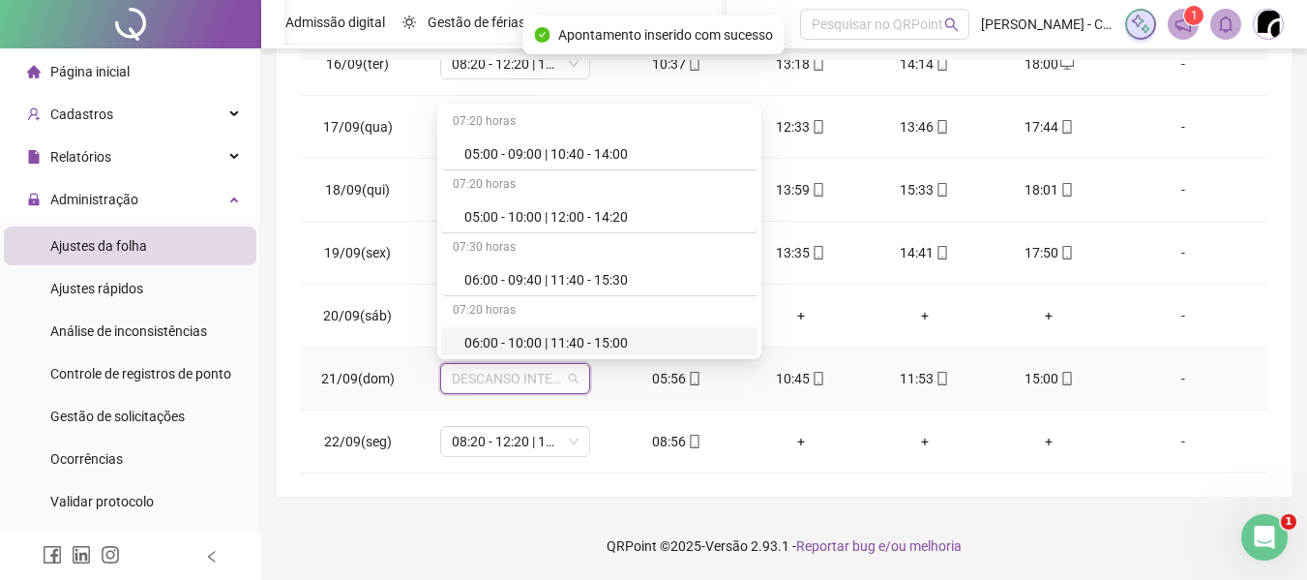
click at [512, 346] on div "06:00 - 10:00 | 11:40 - 15:00" at bounding box center [605, 342] width 282 height 21
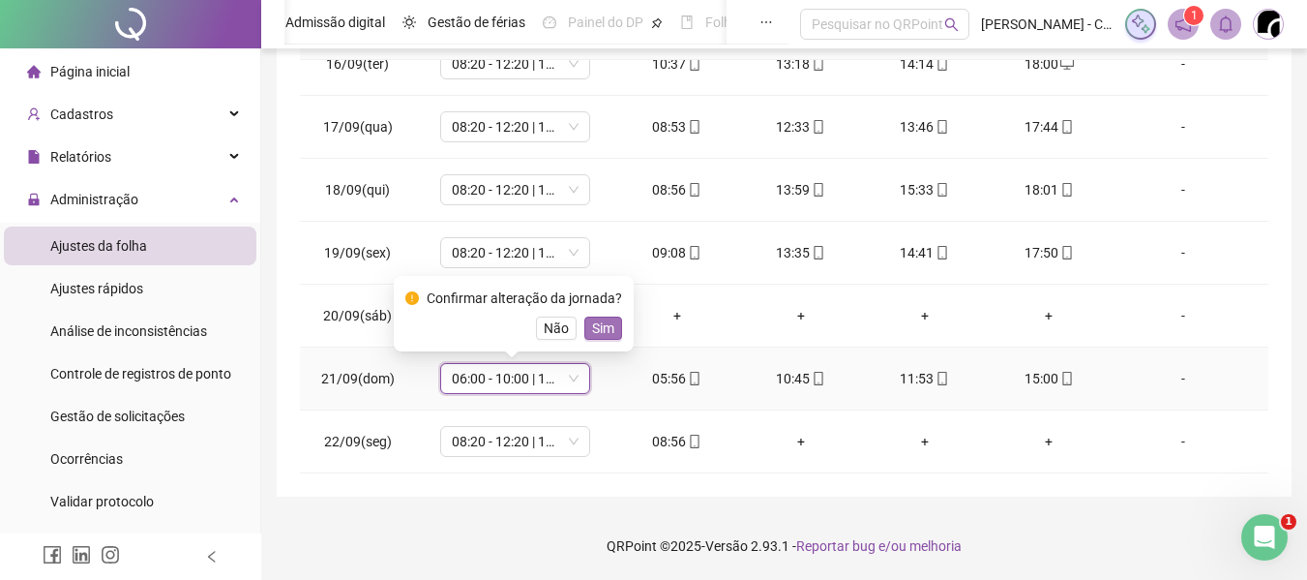
click at [600, 331] on span "Sim" at bounding box center [603, 327] width 22 height 21
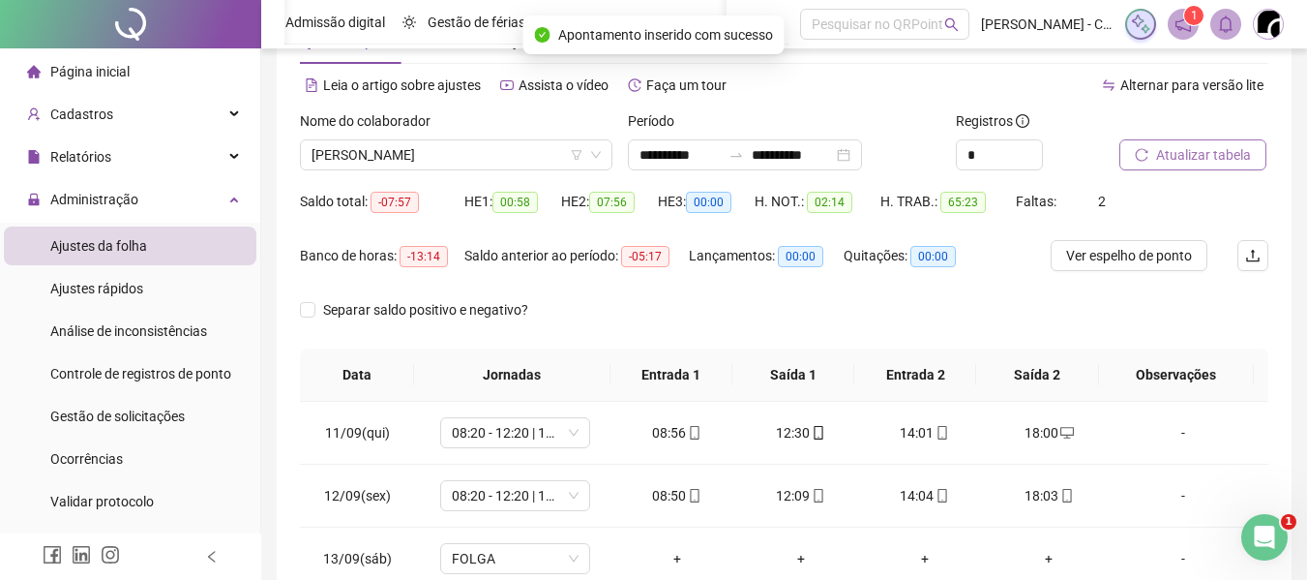
scroll to position [97, 0]
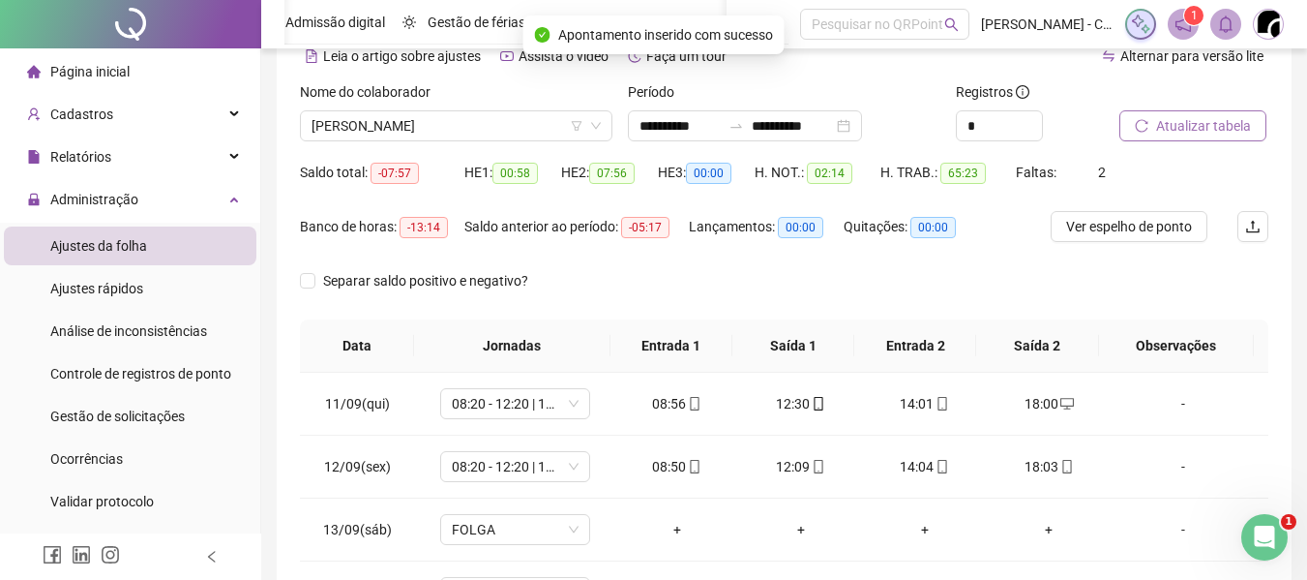
click at [1180, 135] on span "Atualizar tabela" at bounding box center [1203, 125] width 95 height 21
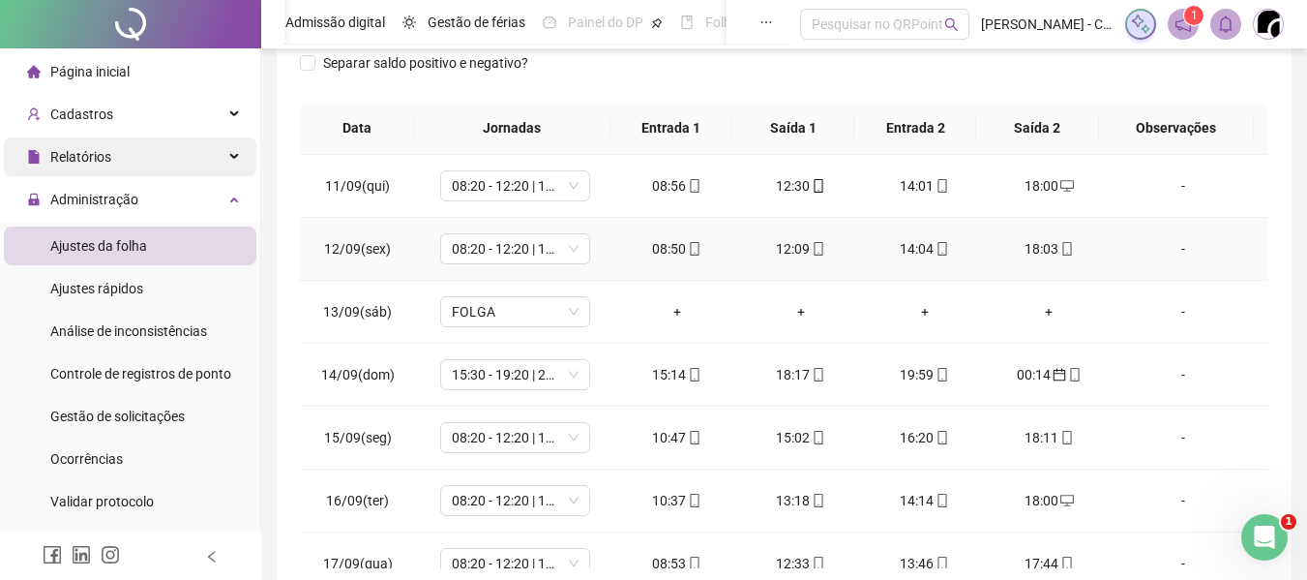
scroll to position [0, 0]
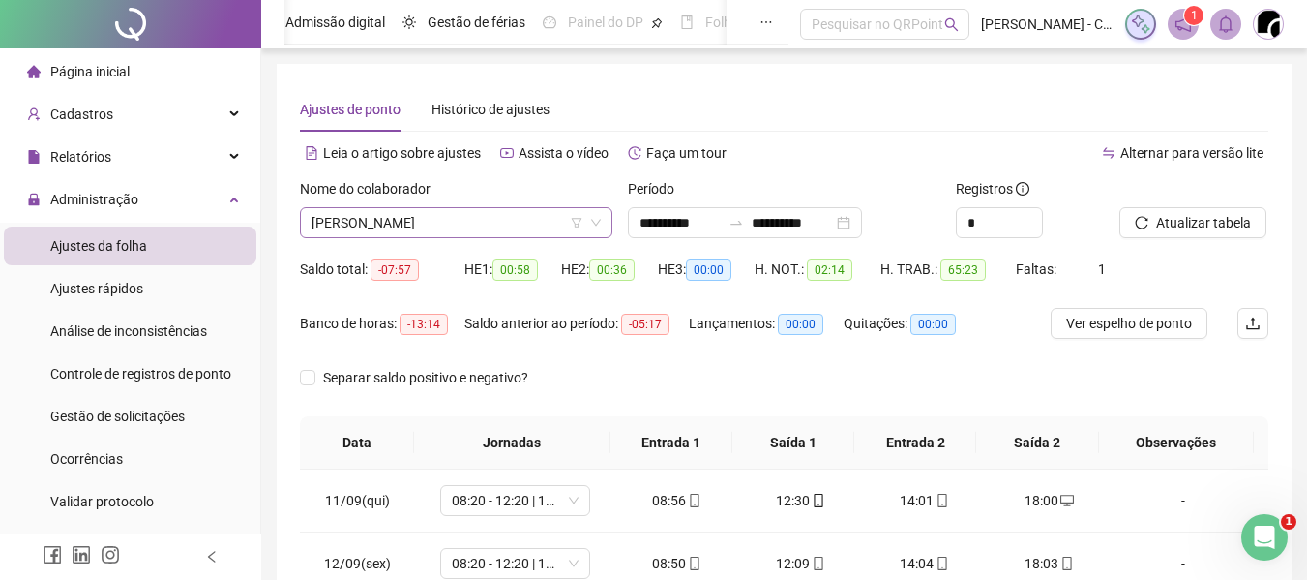
click at [433, 209] on span "[PERSON_NAME]" at bounding box center [456, 222] width 289 height 29
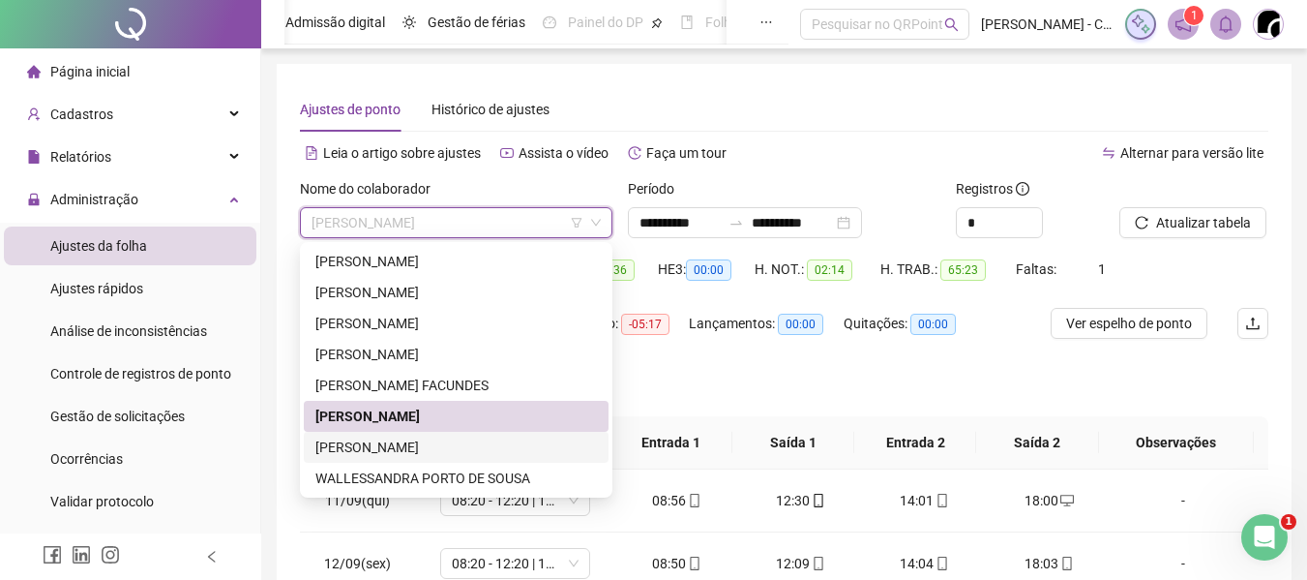
click at [428, 439] on div "[PERSON_NAME]" at bounding box center [456, 446] width 282 height 21
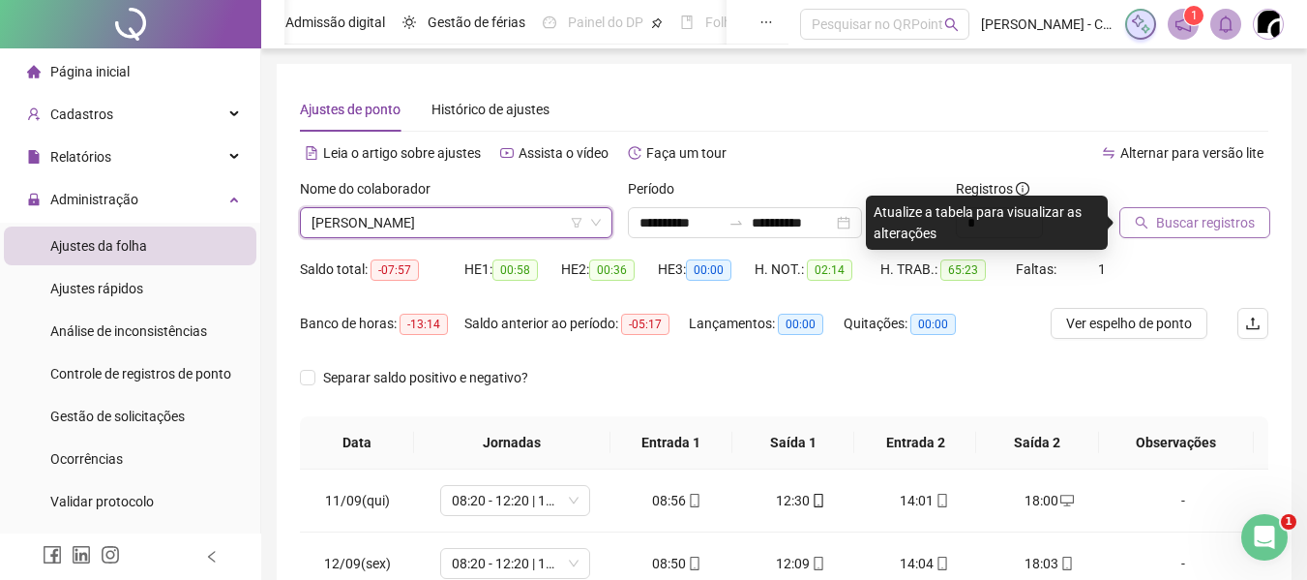
click at [1197, 230] on span "Buscar registros" at bounding box center [1205, 222] width 99 height 21
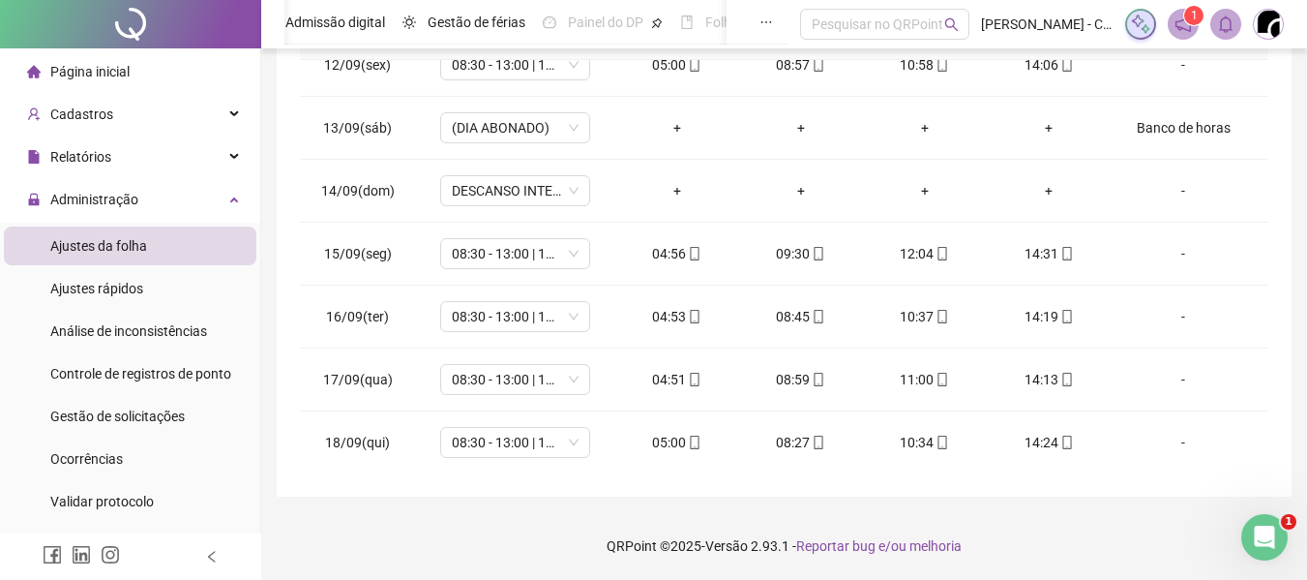
scroll to position [342, 0]
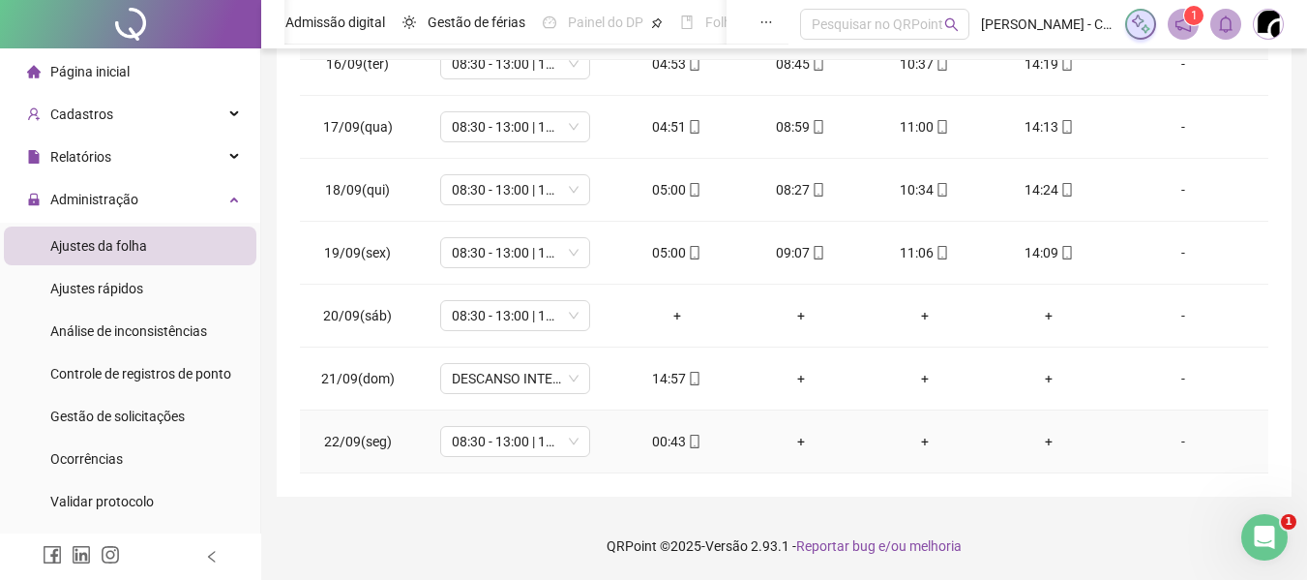
click at [650, 441] on div "00:43" at bounding box center [677, 441] width 93 height 21
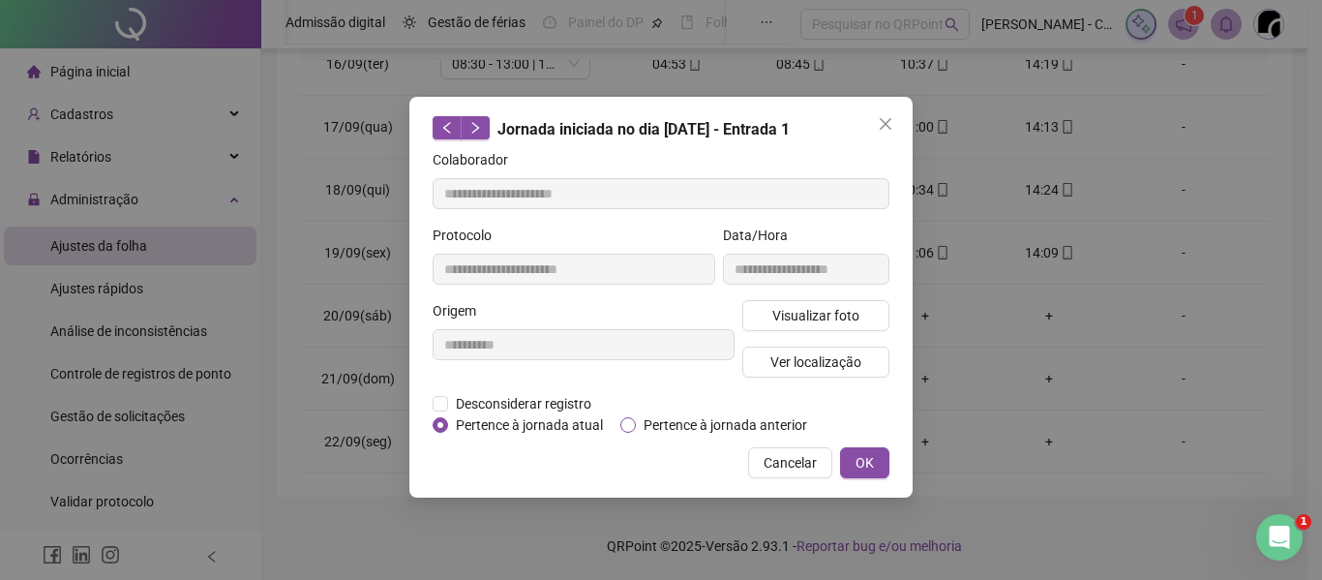
type input "**********"
click at [675, 424] on span "Pertence à jornada anterior" at bounding box center [725, 424] width 179 height 21
click at [854, 461] on button "OK" at bounding box center [864, 462] width 49 height 31
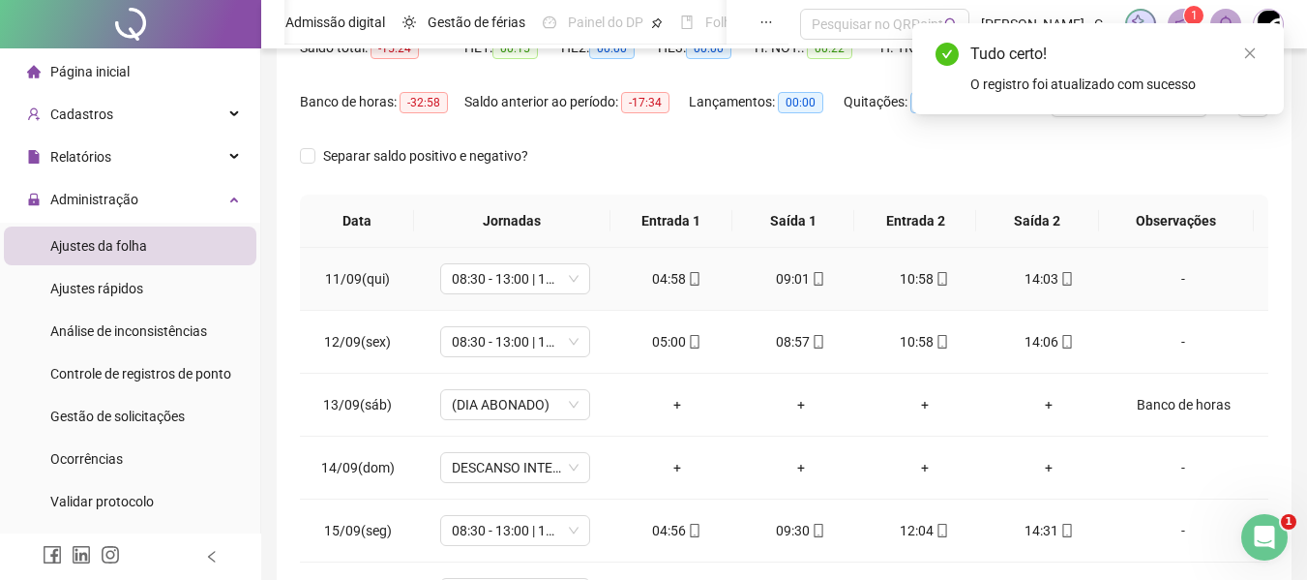
scroll to position [22, 0]
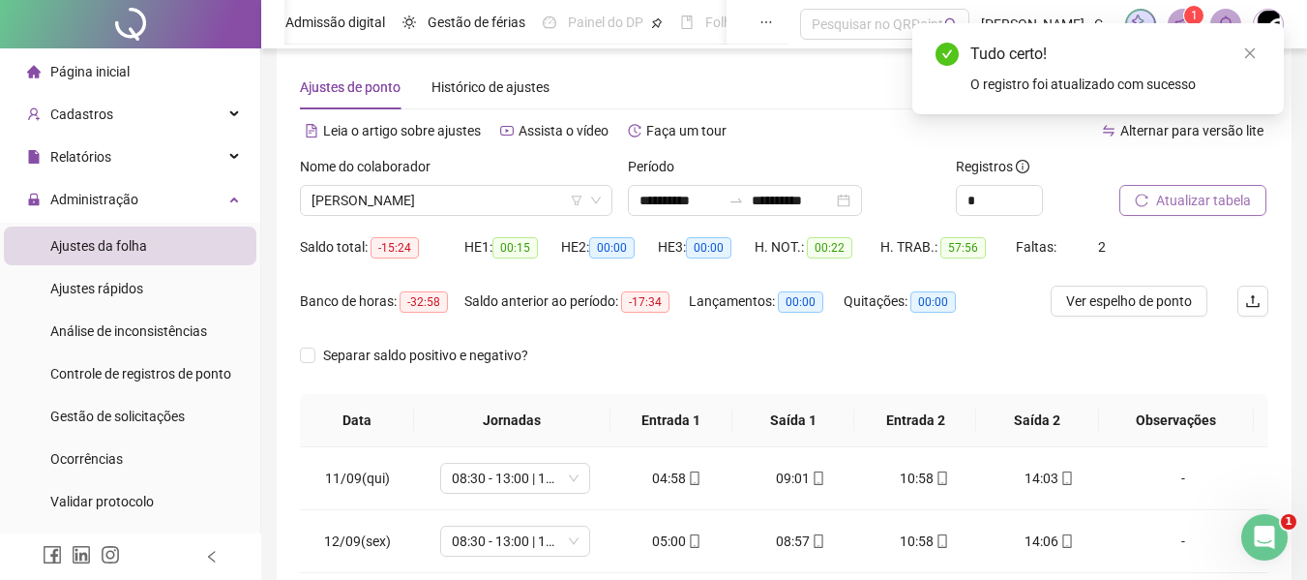
click at [1199, 213] on button "Atualizar tabela" at bounding box center [1193, 200] width 147 height 31
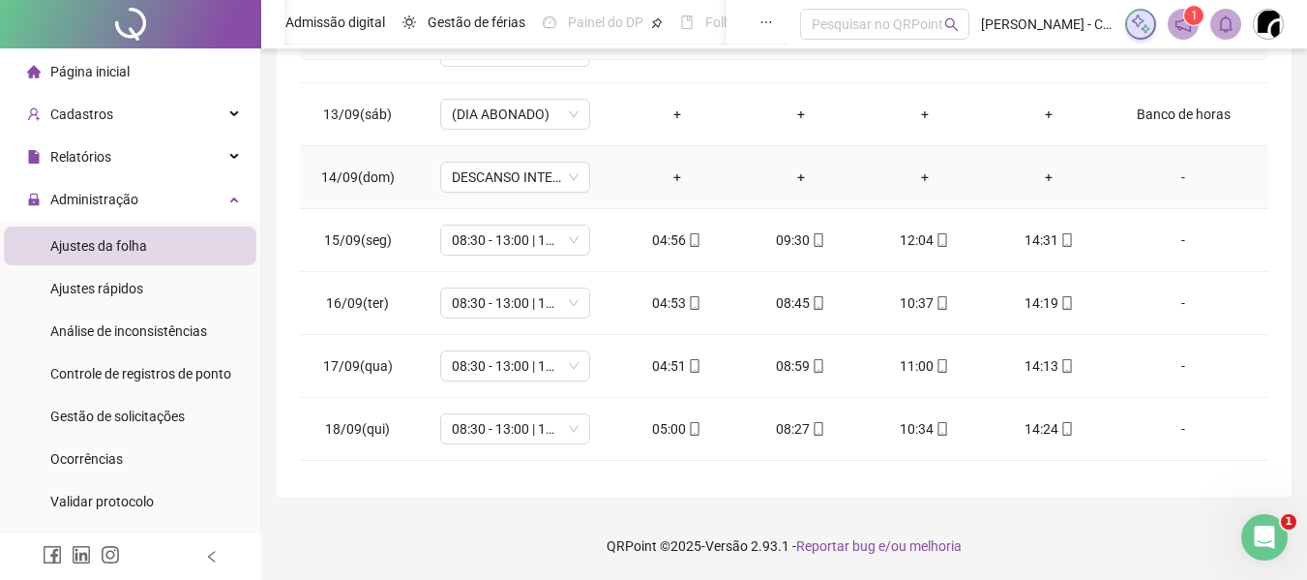
scroll to position [342, 0]
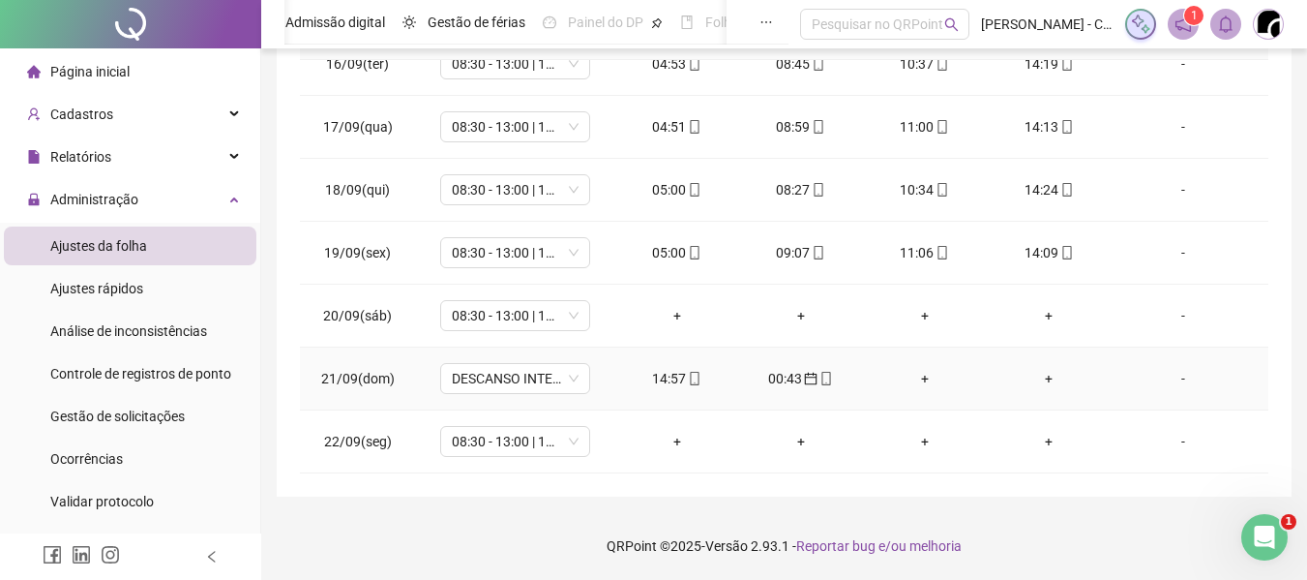
click at [915, 380] on div "+" at bounding box center [925, 378] width 93 height 21
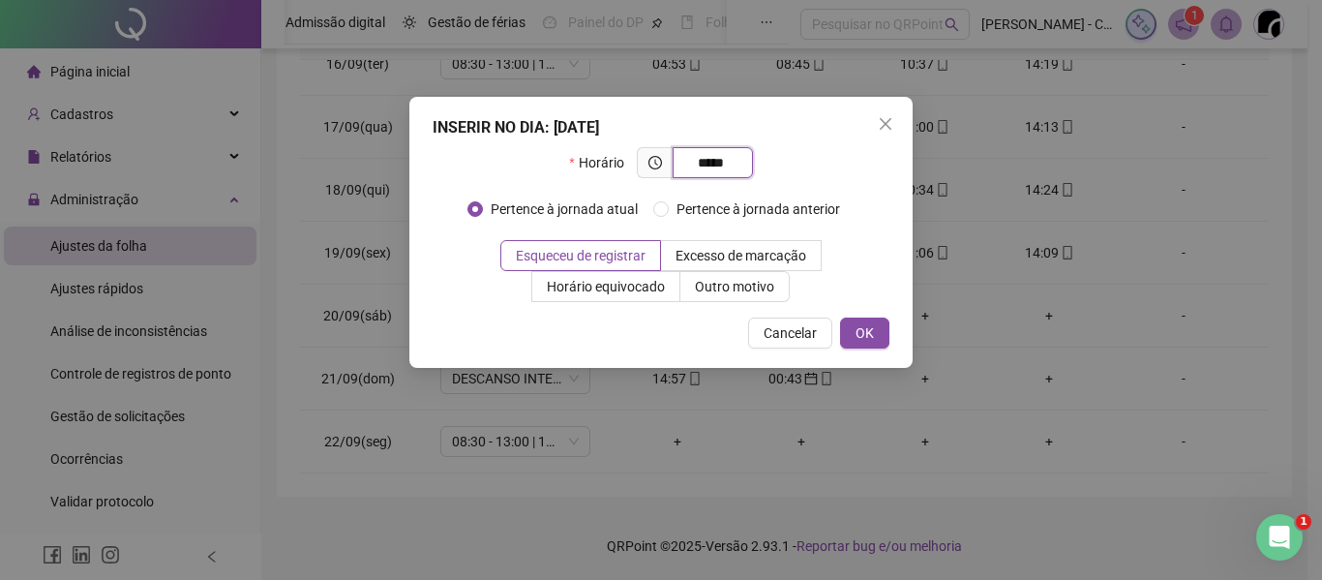
type input "*****"
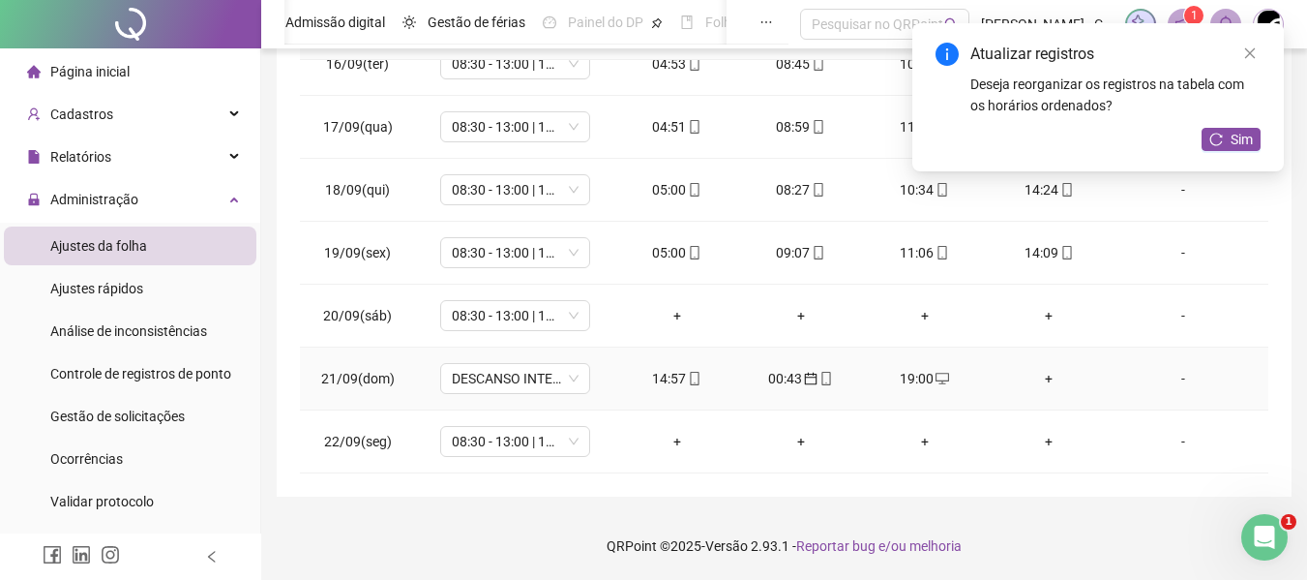
click at [1038, 376] on div "+" at bounding box center [1048, 378] width 93 height 21
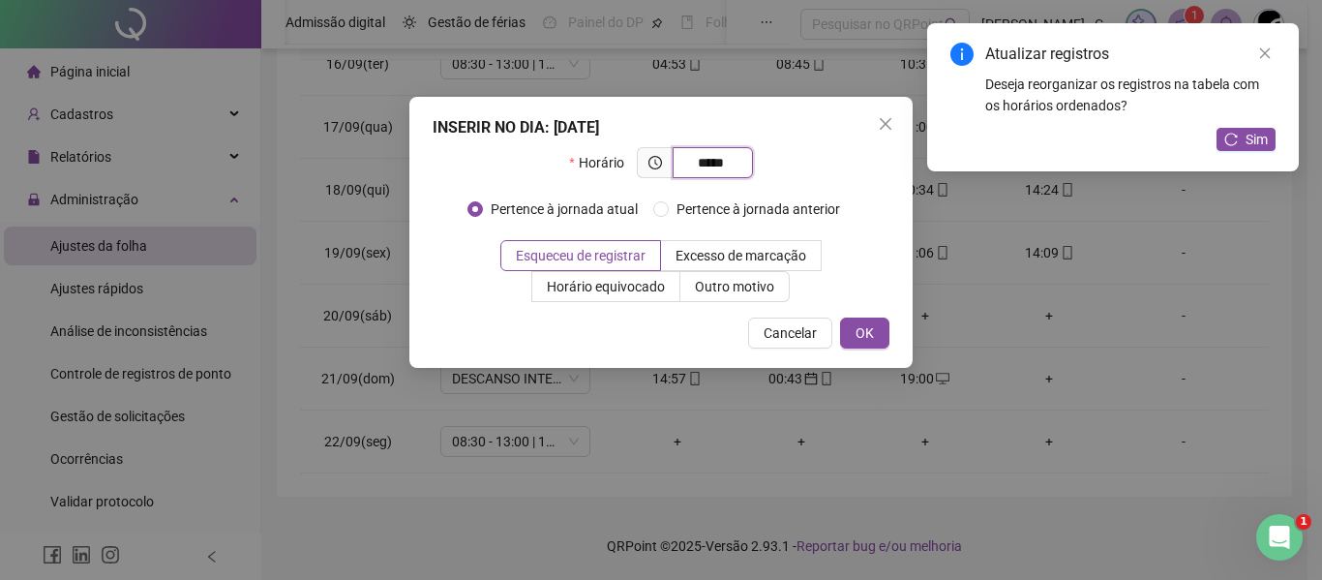
type input "*****"
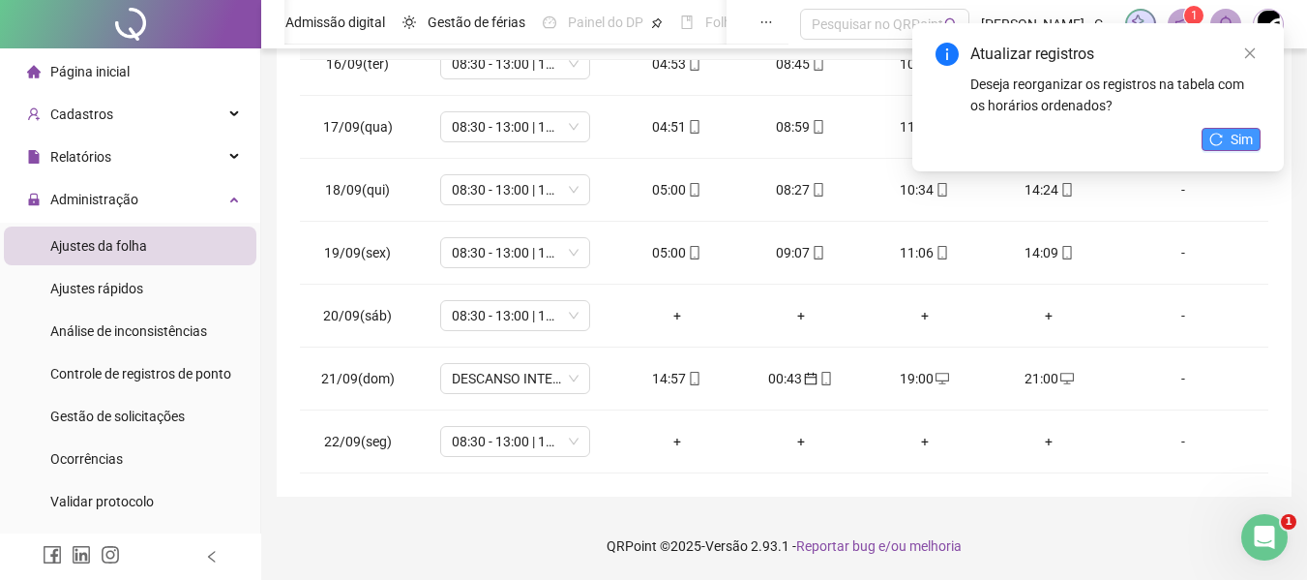
click at [1225, 134] on button "Sim" at bounding box center [1231, 139] width 59 height 23
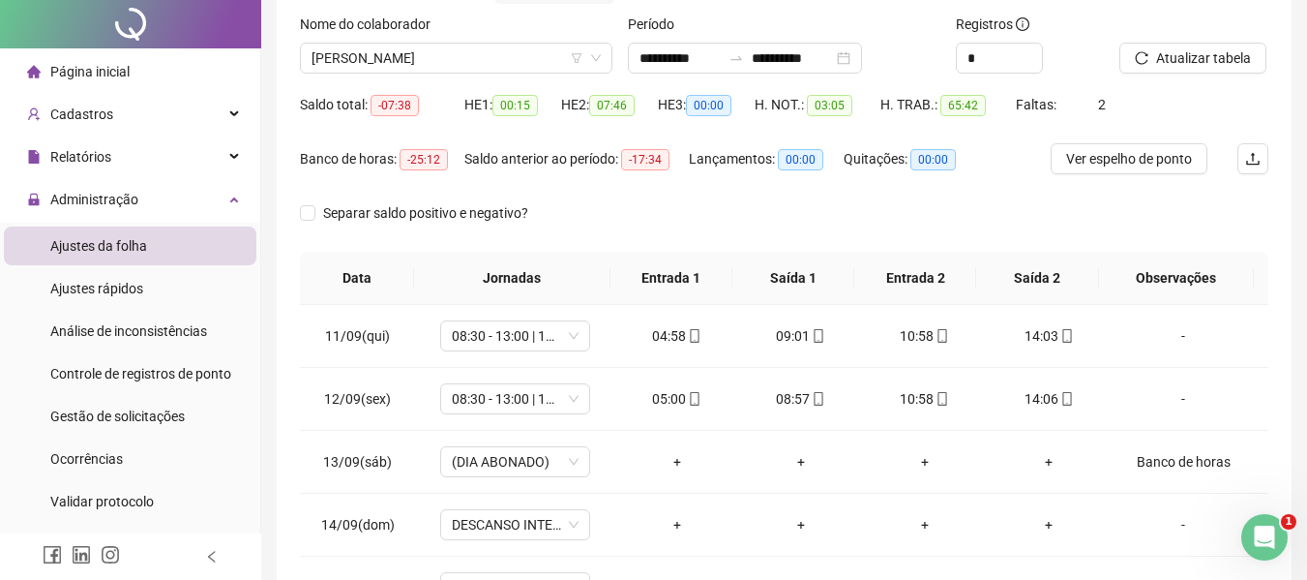
scroll to position [0, 0]
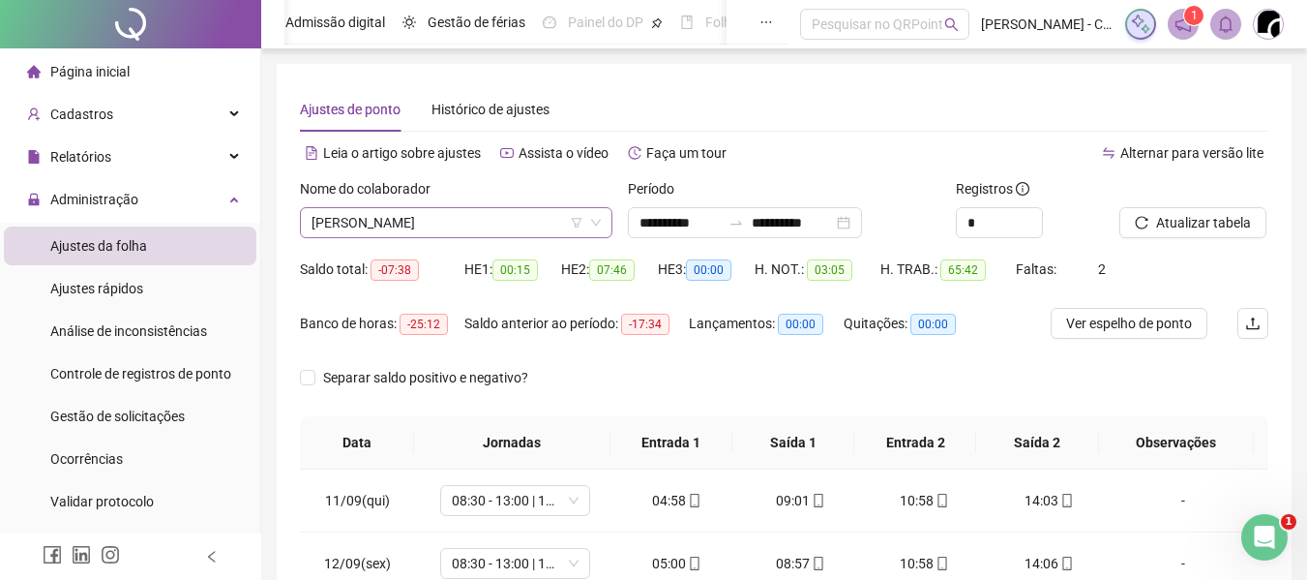
click at [490, 222] on span "[PERSON_NAME]" at bounding box center [456, 222] width 289 height 29
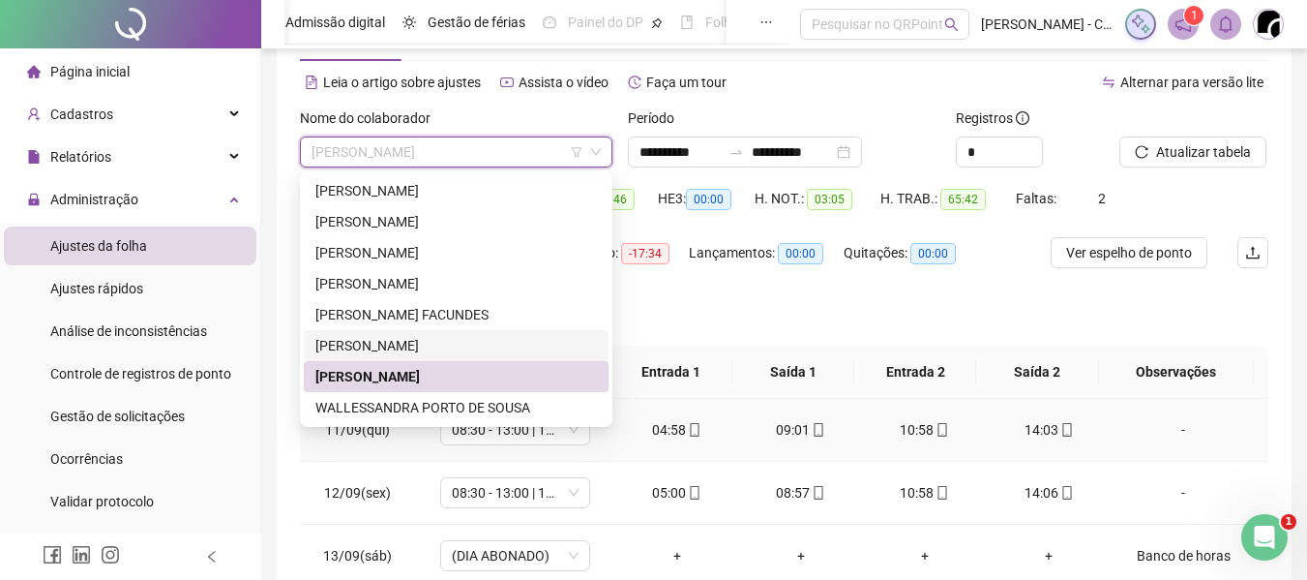
scroll to position [97, 0]
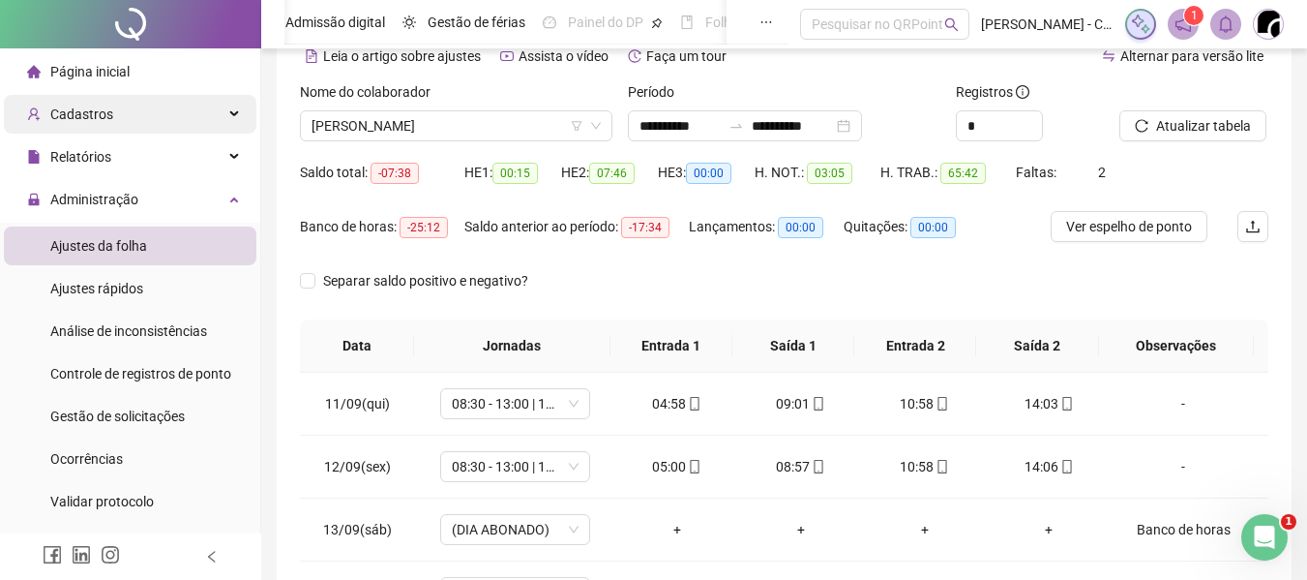
click at [194, 121] on div "Cadastros" at bounding box center [130, 114] width 253 height 39
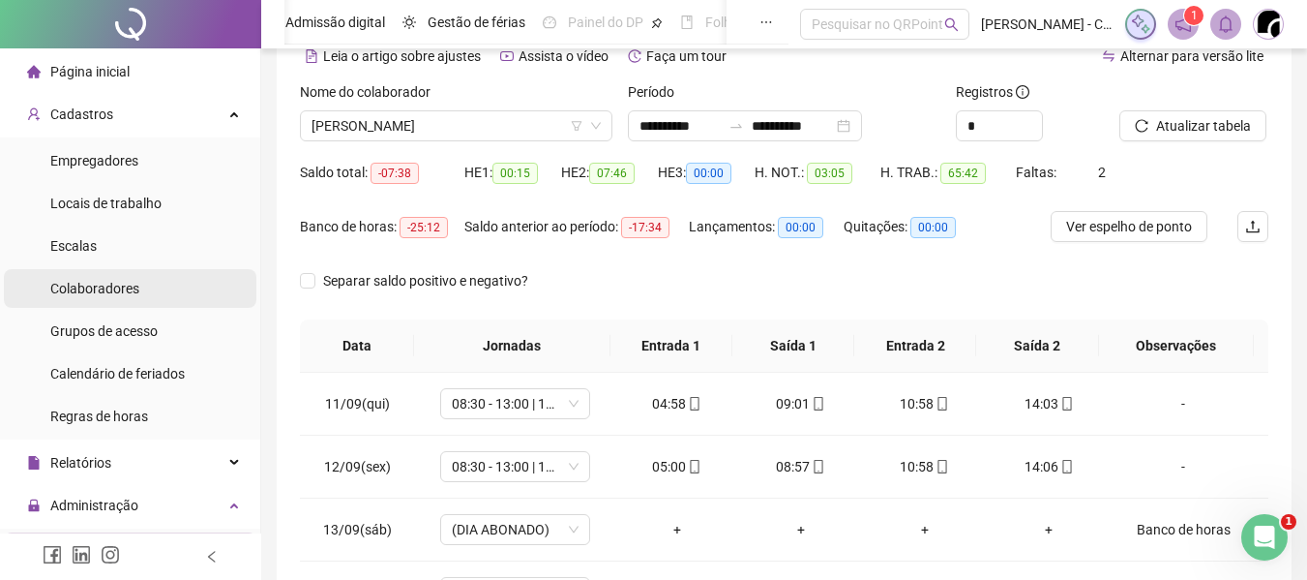
click at [120, 289] on span "Colaboradores" at bounding box center [94, 288] width 89 height 15
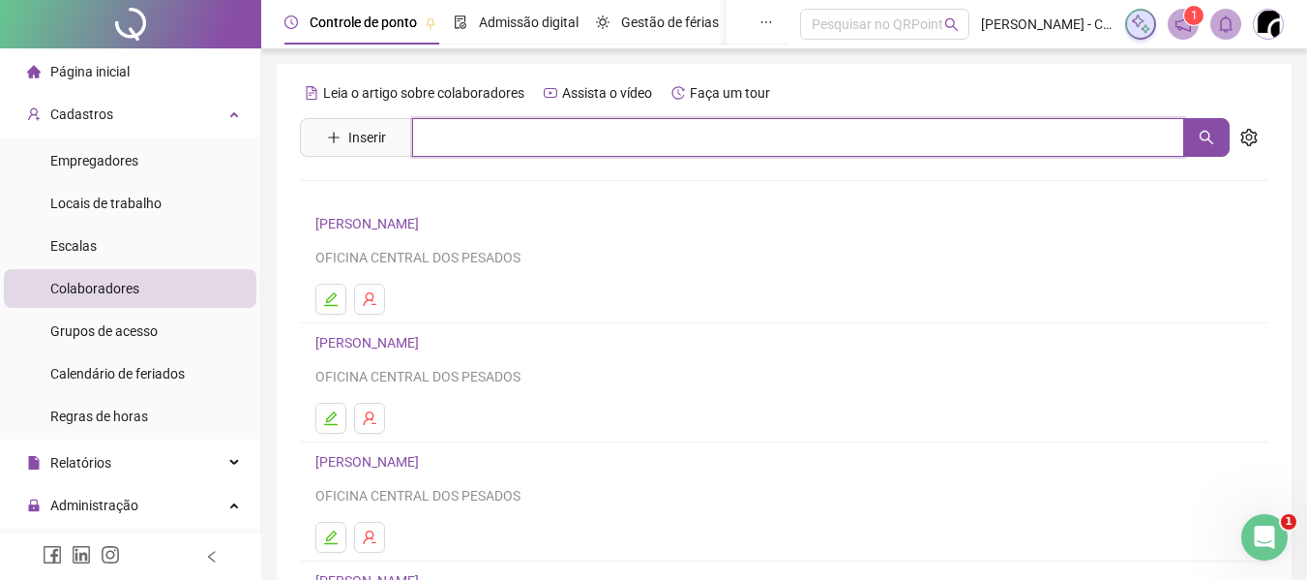
click at [478, 145] on input "text" at bounding box center [798, 137] width 772 height 39
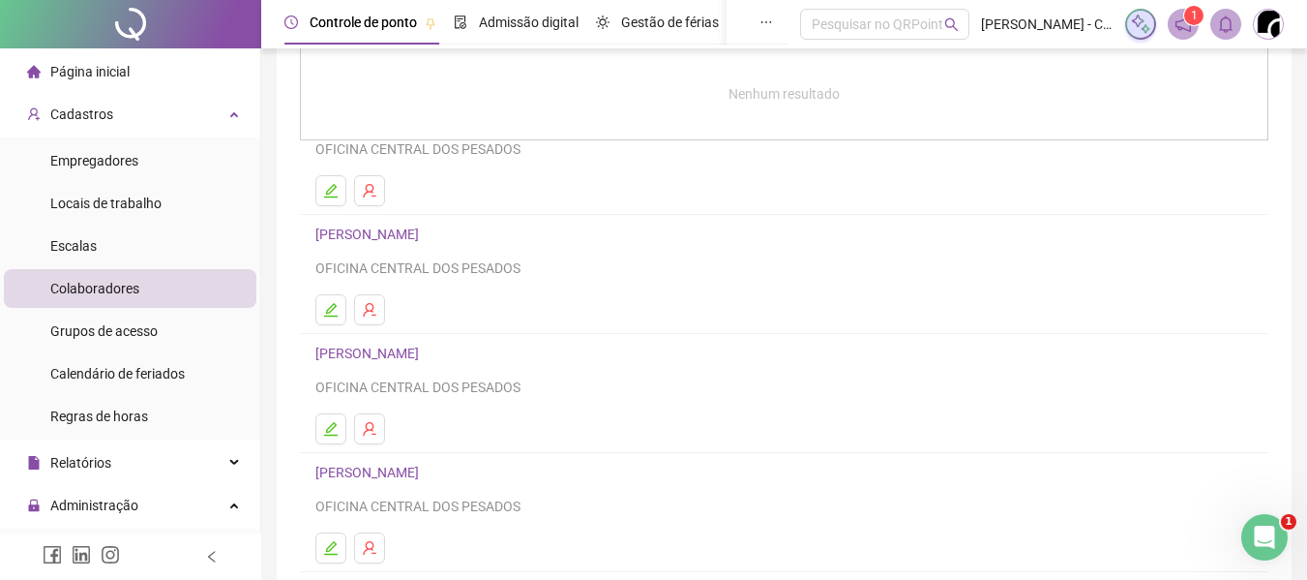
scroll to position [290, 0]
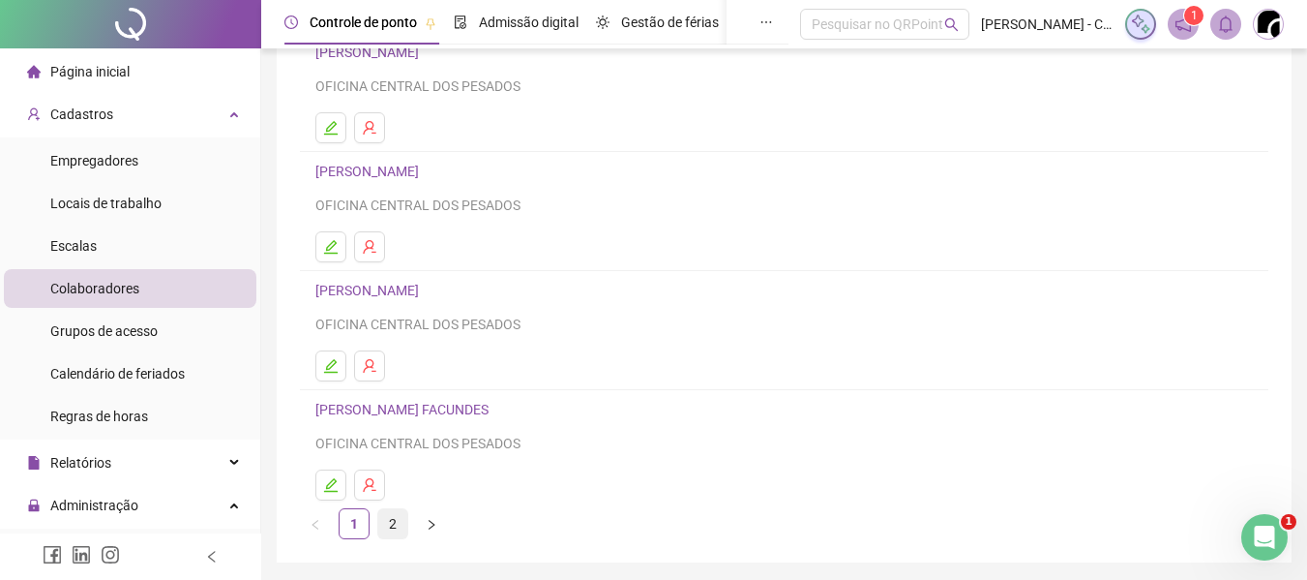
type input "**"
click at [397, 519] on link "2" at bounding box center [392, 523] width 29 height 29
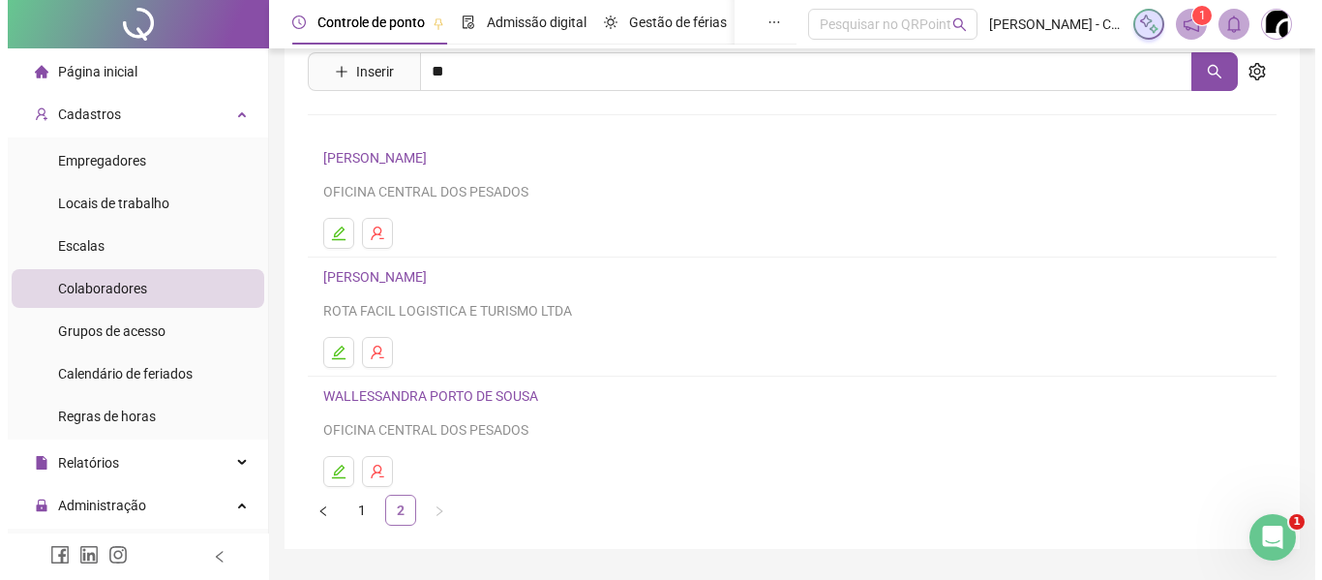
scroll to position [118, 0]
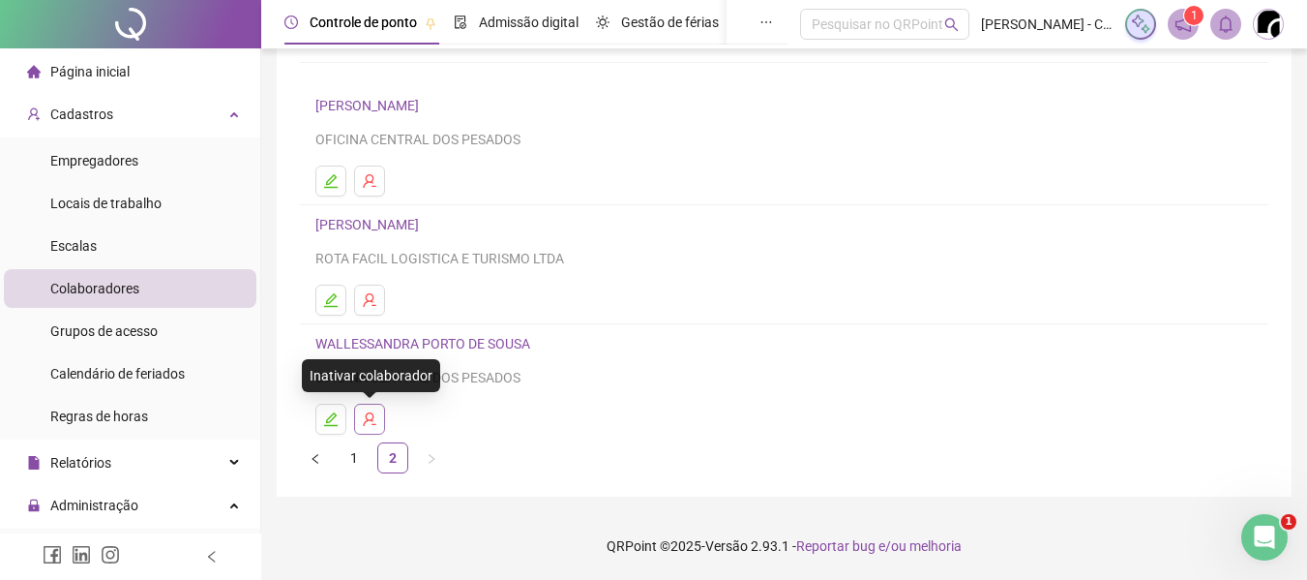
click at [374, 415] on icon "user-delete" at bounding box center [369, 418] width 15 height 15
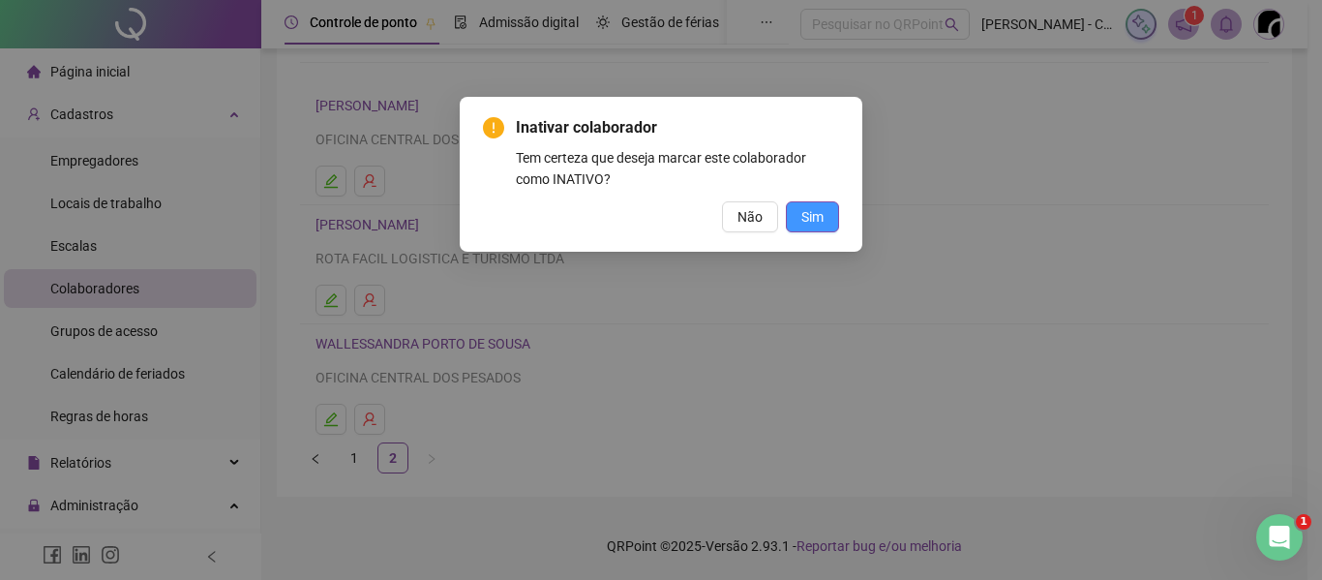
click at [809, 220] on span "Sim" at bounding box center [812, 216] width 22 height 21
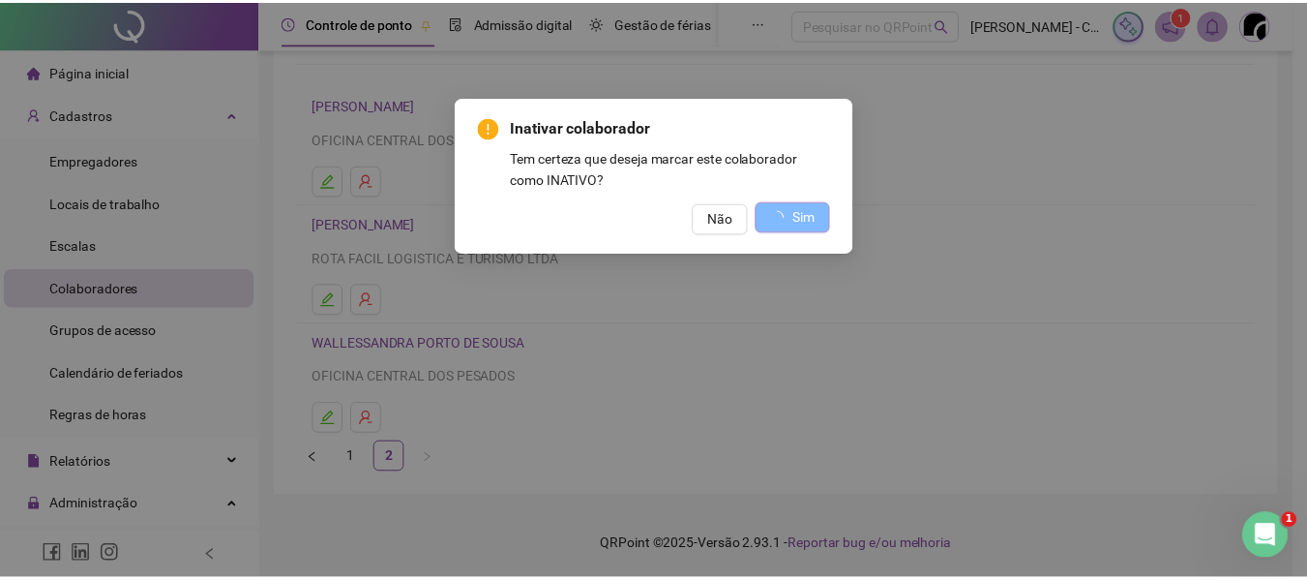
scroll to position [0, 0]
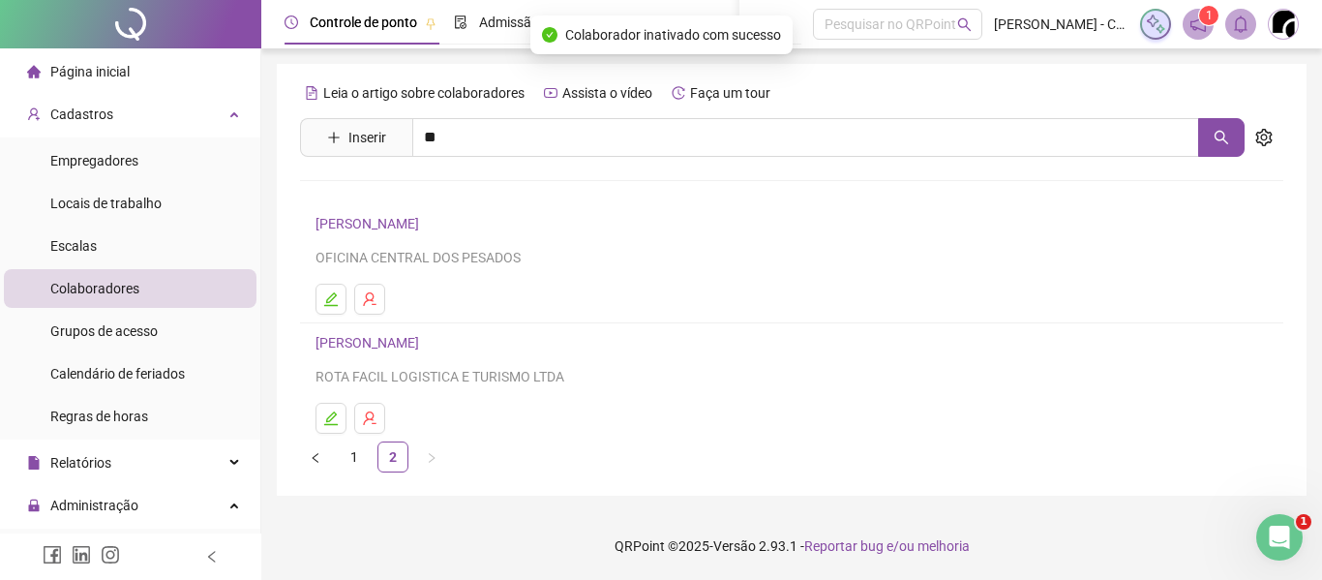
click at [425, 342] on link "[PERSON_NAME]" at bounding box center [369, 342] width 109 height 15
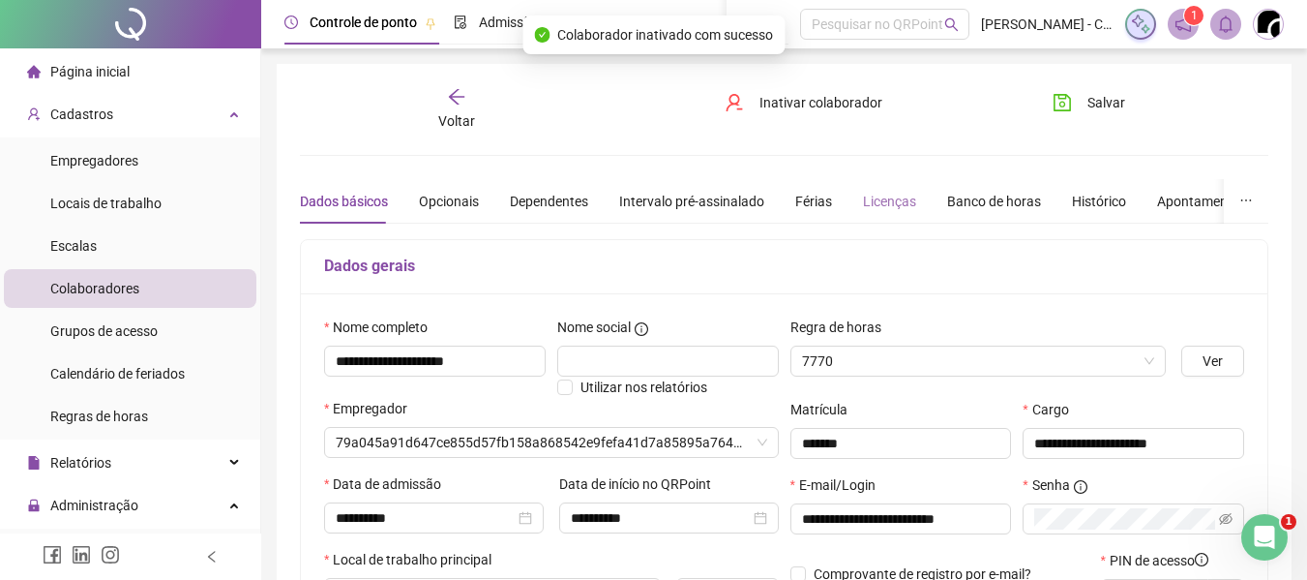
type input "**********"
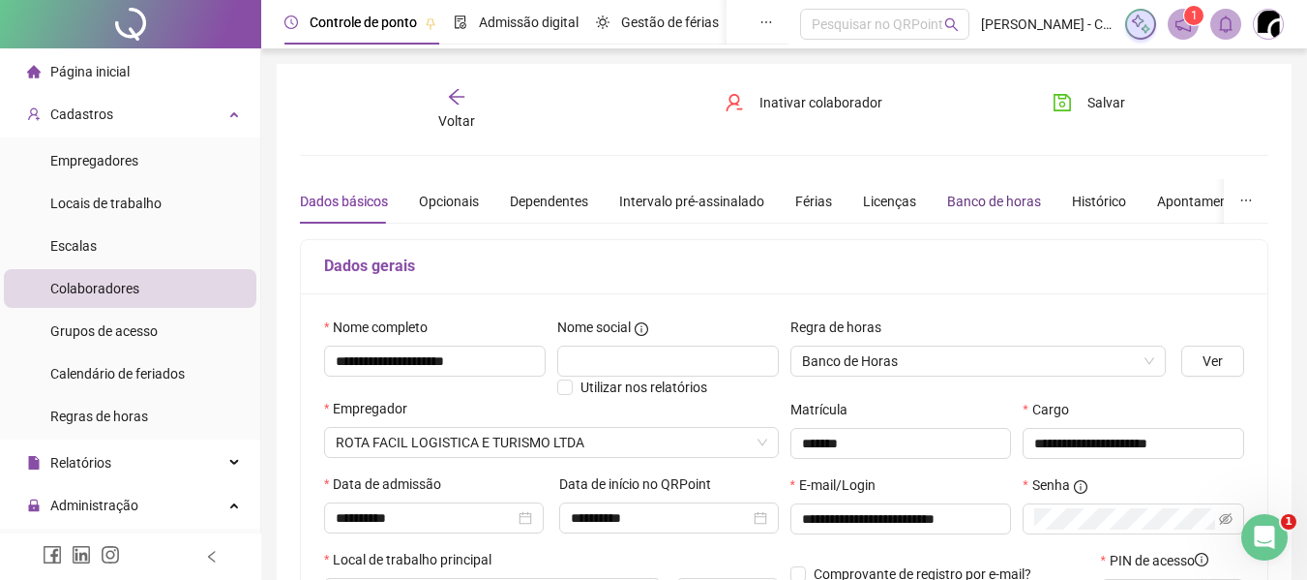
click at [972, 199] on div "Banco de horas" at bounding box center [994, 201] width 94 height 21
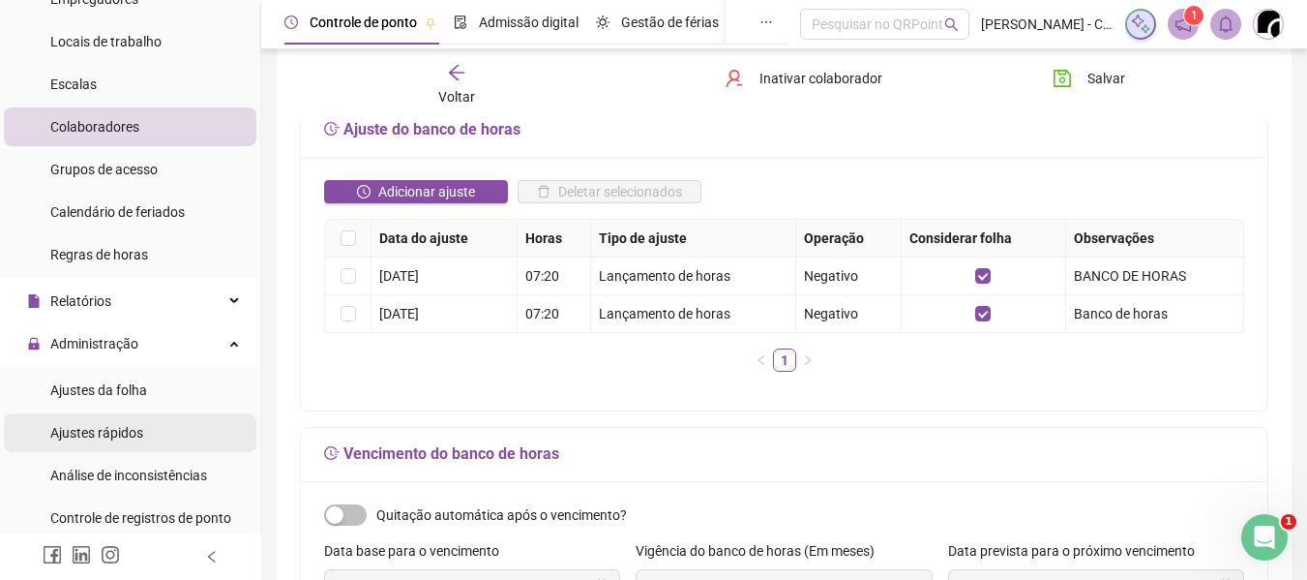
scroll to position [290, 0]
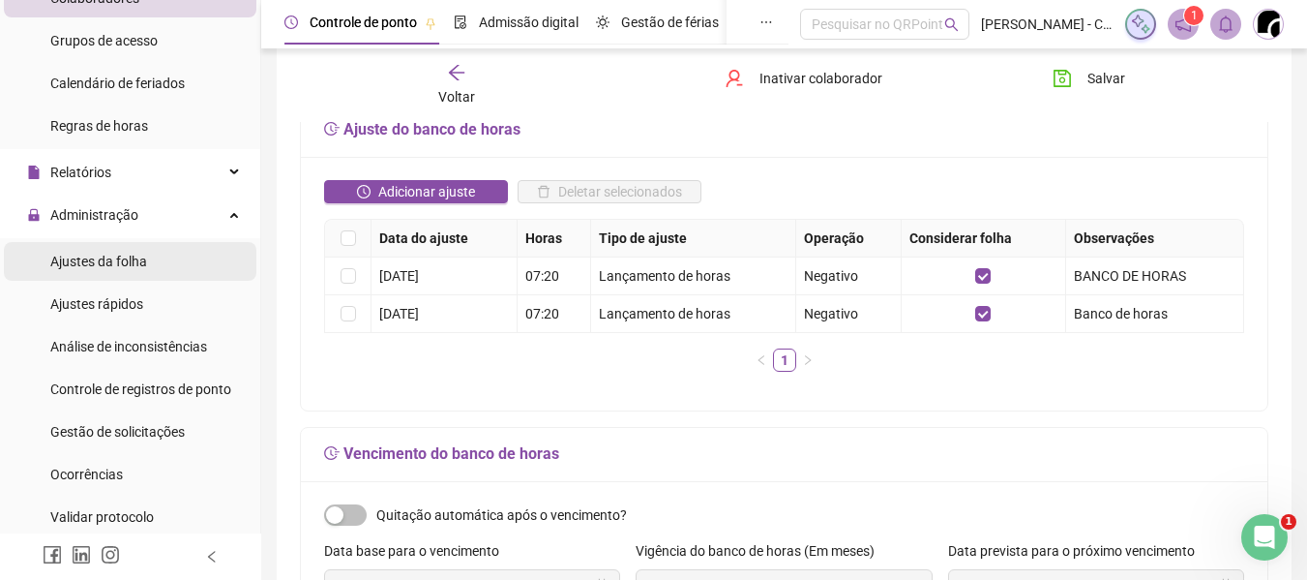
click at [155, 276] on li "Ajustes da folha" at bounding box center [130, 261] width 253 height 39
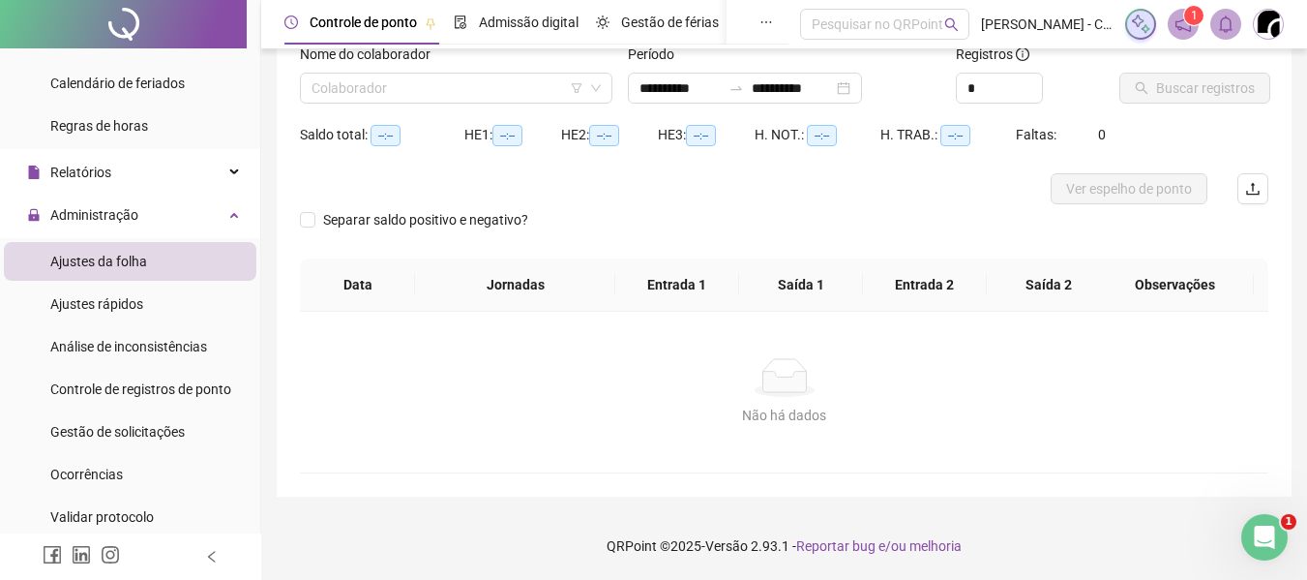
scroll to position [135, 0]
type input "**********"
click at [468, 91] on input "search" at bounding box center [448, 88] width 272 height 29
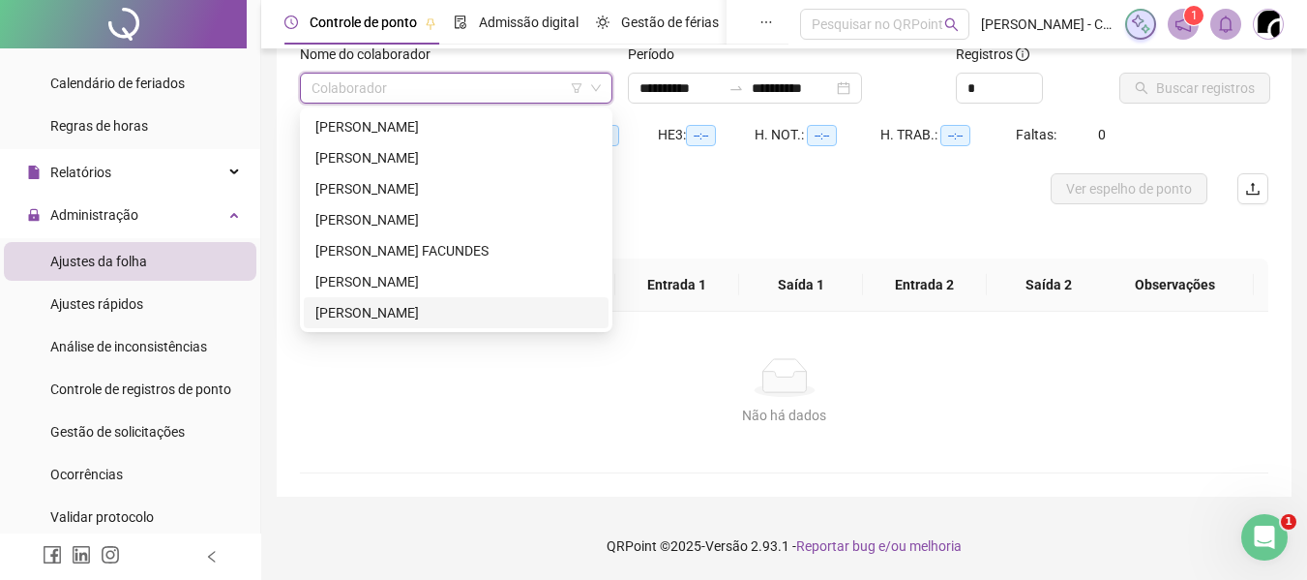
click at [412, 314] on div "[PERSON_NAME]" at bounding box center [456, 312] width 282 height 21
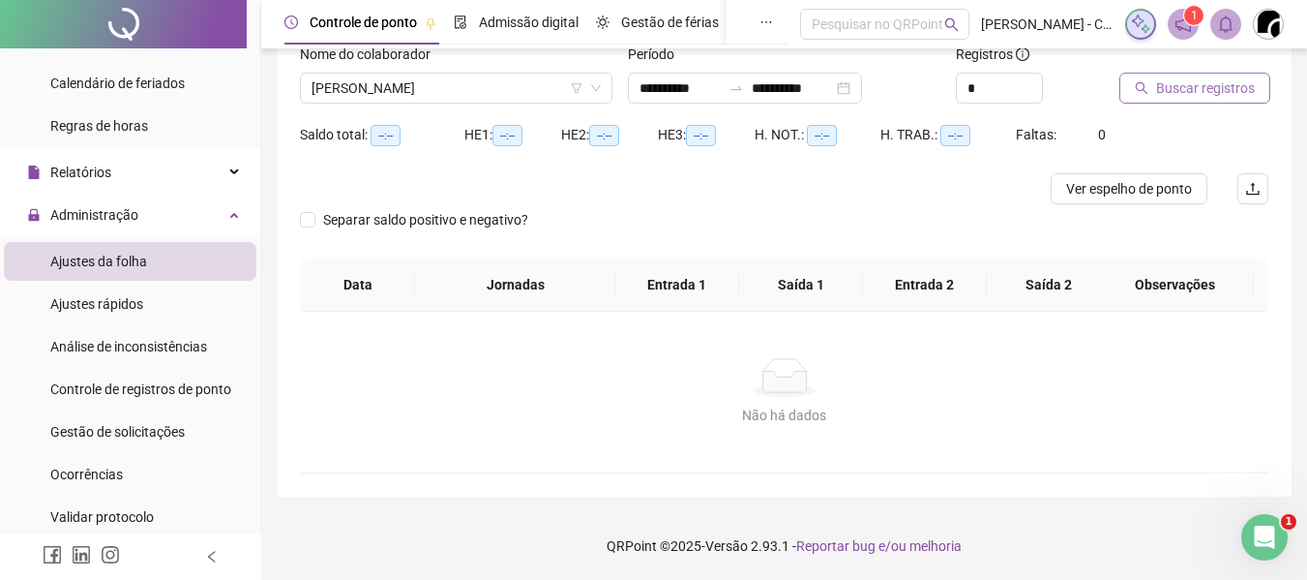
click at [1184, 96] on span "Buscar registros" at bounding box center [1205, 87] width 99 height 21
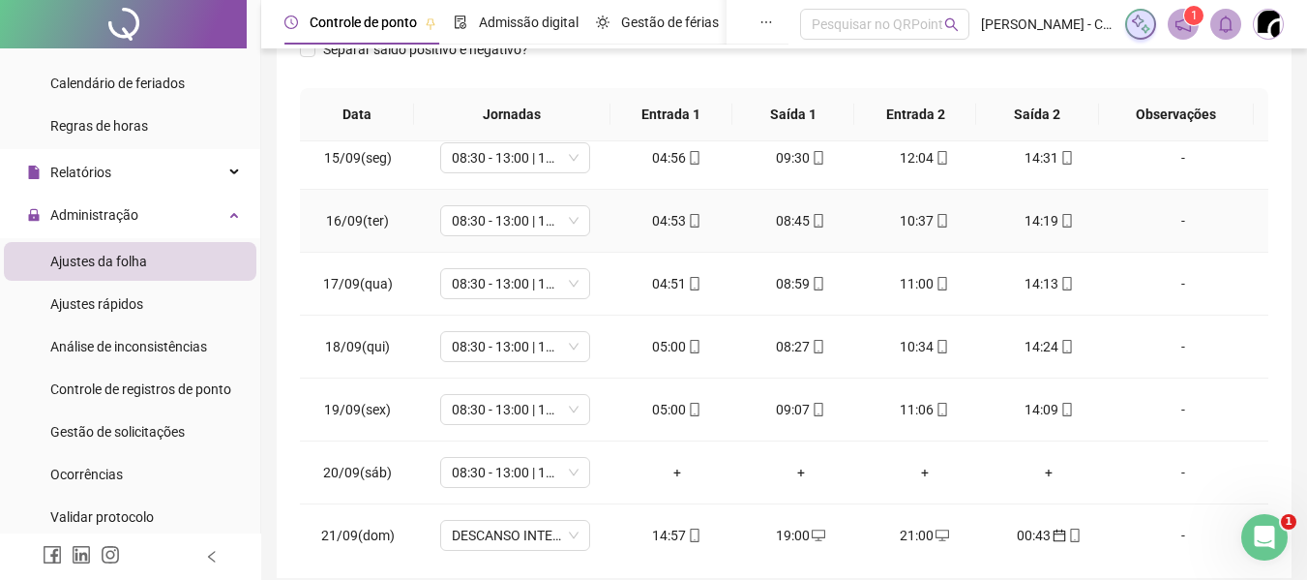
scroll to position [908, 0]
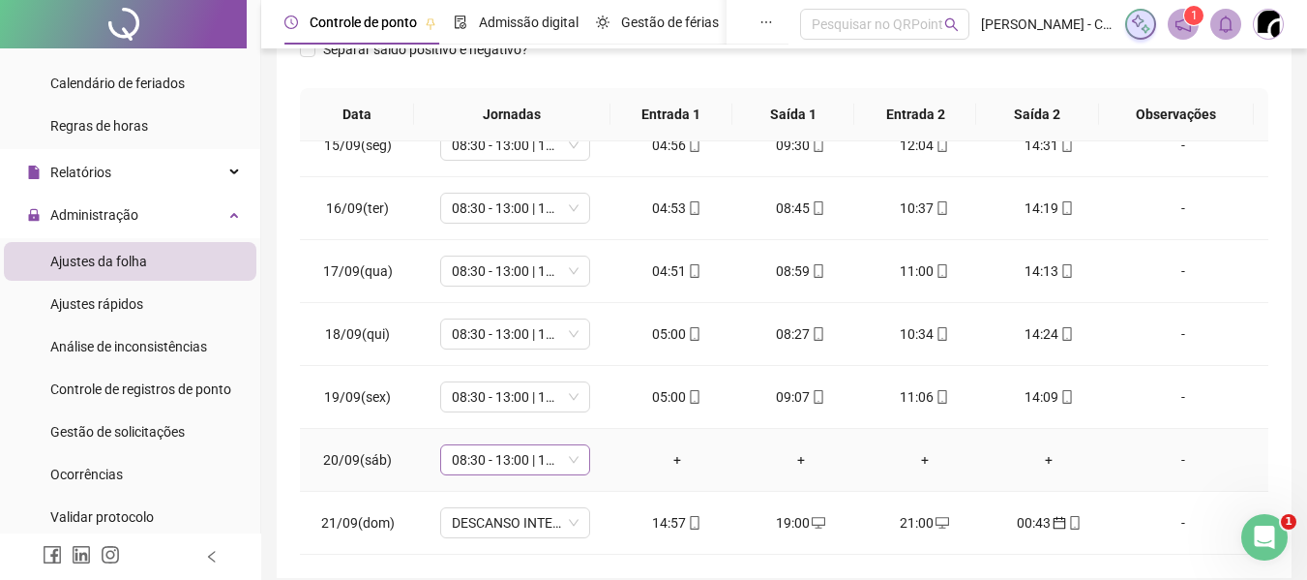
click at [510, 453] on span "08:30 - 13:00 | 14:40 - 17:30" at bounding box center [515, 459] width 127 height 29
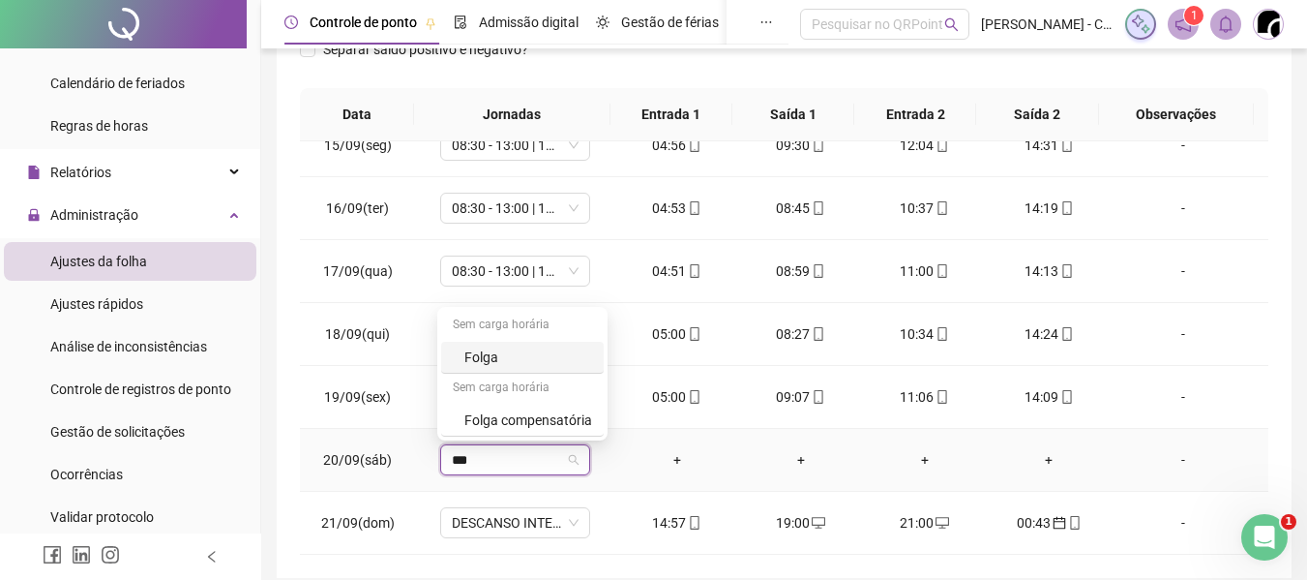
type input "****"
click at [490, 346] on div "Folga" at bounding box center [528, 356] width 128 height 21
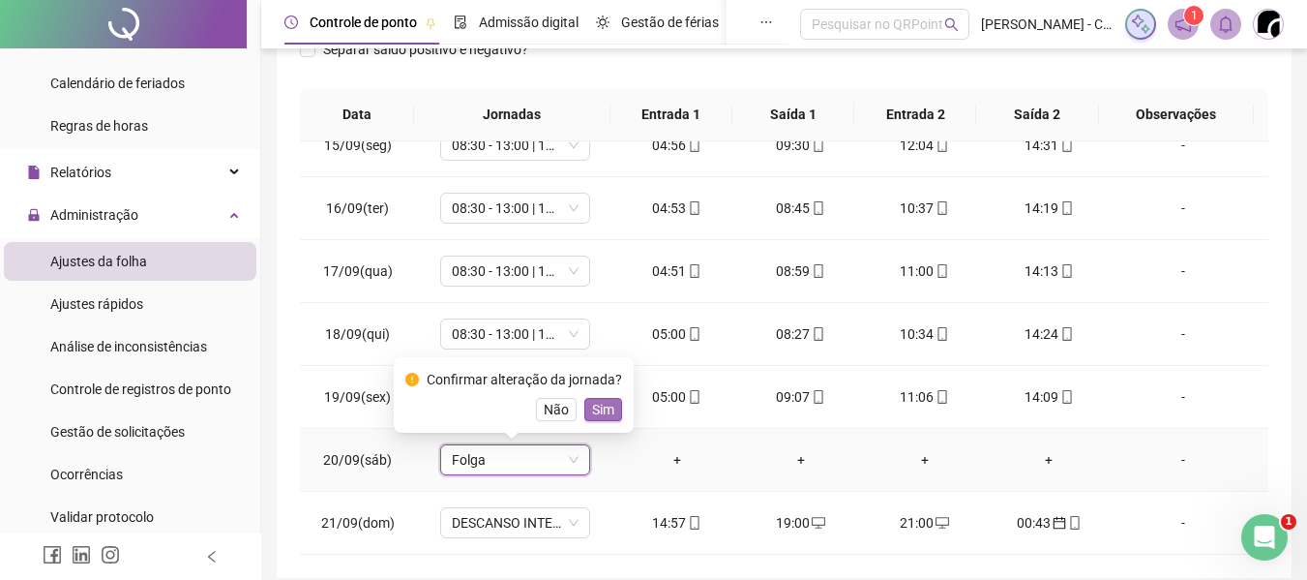
click at [598, 400] on span "Sim" at bounding box center [603, 409] width 22 height 21
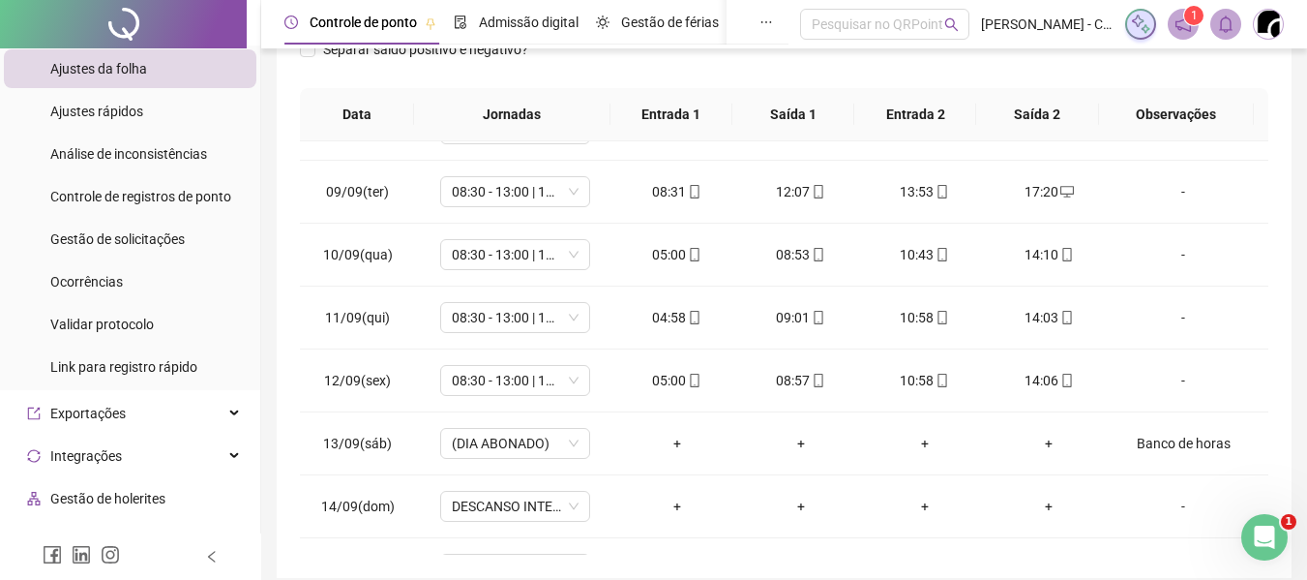
scroll to position [185, 0]
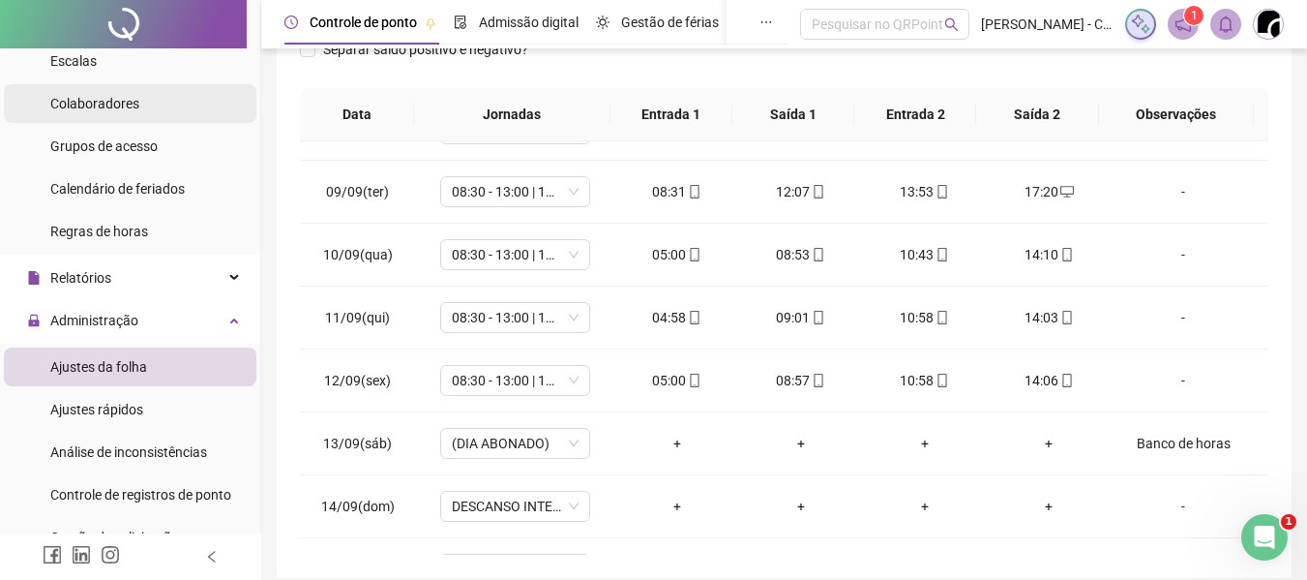
click at [118, 112] on div "Colaboradores" at bounding box center [94, 103] width 89 height 39
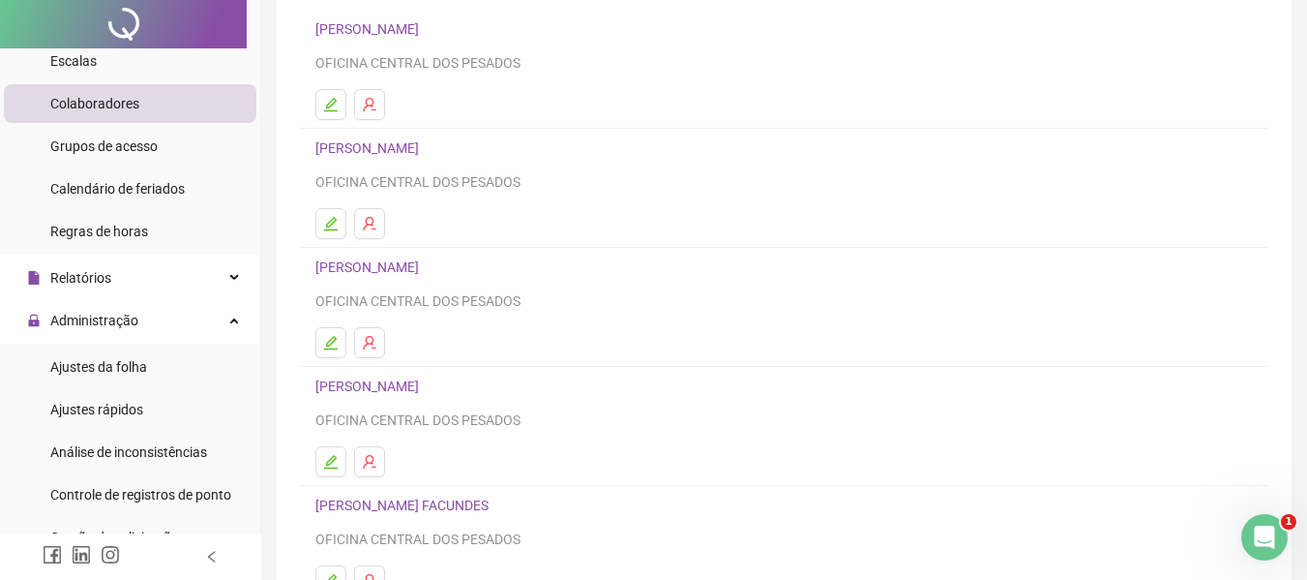
scroll to position [356, 0]
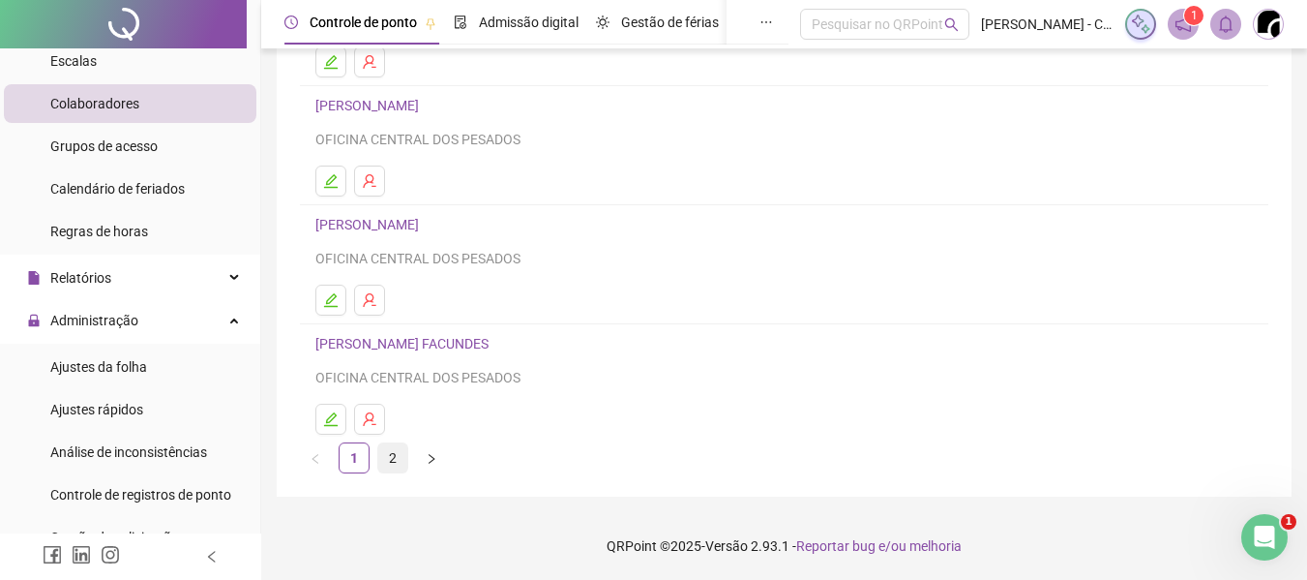
click at [387, 467] on link "2" at bounding box center [392, 457] width 29 height 29
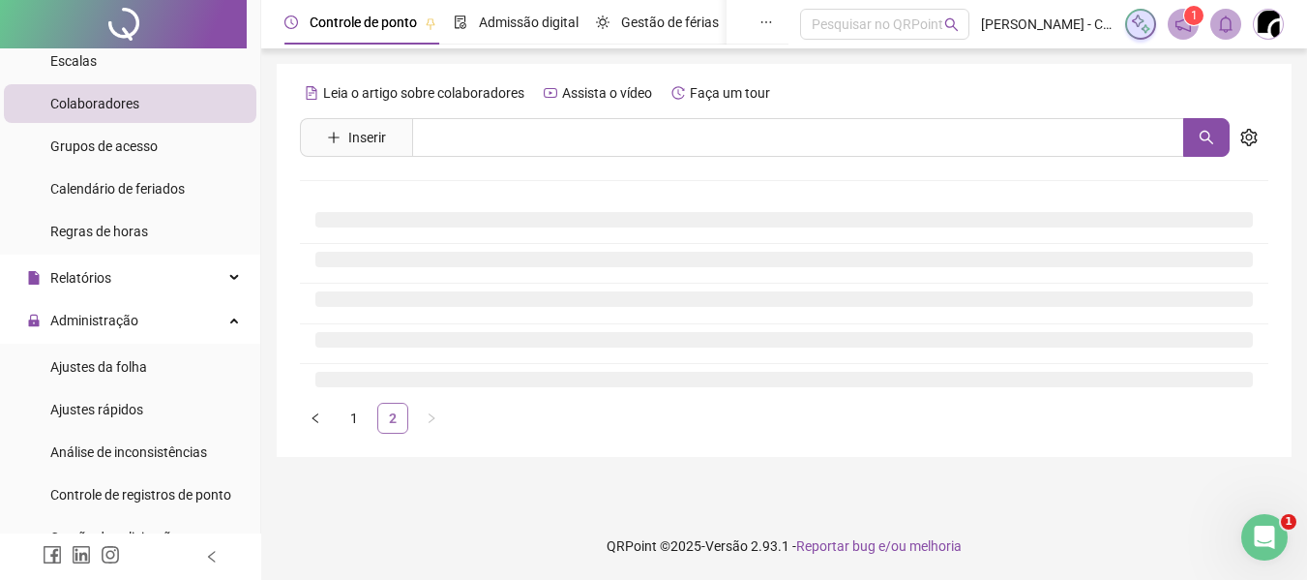
scroll to position [0, 0]
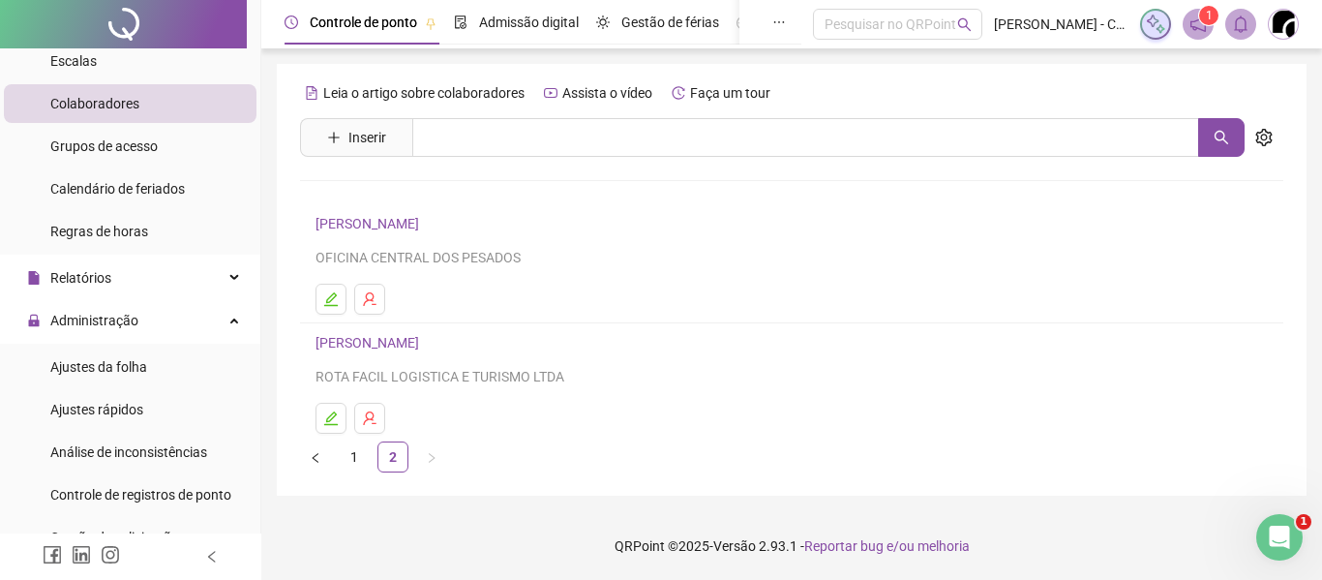
click at [366, 344] on link "[PERSON_NAME]" at bounding box center [369, 342] width 109 height 15
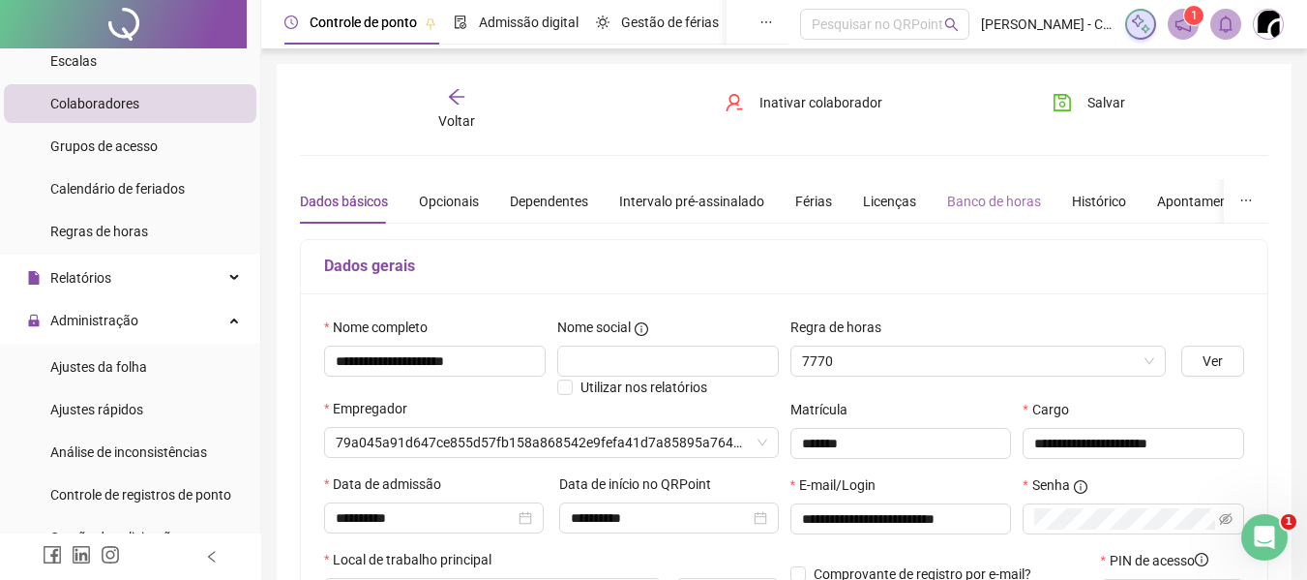
type input "**********"
click at [971, 197] on div "Banco de horas" at bounding box center [994, 201] width 94 height 21
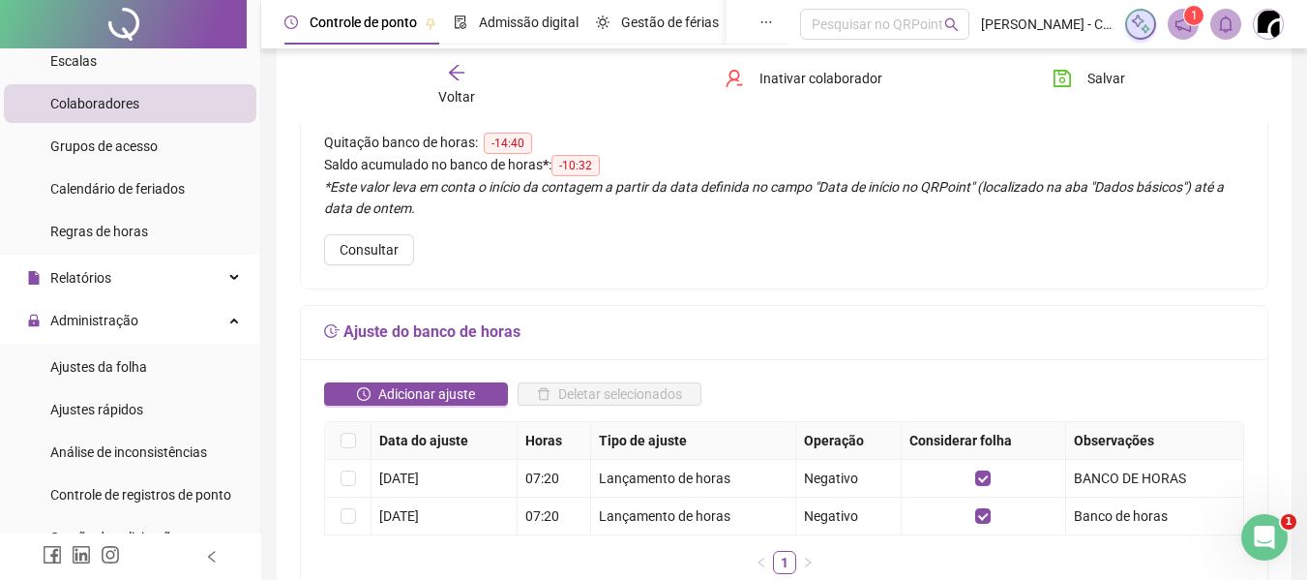
scroll to position [194, 0]
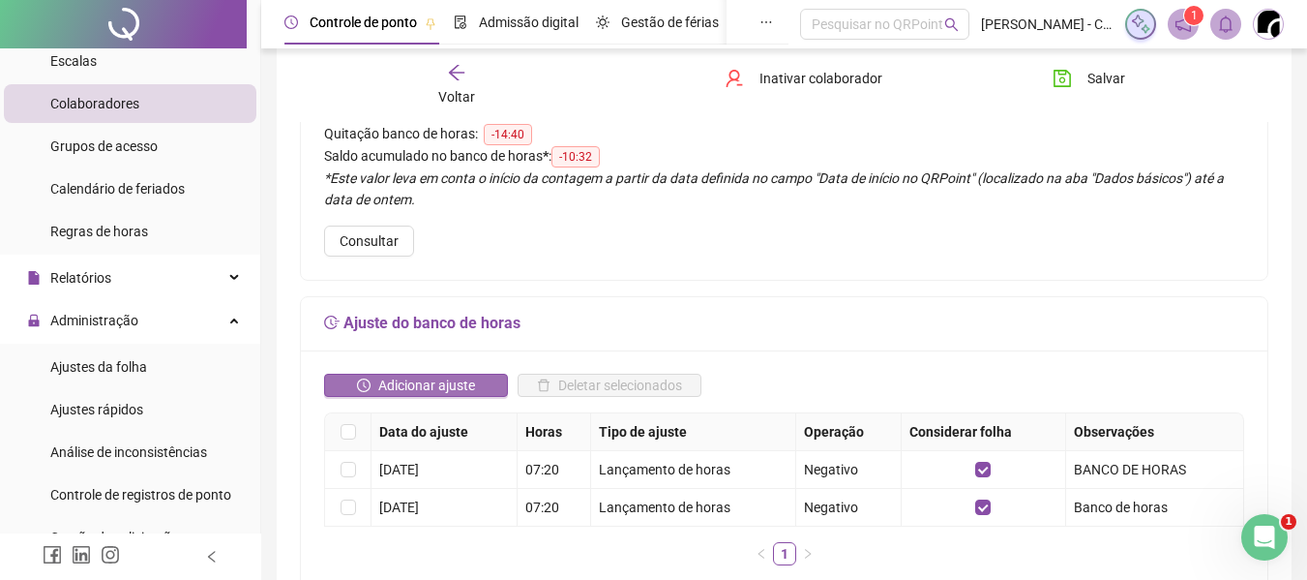
click at [443, 387] on span "Adicionar ajuste" at bounding box center [426, 384] width 97 height 21
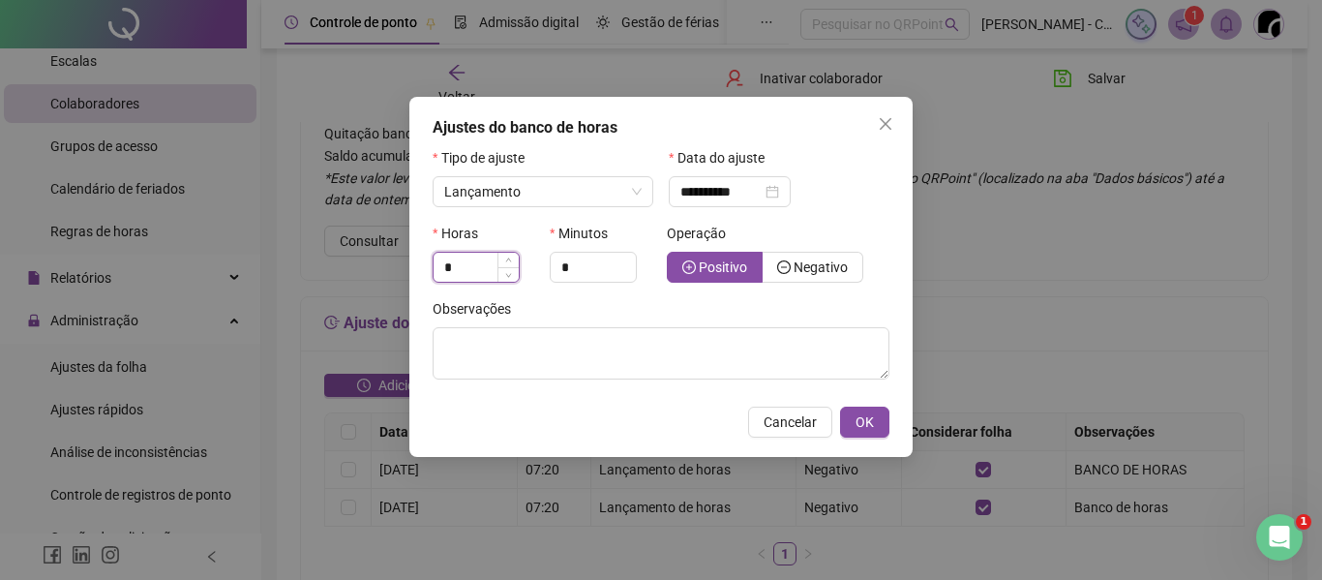
click at [477, 262] on input "*" at bounding box center [475, 267] width 85 height 29
type input "*"
type input "**"
click at [838, 260] on span "Negativo" at bounding box center [820, 266] width 54 height 15
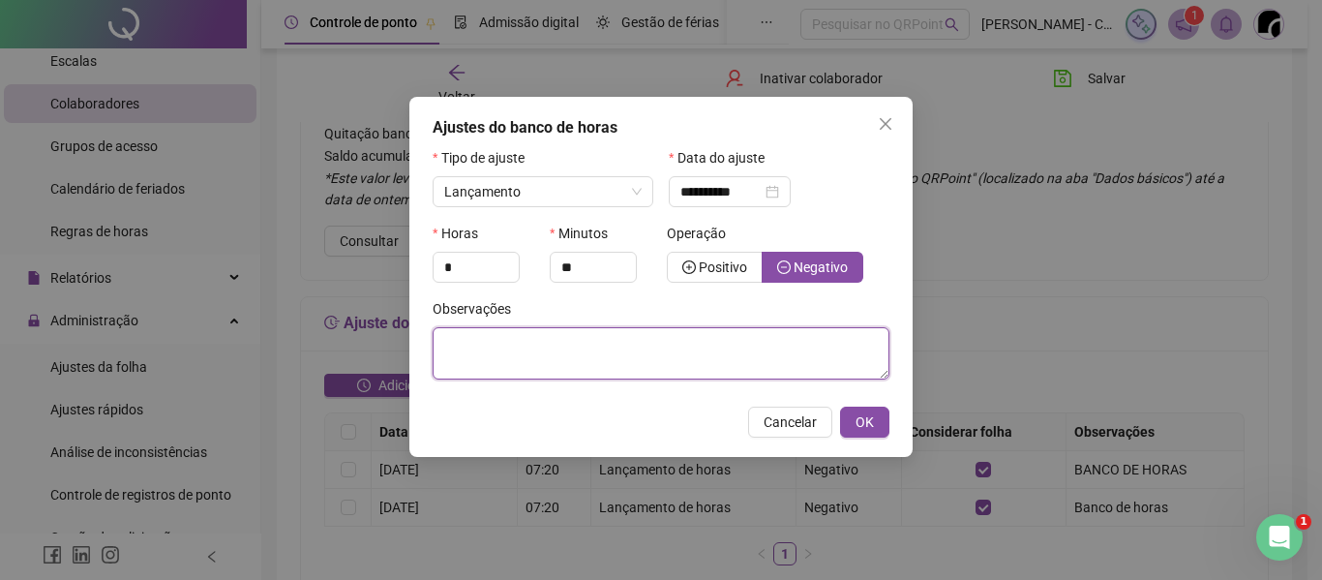
click at [702, 373] on textarea at bounding box center [661, 353] width 457 height 52
type textarea "**********"
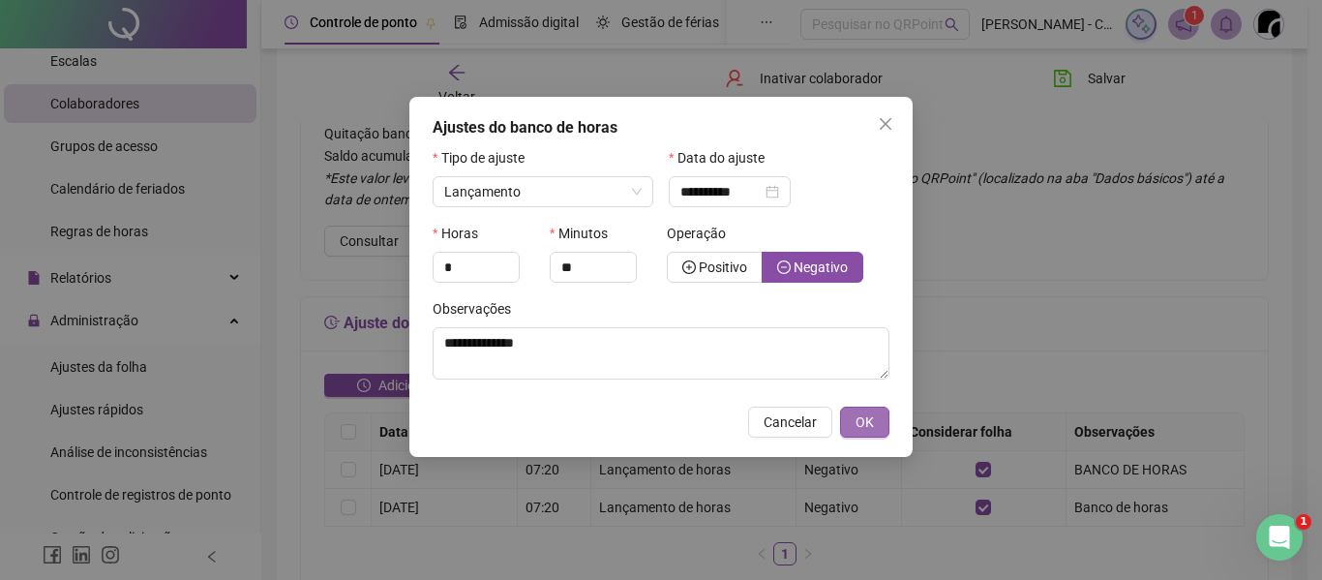
click at [877, 431] on button "OK" at bounding box center [864, 421] width 49 height 31
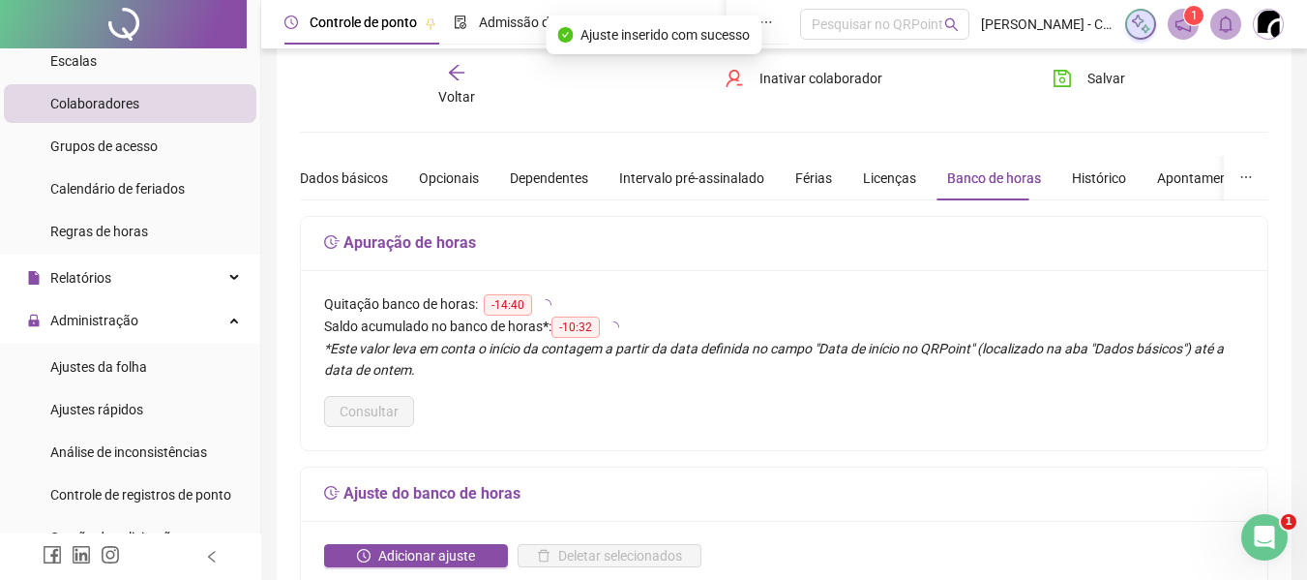
scroll to position [0, 0]
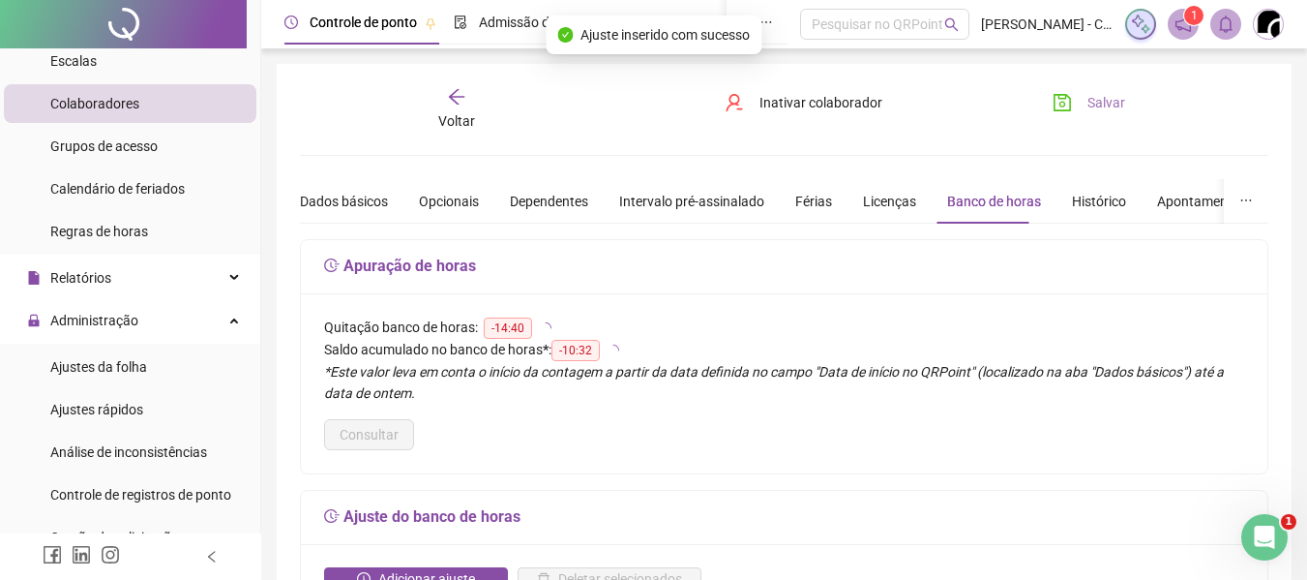
click at [1100, 105] on span "Salvar" at bounding box center [1107, 102] width 38 height 21
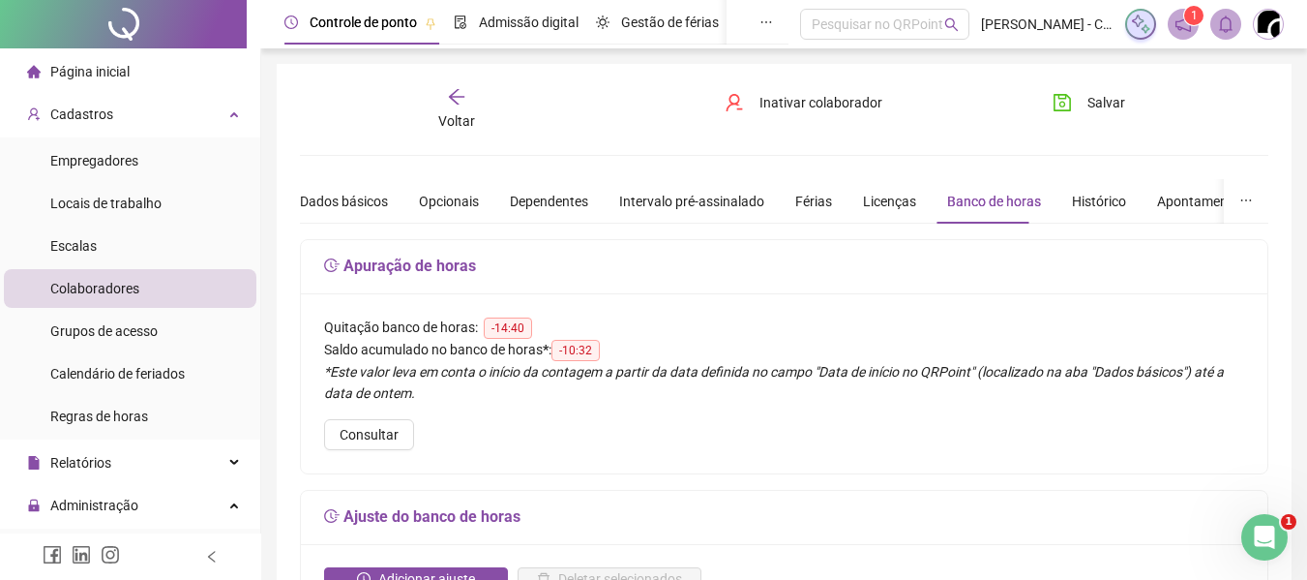
click at [456, 102] on icon "arrow-left" at bounding box center [455, 96] width 15 height 15
